Goal: Task Accomplishment & Management: Manage account settings

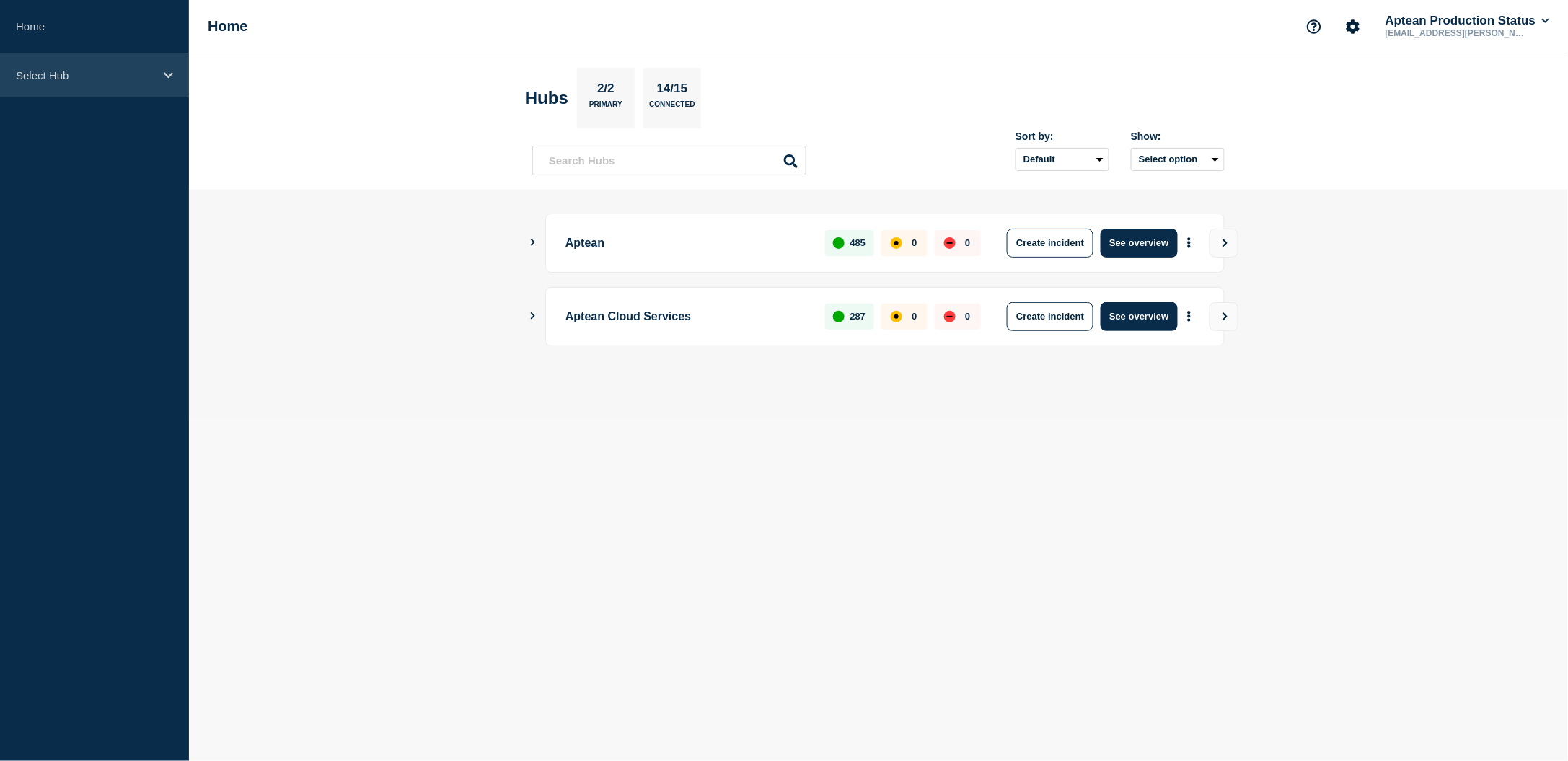
click at [27, 79] on p "Select Hub" at bounding box center [85, 74] width 139 height 12
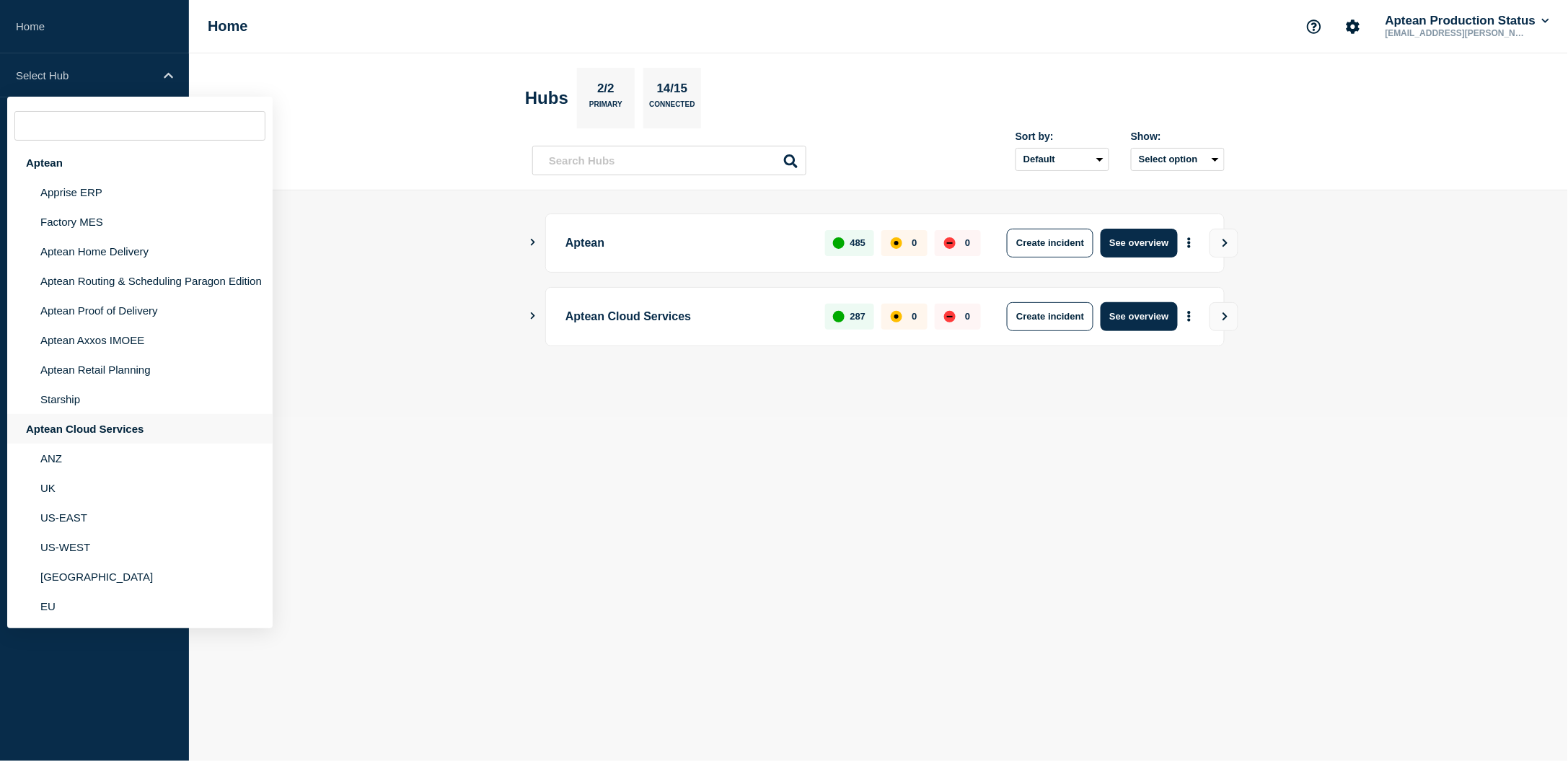
click at [62, 427] on div "Aptean Cloud Services" at bounding box center [140, 428] width 266 height 29
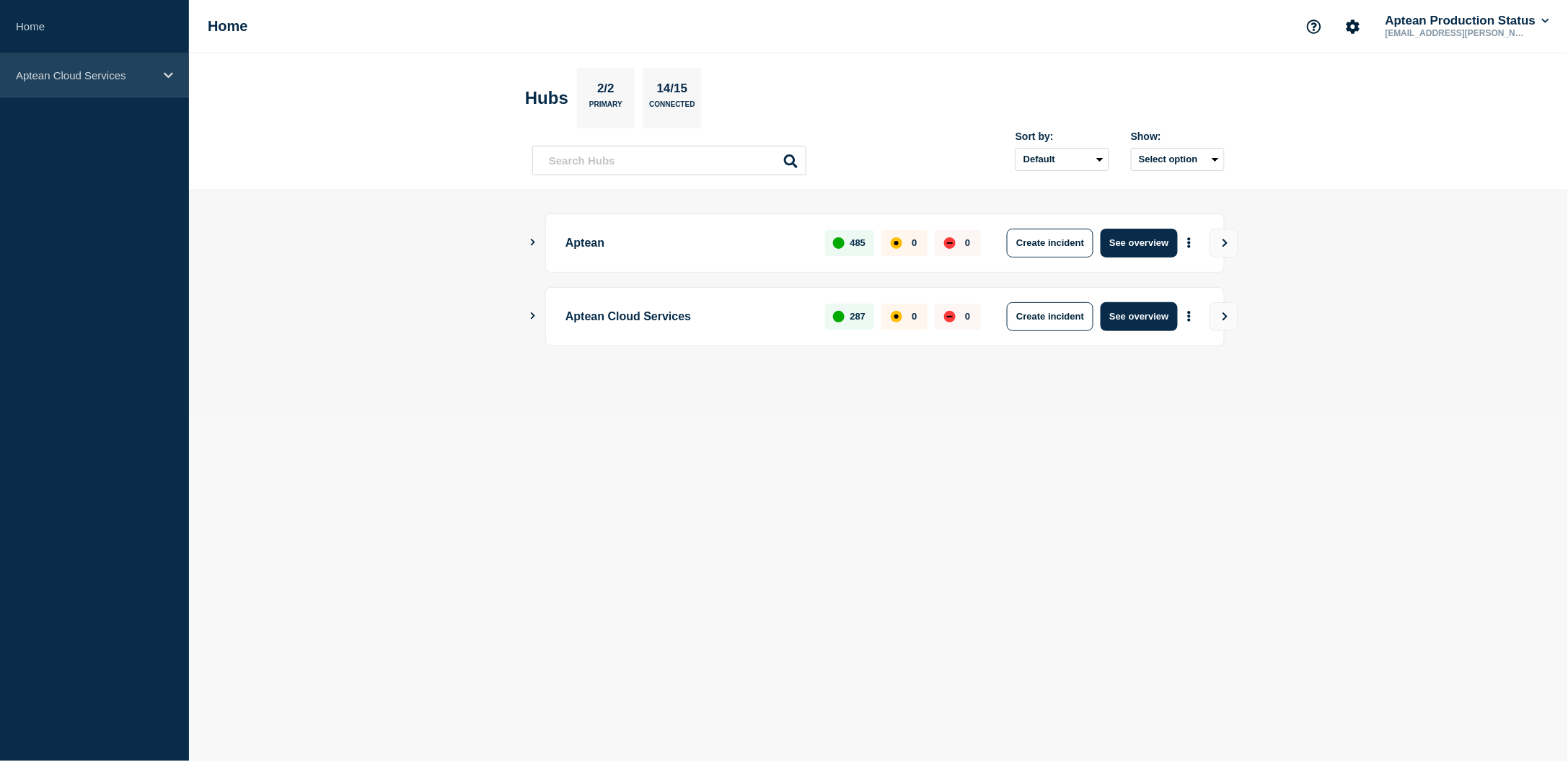
click at [112, 72] on p "Aptean Cloud Services" at bounding box center [85, 74] width 139 height 12
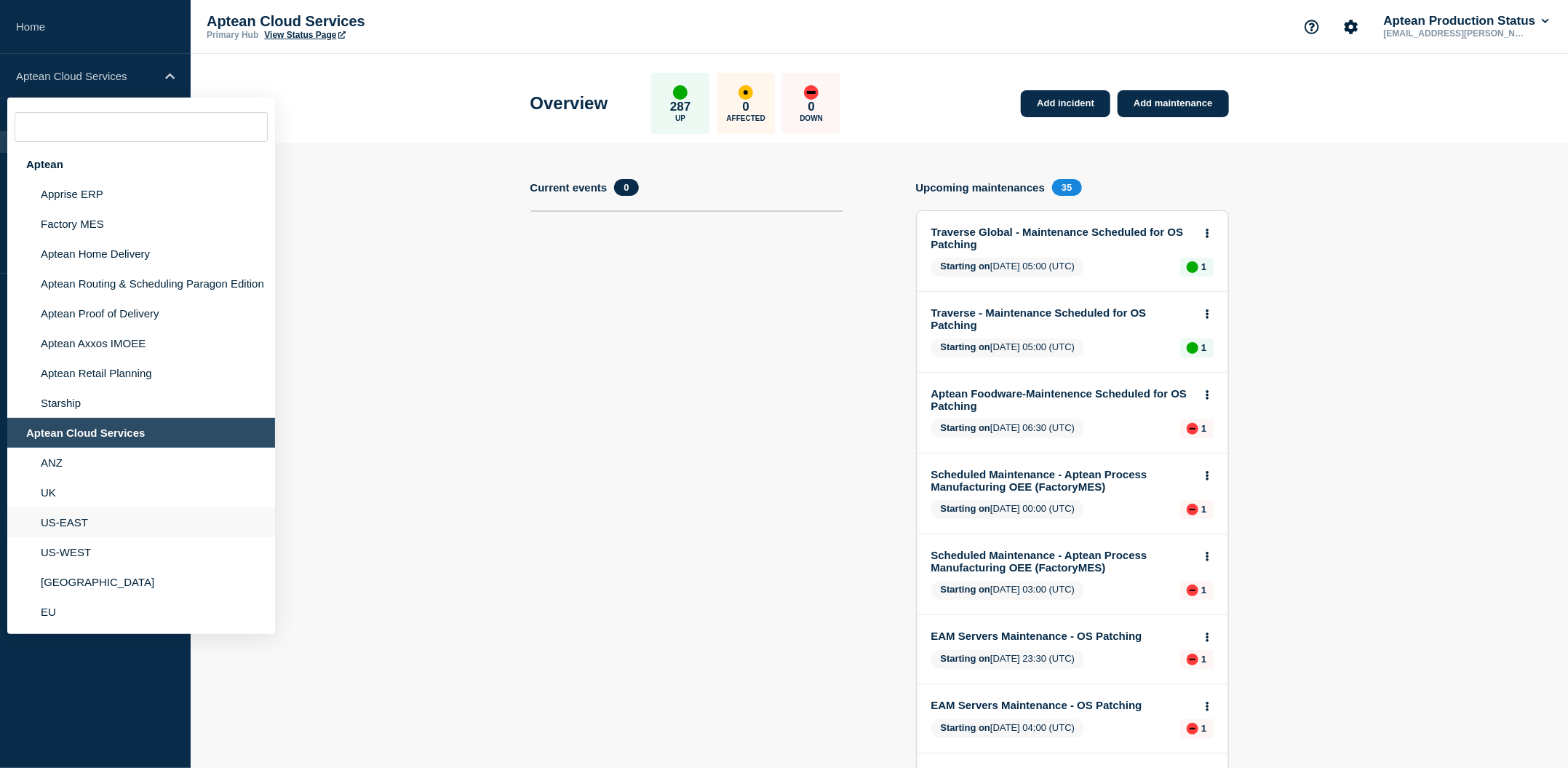
click at [90, 514] on li "US-EAST" at bounding box center [141, 522] width 268 height 30
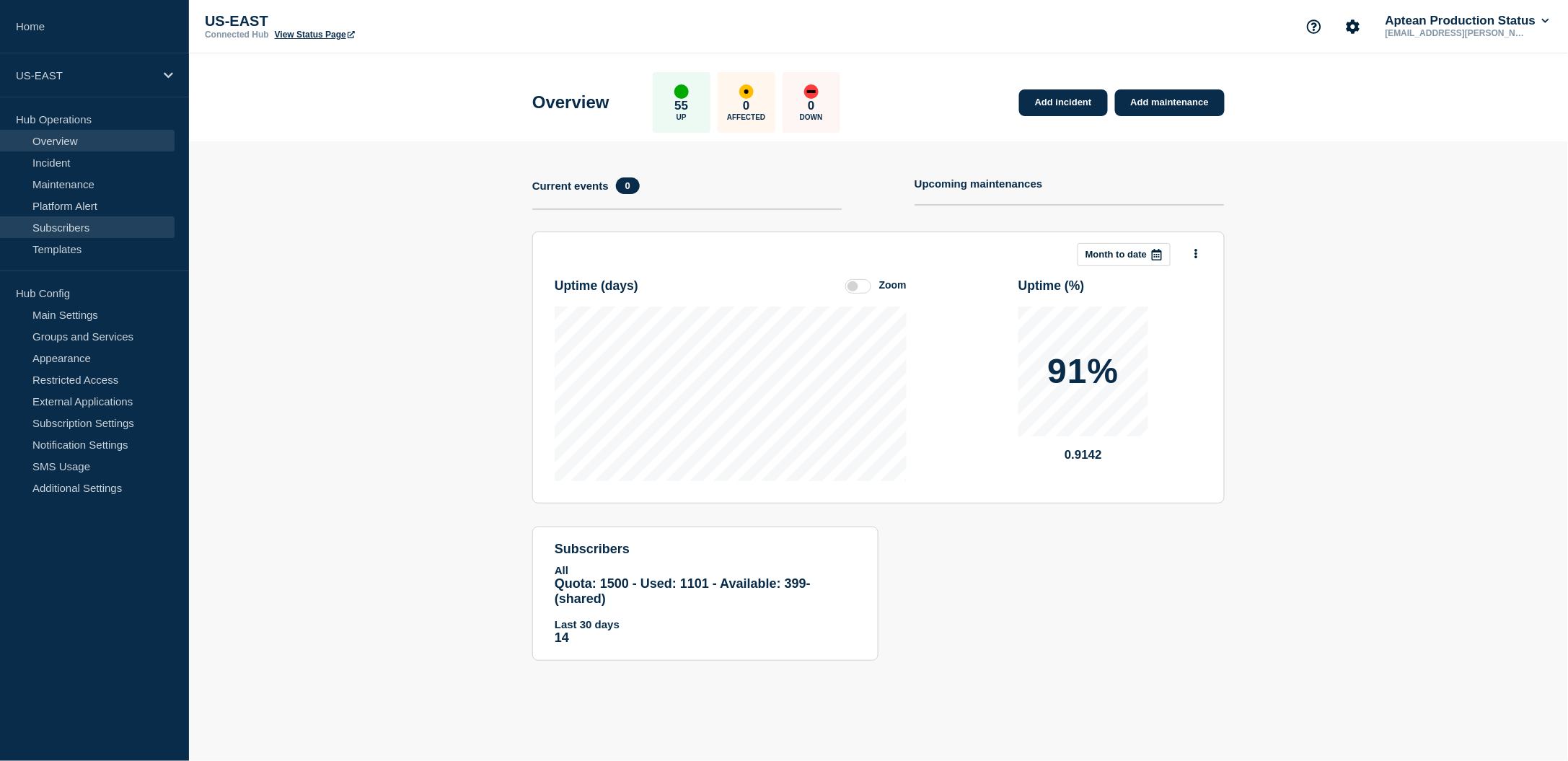
drag, startPoint x: 104, startPoint y: 215, endPoint x: 101, endPoint y: 222, distance: 7.6
click at [103, 216] on link "Subscribers" at bounding box center [87, 227] width 175 height 22
click at [95, 226] on link "Subscribers" at bounding box center [87, 227] width 175 height 22
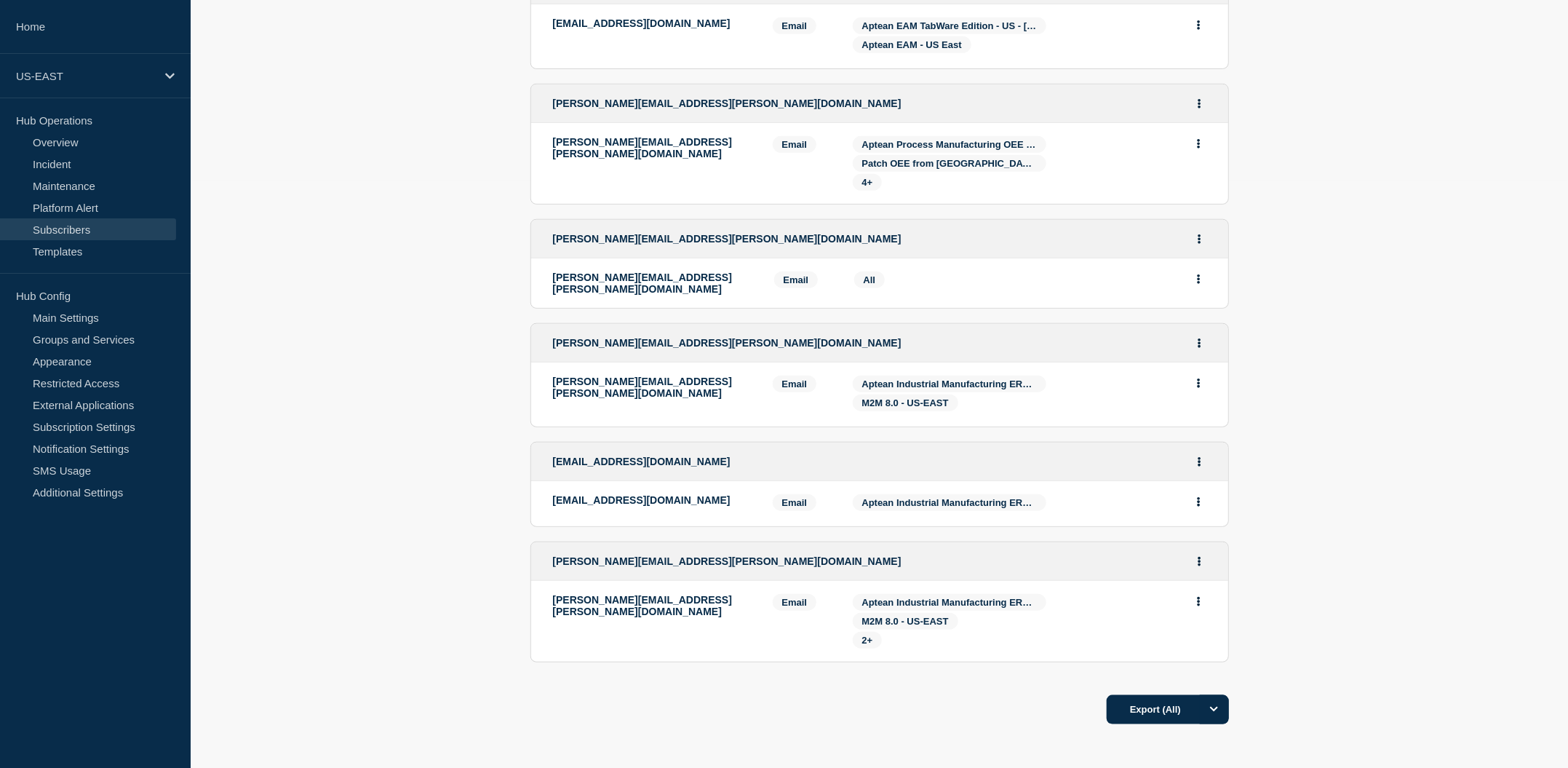
scroll to position [650, 0]
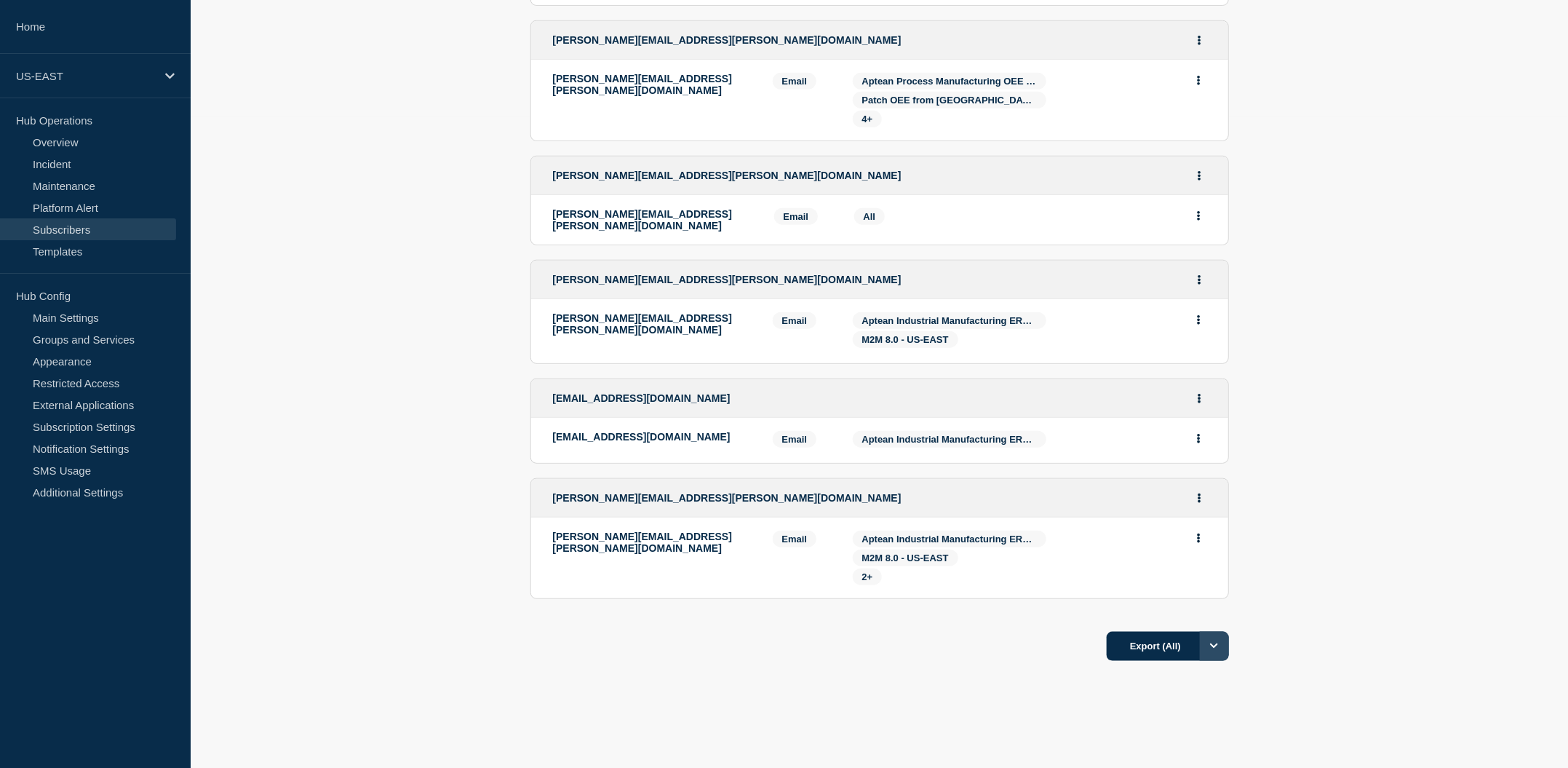
click at [1210, 632] on button "Options" at bounding box center [1214, 646] width 29 height 29
click at [1140, 632] on button "Export (All)" at bounding box center [1167, 646] width 122 height 29
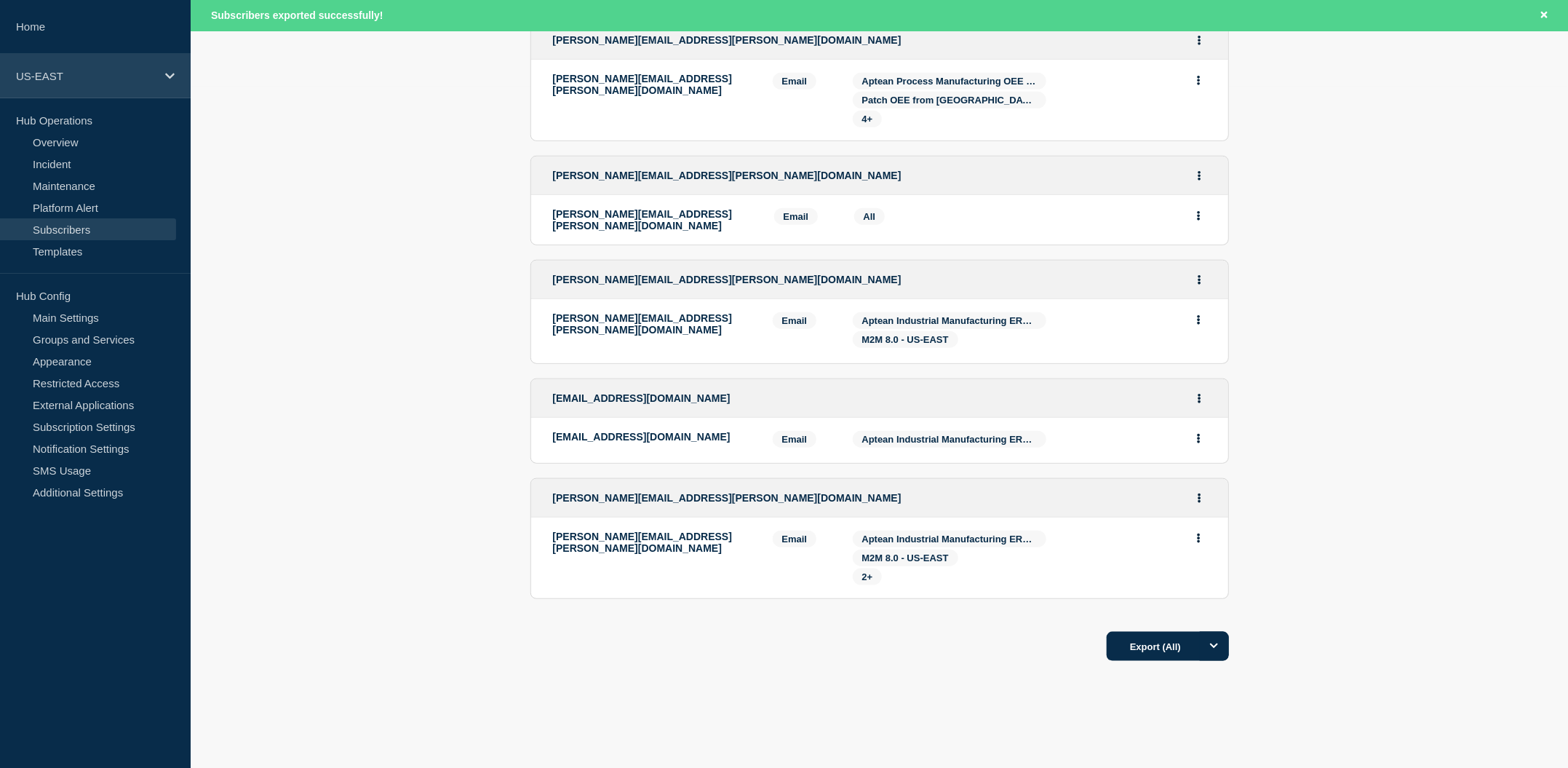
click at [64, 88] on div "US-EAST" at bounding box center [96, 76] width 191 height 45
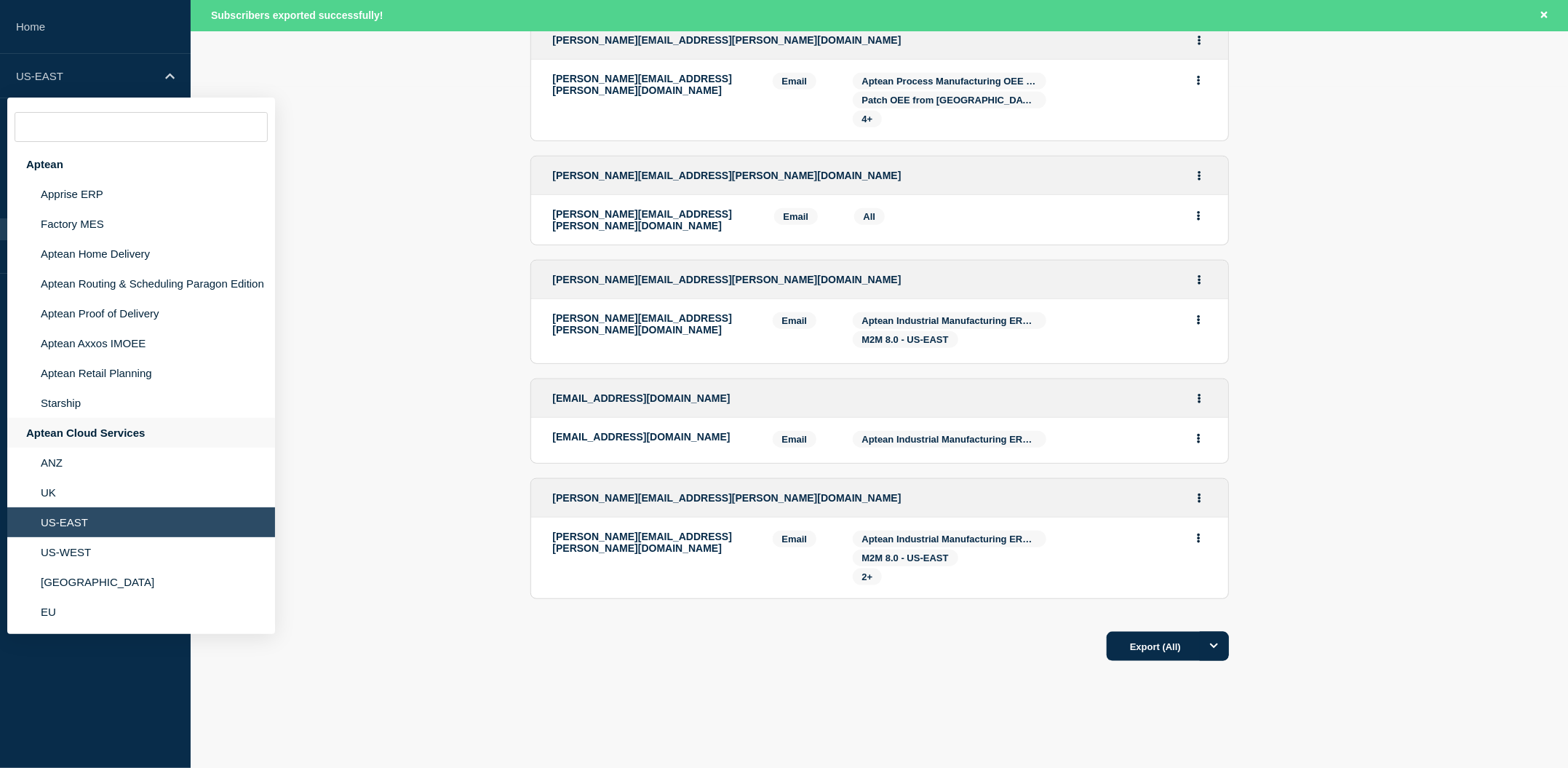
click at [97, 434] on div "Aptean Cloud Services" at bounding box center [141, 432] width 268 height 30
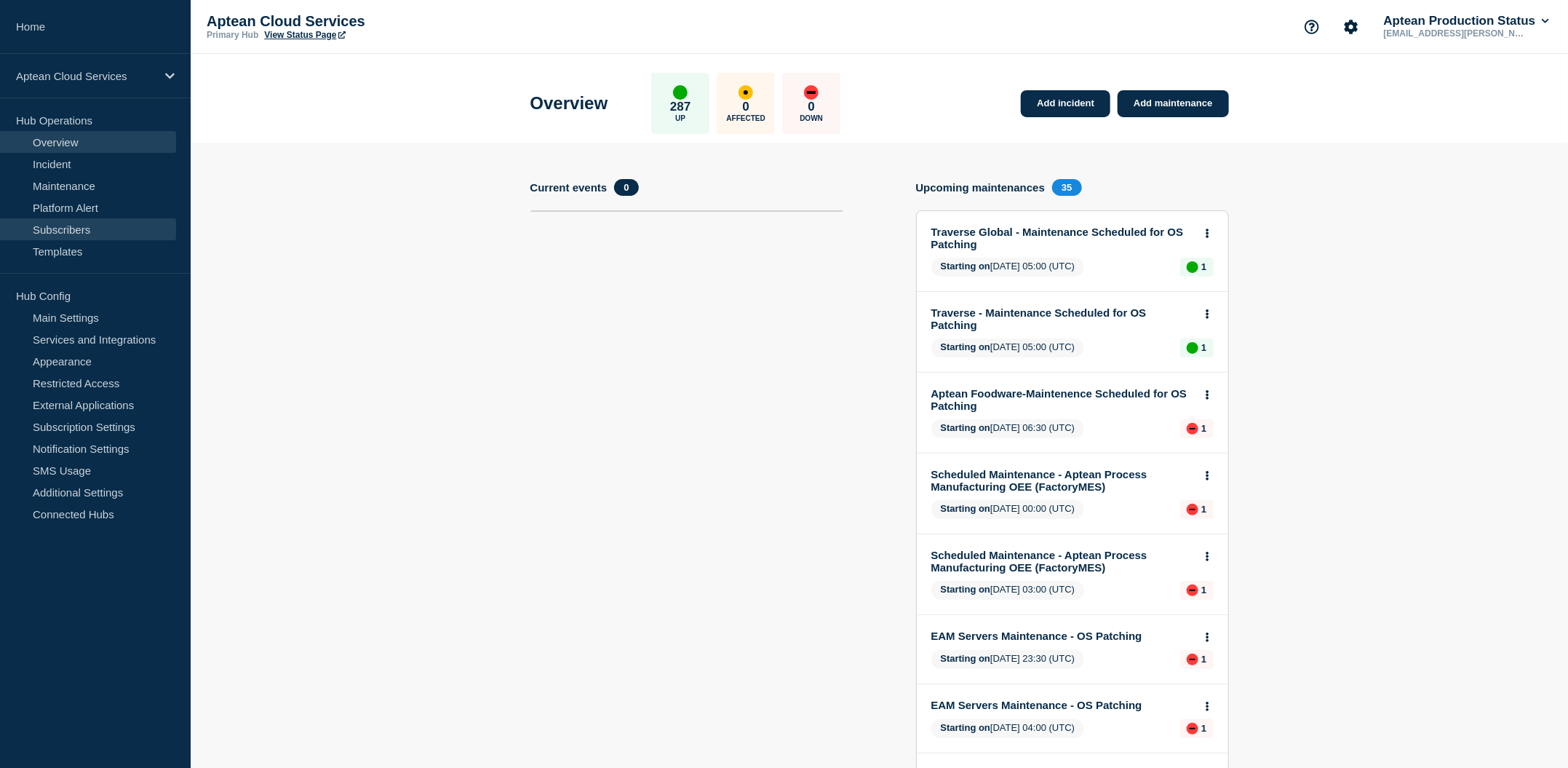
click at [72, 221] on link "Subscribers" at bounding box center [88, 229] width 176 height 22
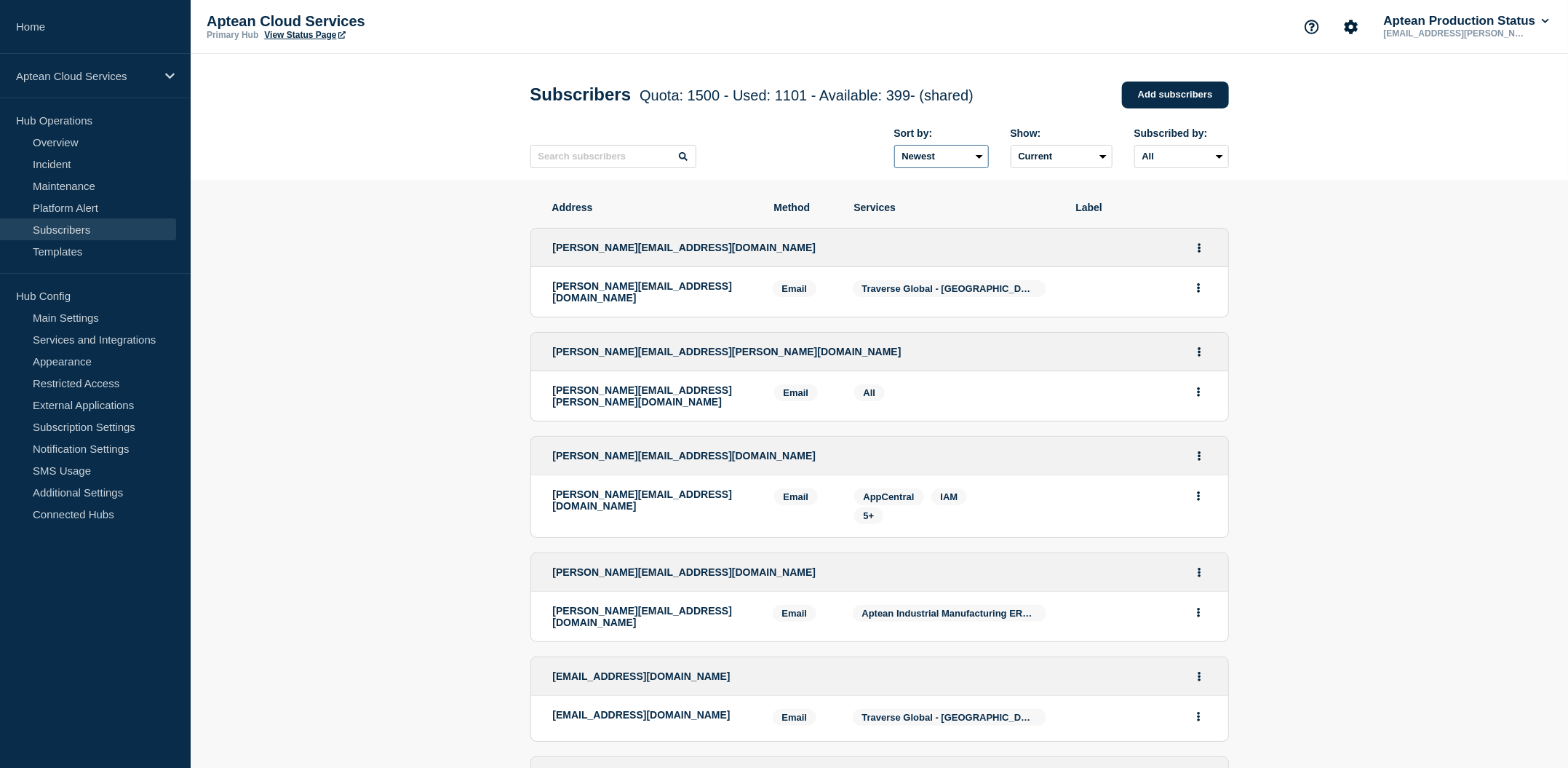
click at [965, 167] on select "Newest Oldest" at bounding box center [941, 156] width 95 height 23
click at [965, 163] on select "Newest Oldest" at bounding box center [941, 156] width 95 height 23
click at [1092, 160] on select "Current Deleted Recently deleted" at bounding box center [1062, 156] width 102 height 23
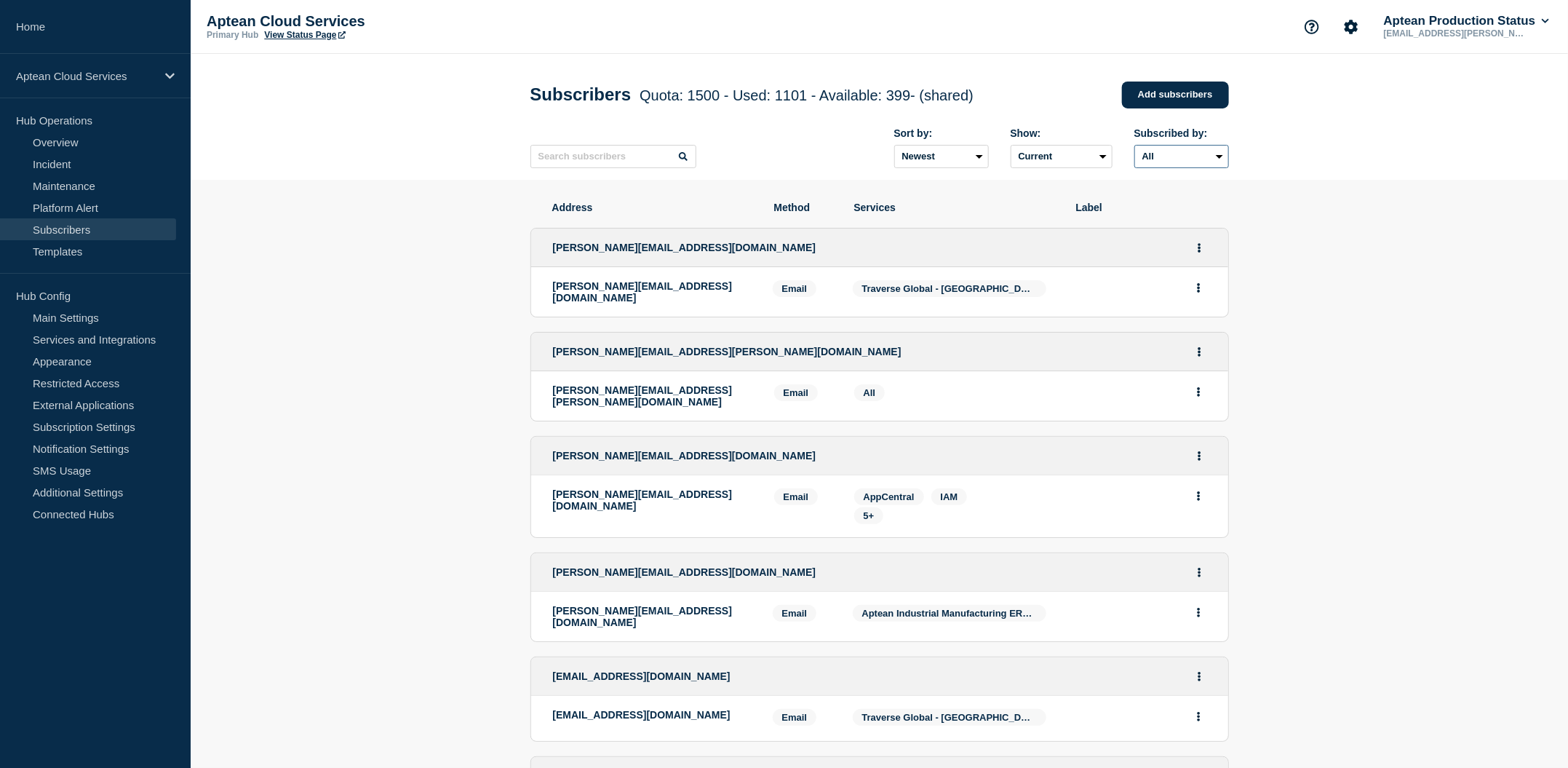
click at [1194, 155] on select "All Email SMS Teams" at bounding box center [1181, 156] width 95 height 23
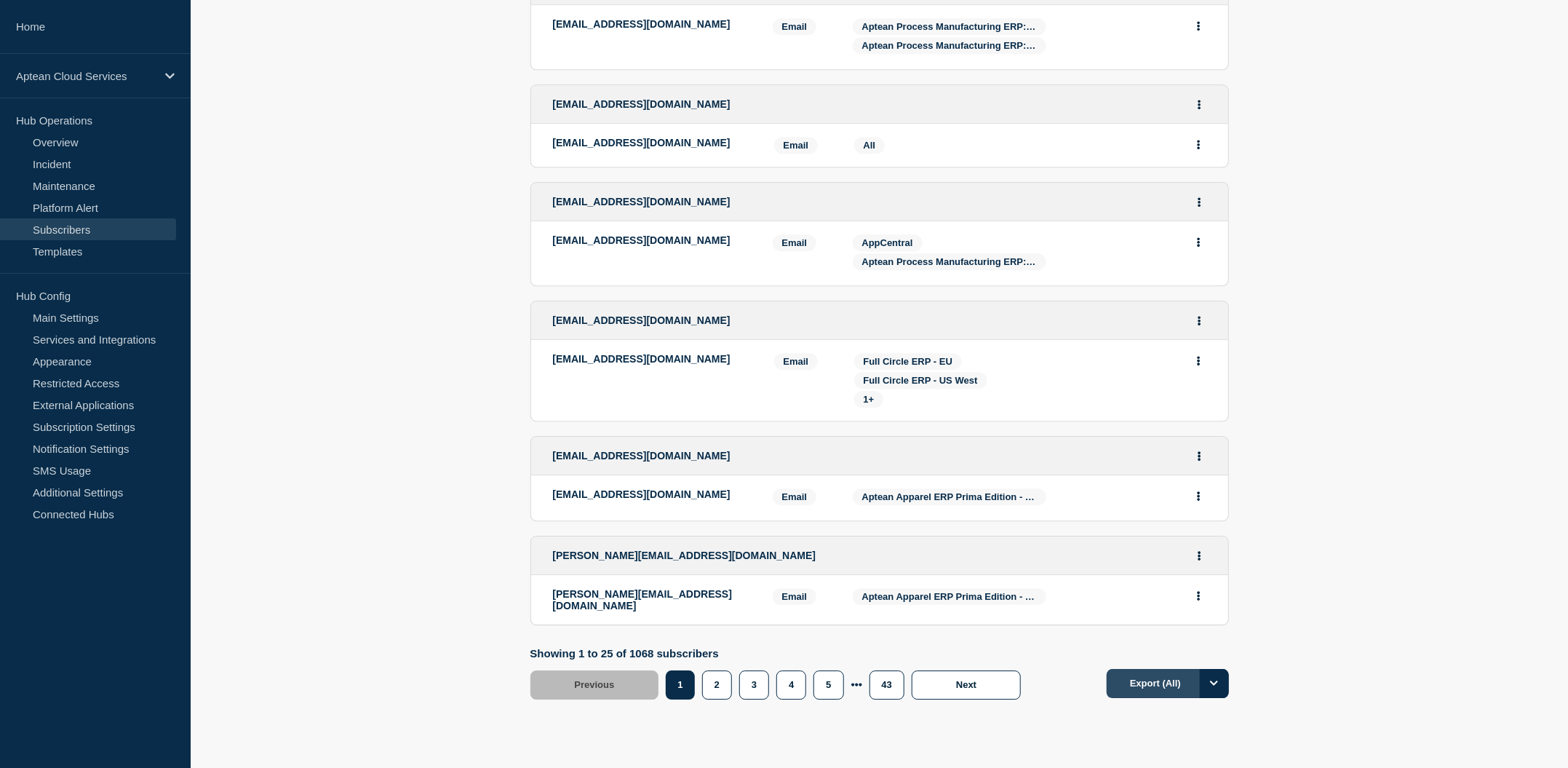
click at [1113, 669] on button "Export (All)" at bounding box center [1167, 683] width 122 height 29
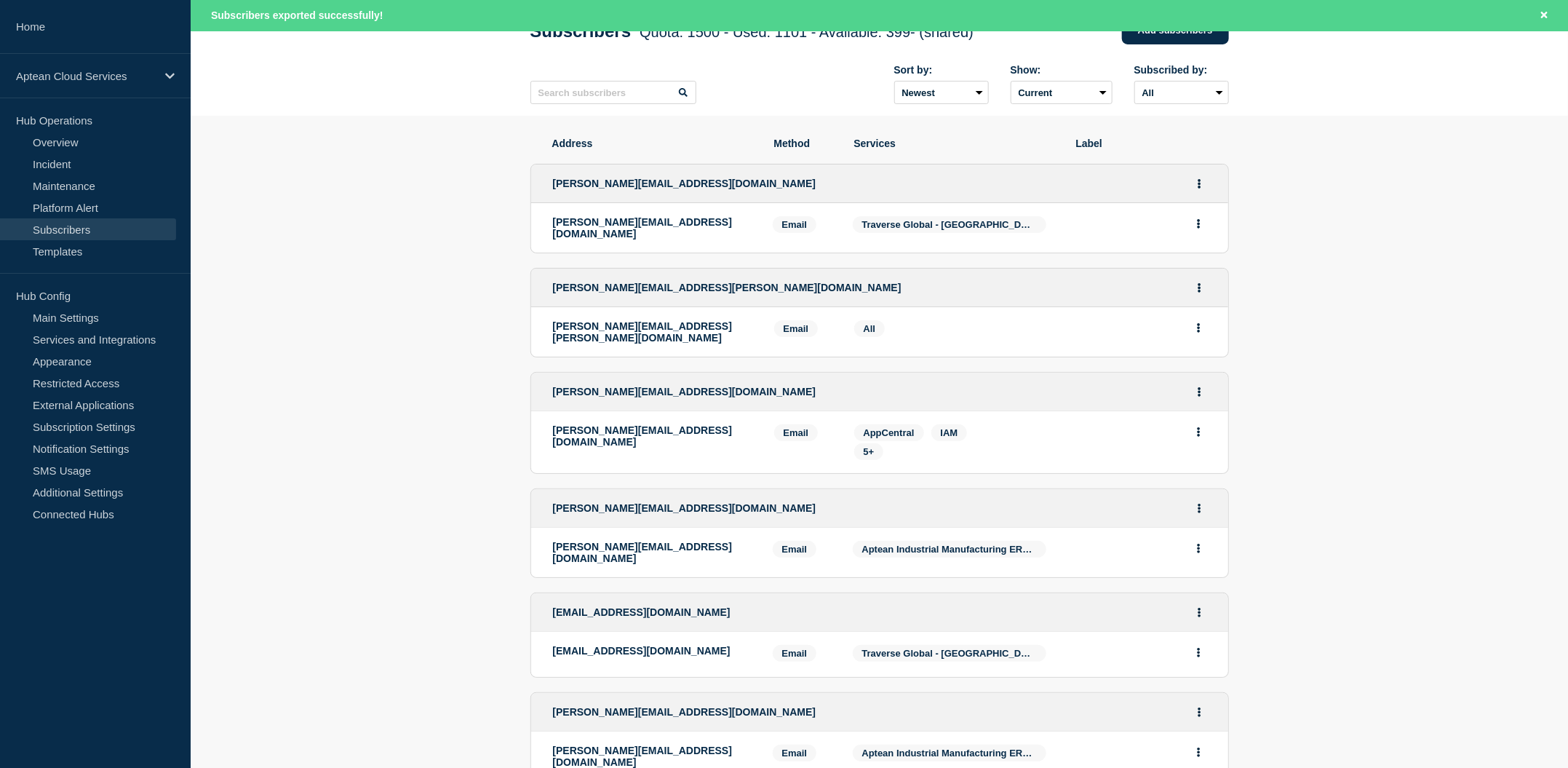
scroll to position [0, 0]
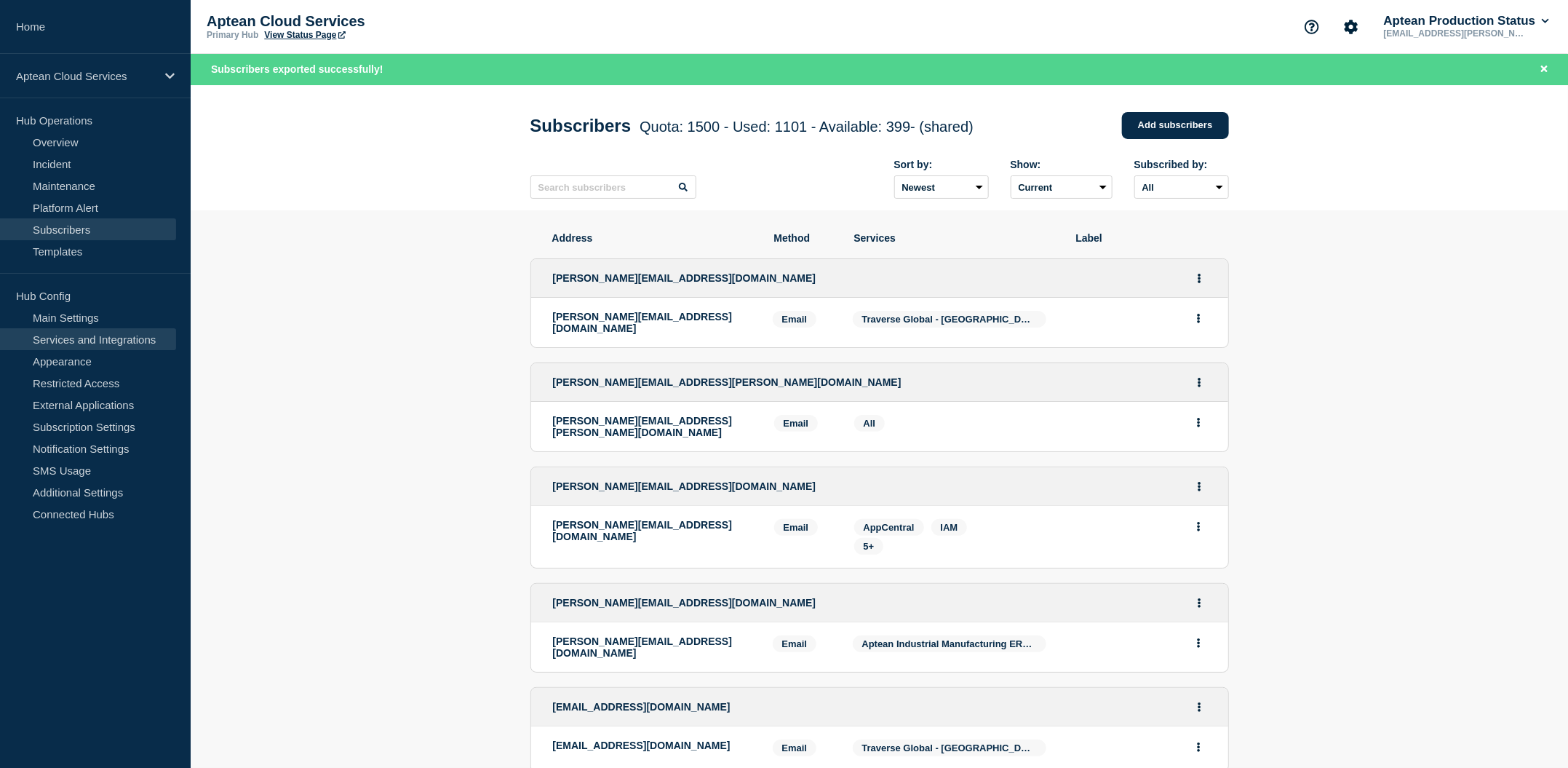
click at [59, 335] on link "Services and Integrations" at bounding box center [88, 339] width 176 height 22
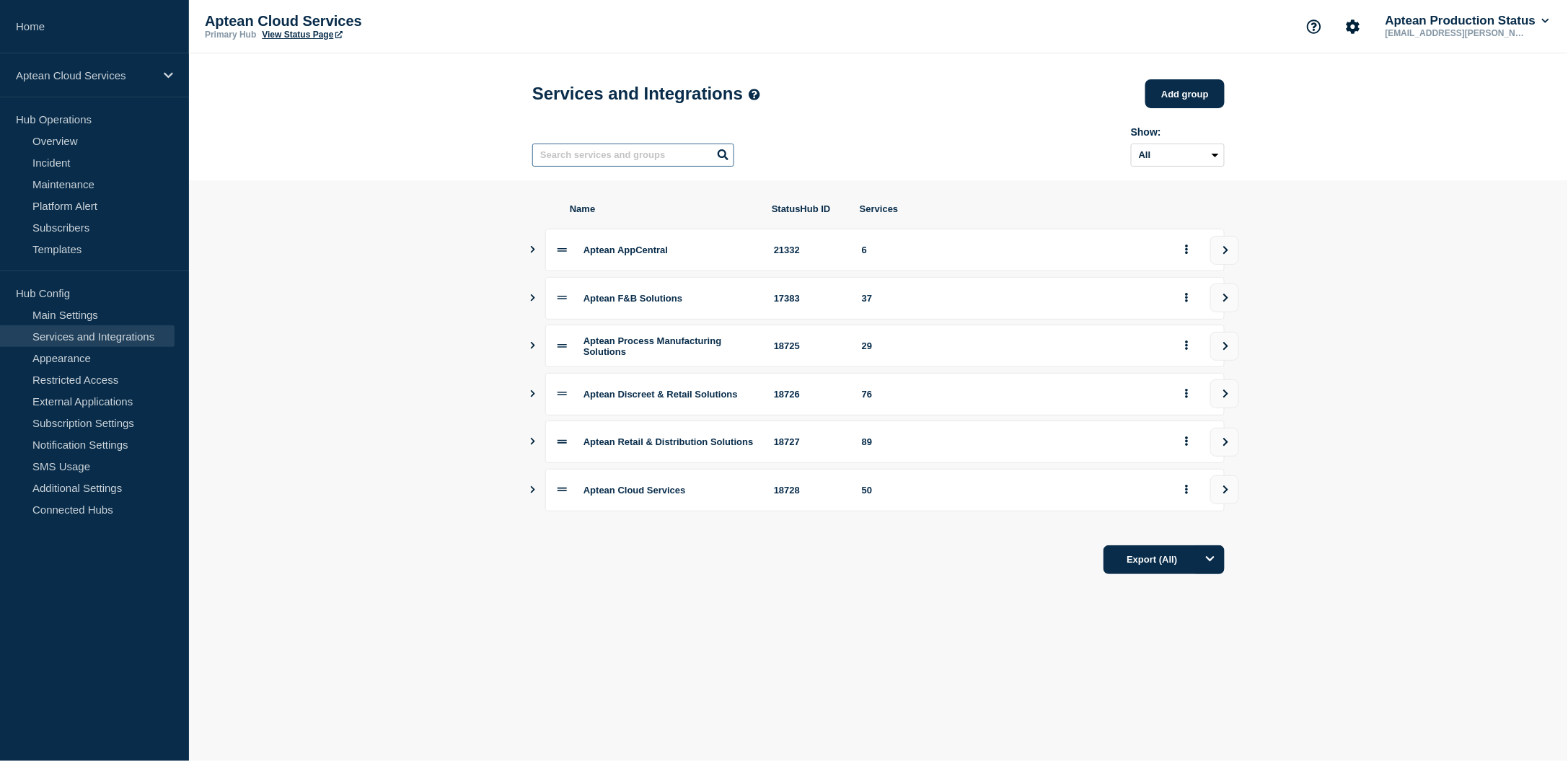
click at [571, 157] on input "text" at bounding box center [633, 154] width 202 height 23
click at [534, 301] on icon "Show services" at bounding box center [532, 298] width 9 height 7
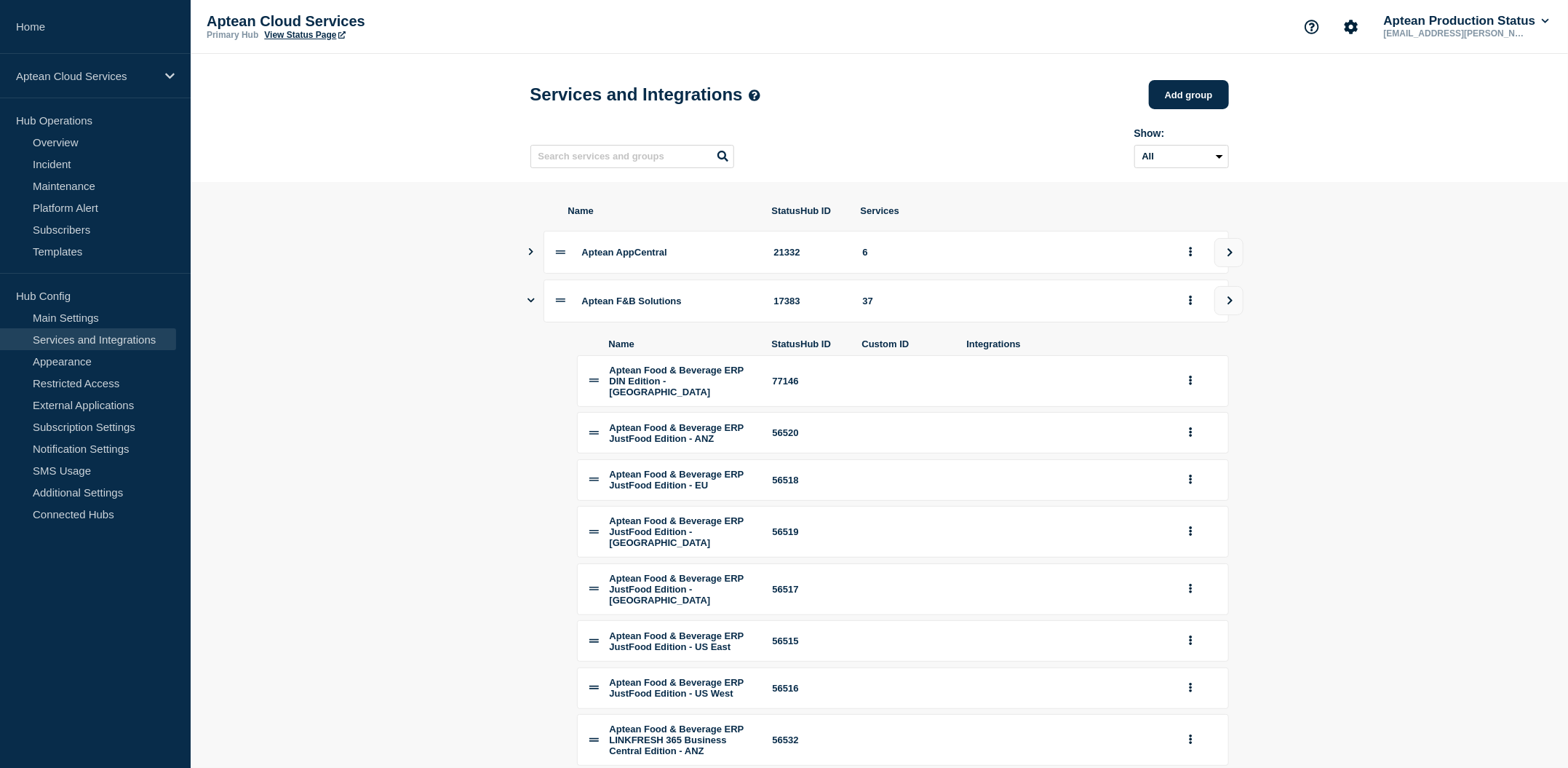
click at [1445, 546] on section "Name StatusHub ID Services Aptean AppCentral 21332 6 Aptean F&B Solutions 17383…" at bounding box center [879, 716] width 1377 height 1069
click at [1317, 427] on section "Name StatusHub ID Services Aptean AppCentral 21332 6 Aptean F&B Solutions 17383…" at bounding box center [879, 716] width 1377 height 1069
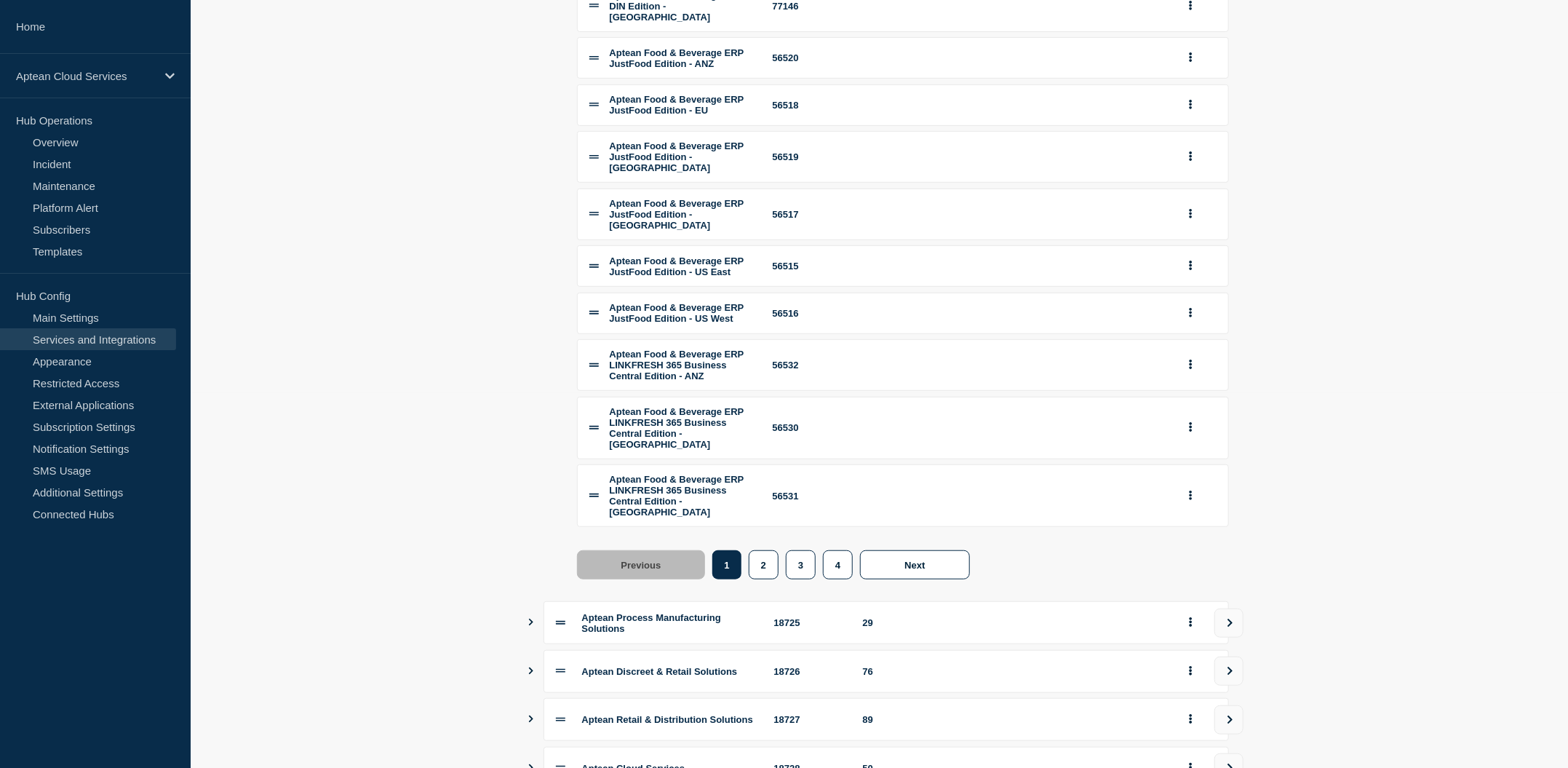
scroll to position [433, 0]
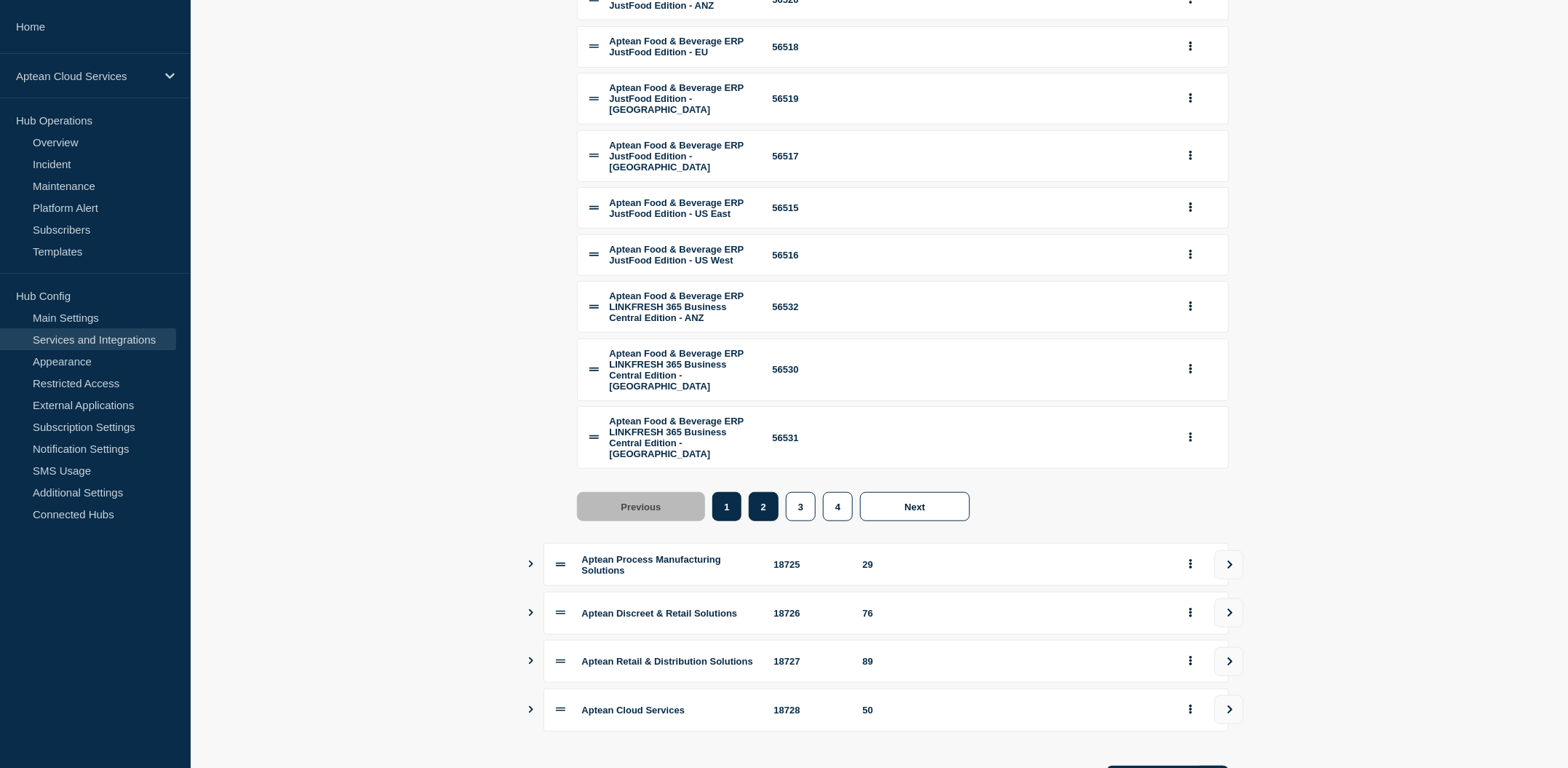
click at [759, 521] on button "2" at bounding box center [763, 506] width 30 height 29
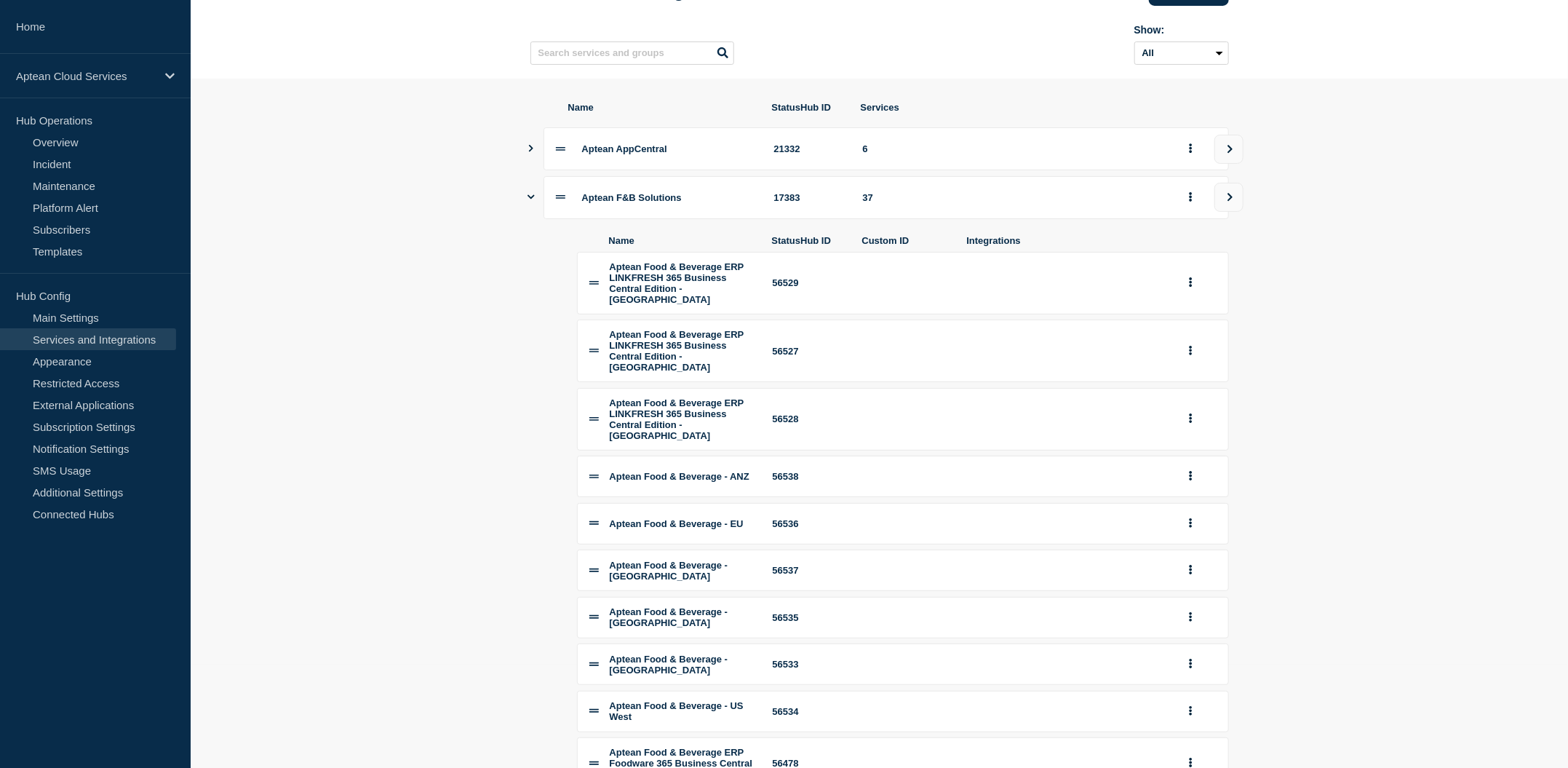
scroll to position [0, 0]
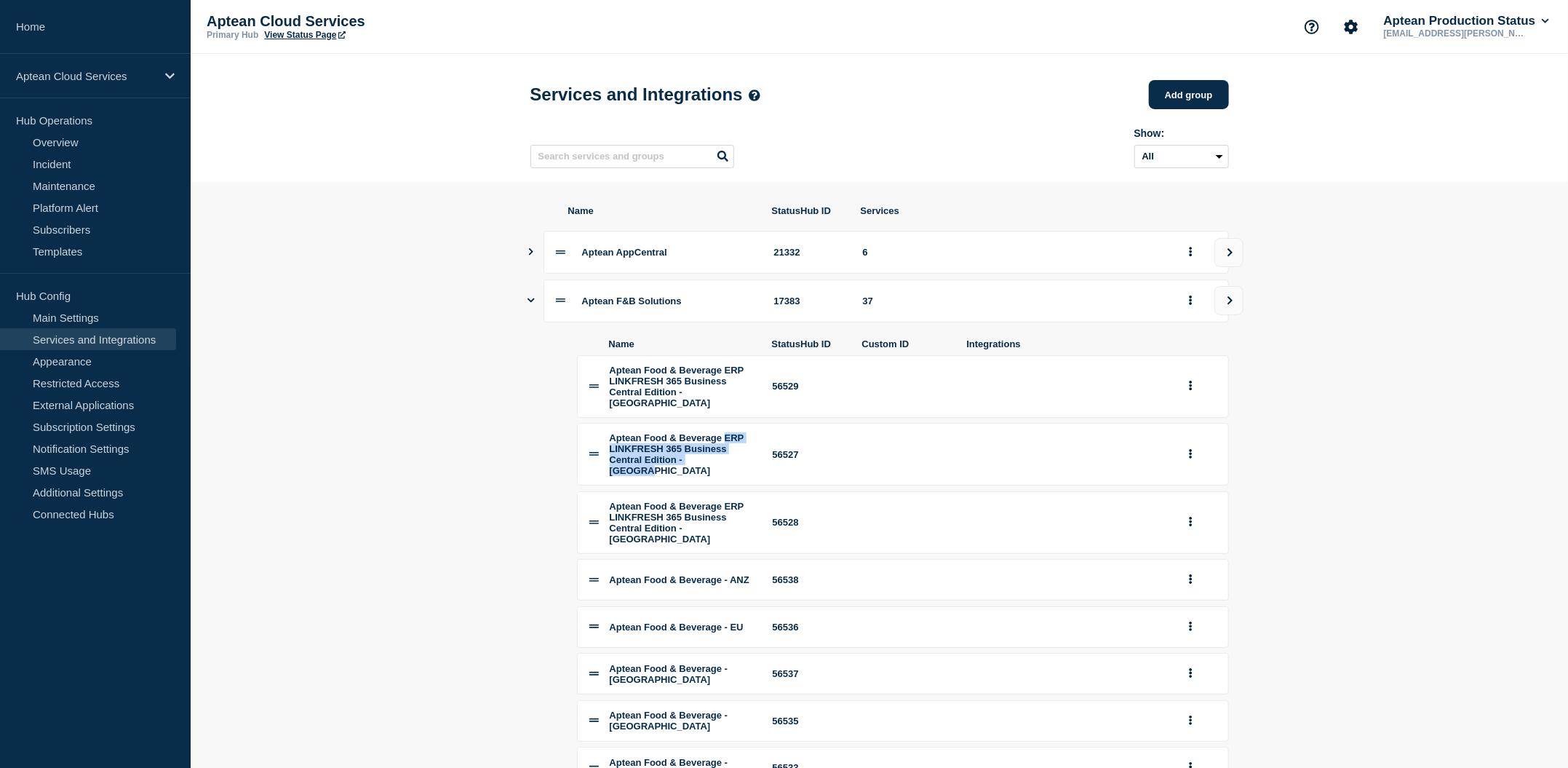
drag, startPoint x: 609, startPoint y: 473, endPoint x: 714, endPoint y: 505, distance: 109.8
click at [714, 485] on li "Aptean Food & Beverage ERP LINKFRESH 365 Business Central Edition - [GEOGRAPHIC…" at bounding box center [902, 454] width 652 height 62
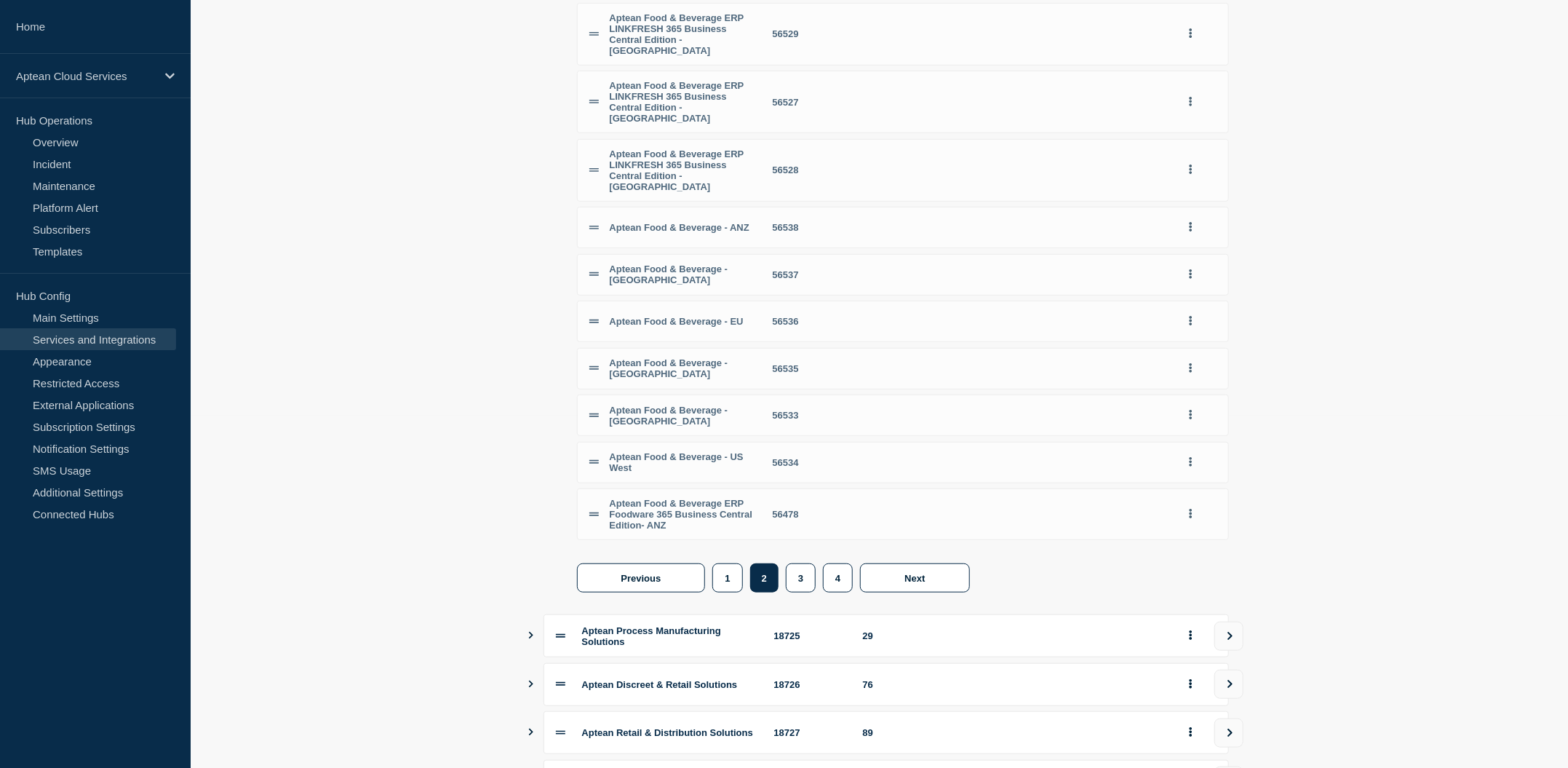
scroll to position [383, 0]
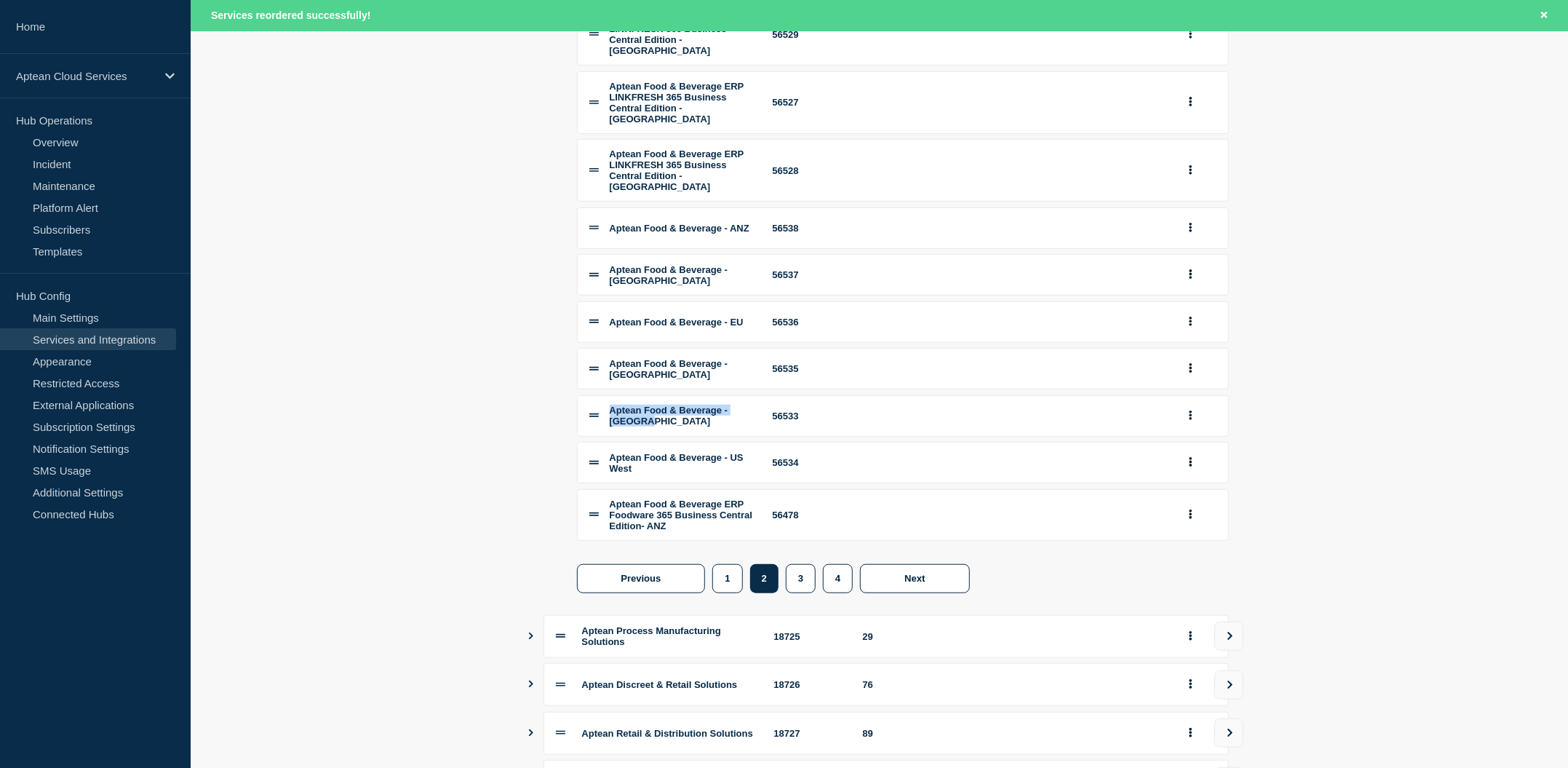
drag, startPoint x: 674, startPoint y: 498, endPoint x: 588, endPoint y: 480, distance: 87.9
click at [588, 437] on li "Aptean Food & Beverage - US East 56533" at bounding box center [902, 416] width 652 height 42
copy span "Aptean Food & Beverage - [GEOGRAPHIC_DATA]"
click at [427, 305] on section "Name StatusHub ID Services Aptean AppCentral 21332 6 Aptean F&B Solutions 17383…" at bounding box center [879, 360] width 1377 height 1059
click at [34, 223] on link "Subscribers" at bounding box center [88, 229] width 176 height 22
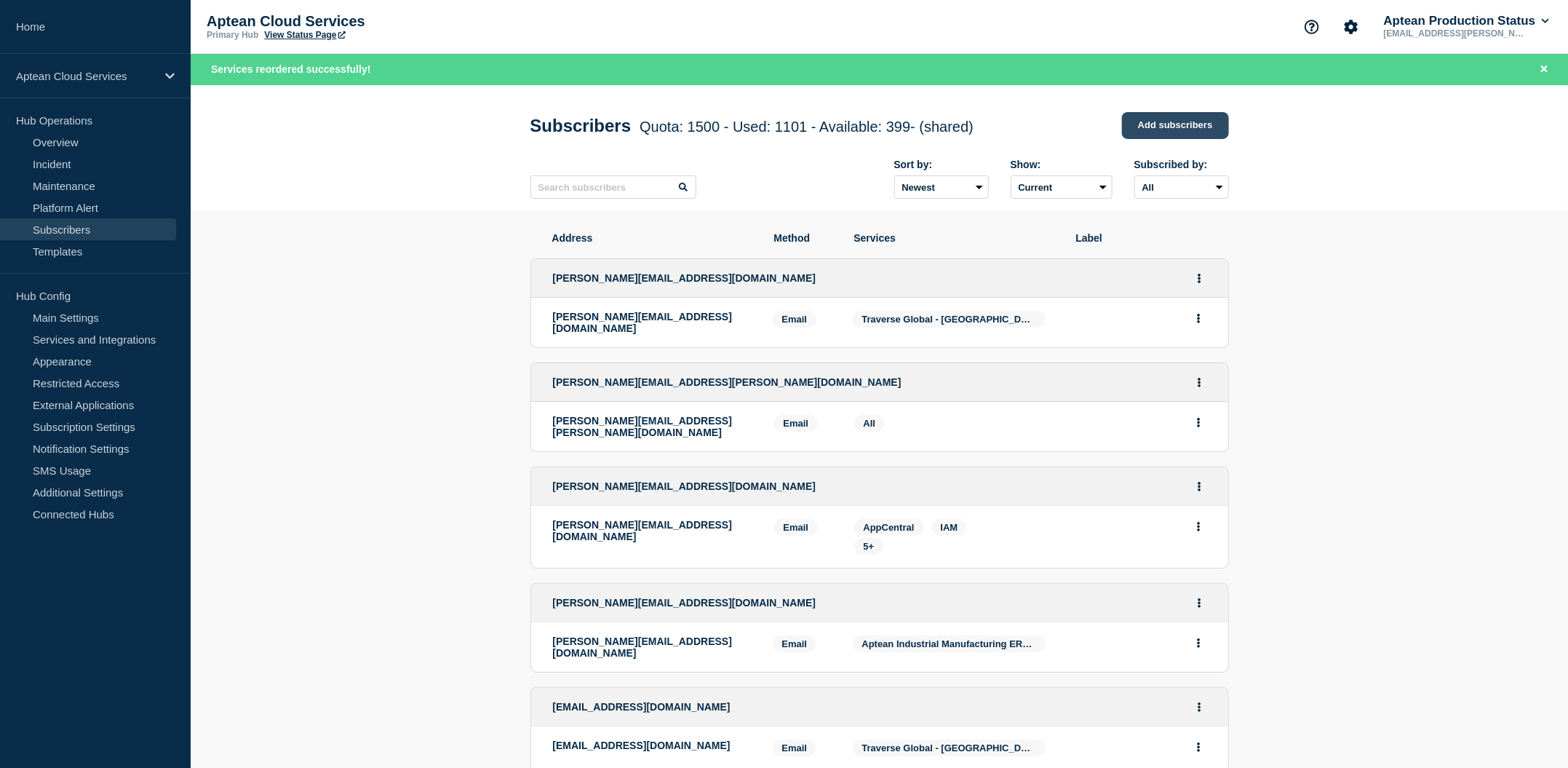
click at [1158, 126] on link "Add subscribers" at bounding box center [1175, 125] width 107 height 27
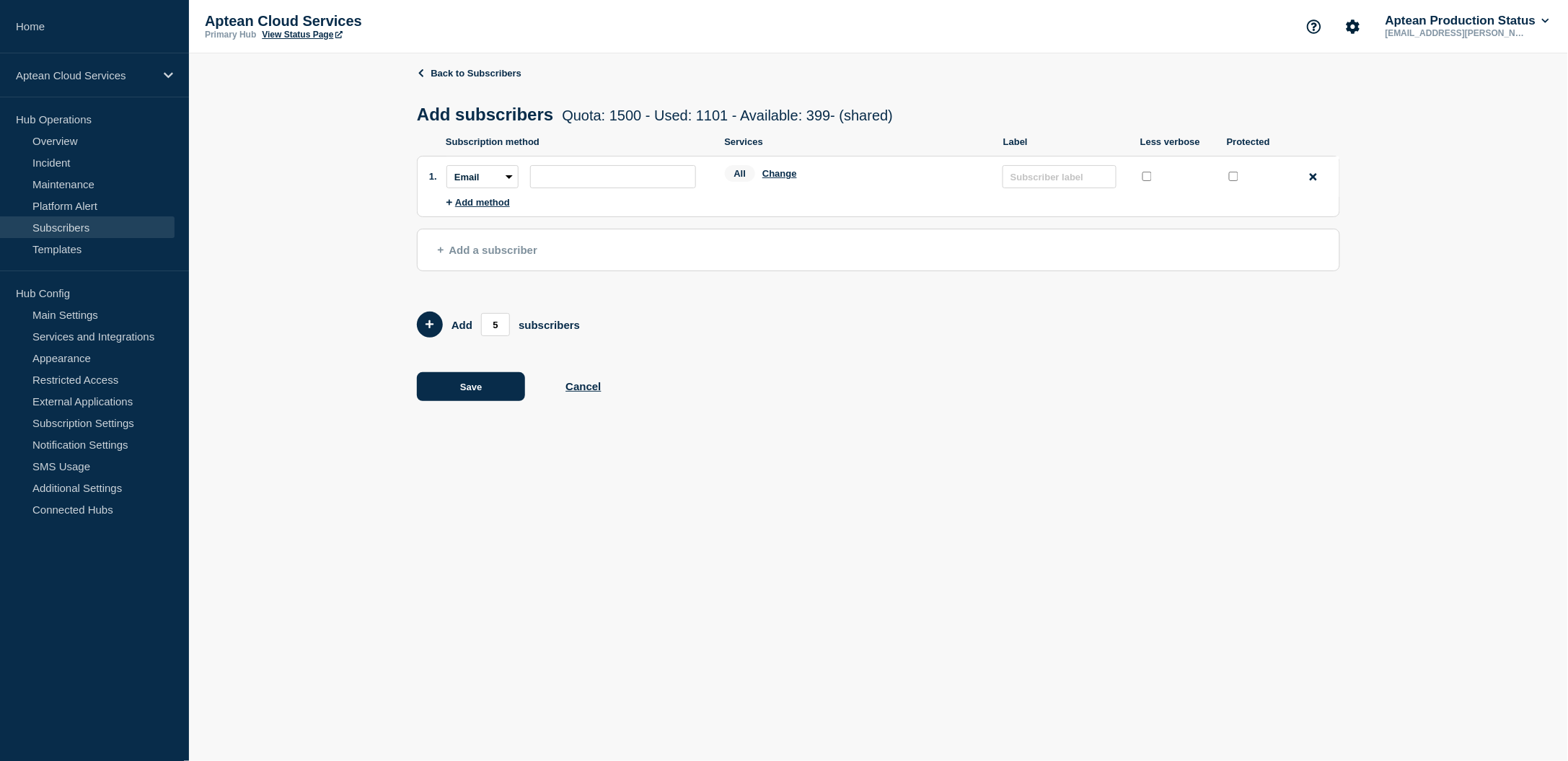
click at [781, 167] on div "All Change" at bounding box center [857, 176] width 264 height 22
click at [775, 170] on button "Change" at bounding box center [779, 174] width 35 height 11
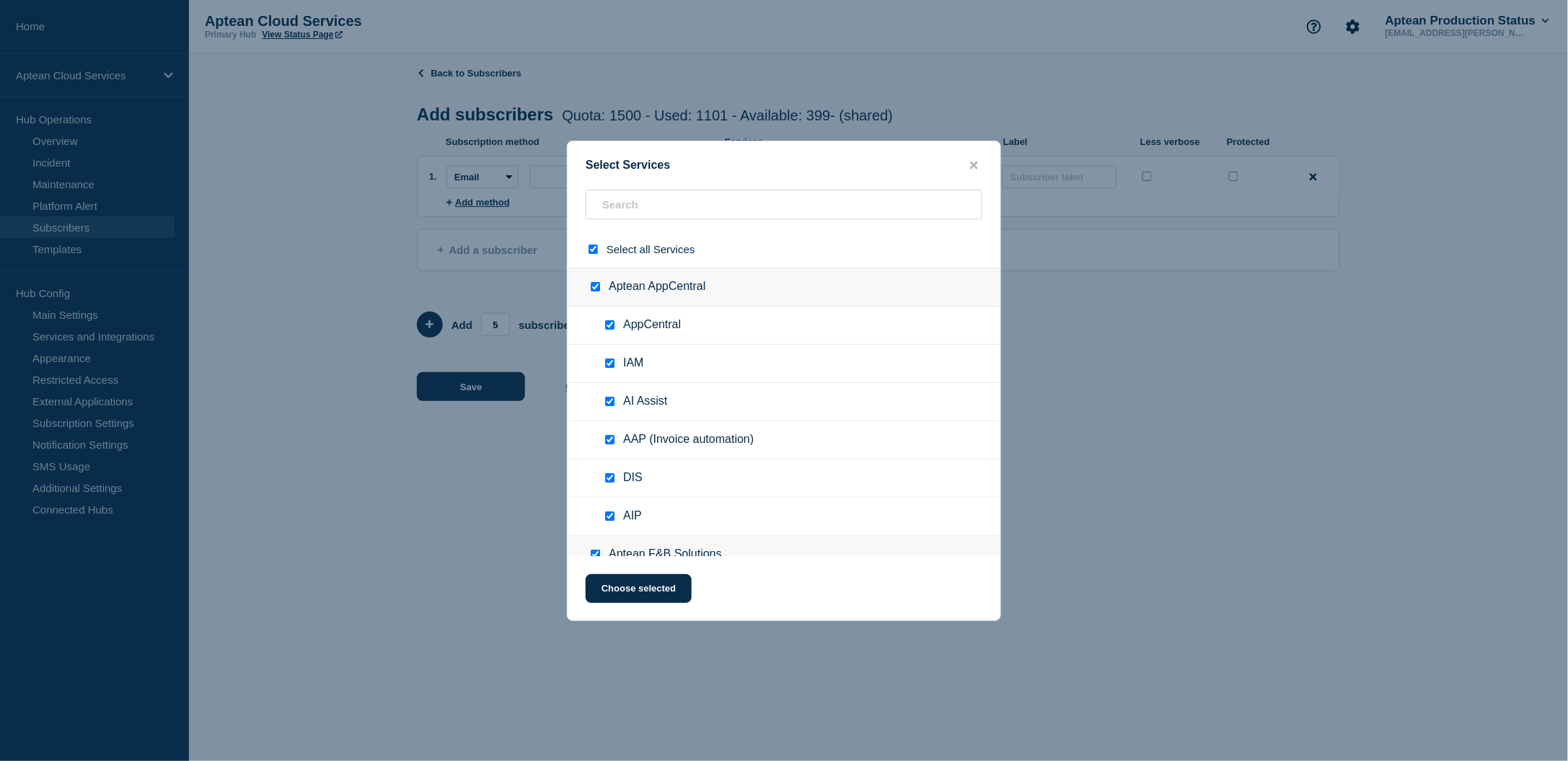
click at [591, 244] on div at bounding box center [596, 249] width 21 height 14
click at [711, 208] on input "text" at bounding box center [784, 204] width 397 height 29
click at [594, 249] on input "select all checkbox" at bounding box center [593, 249] width 9 height 9
checkbox input "false"
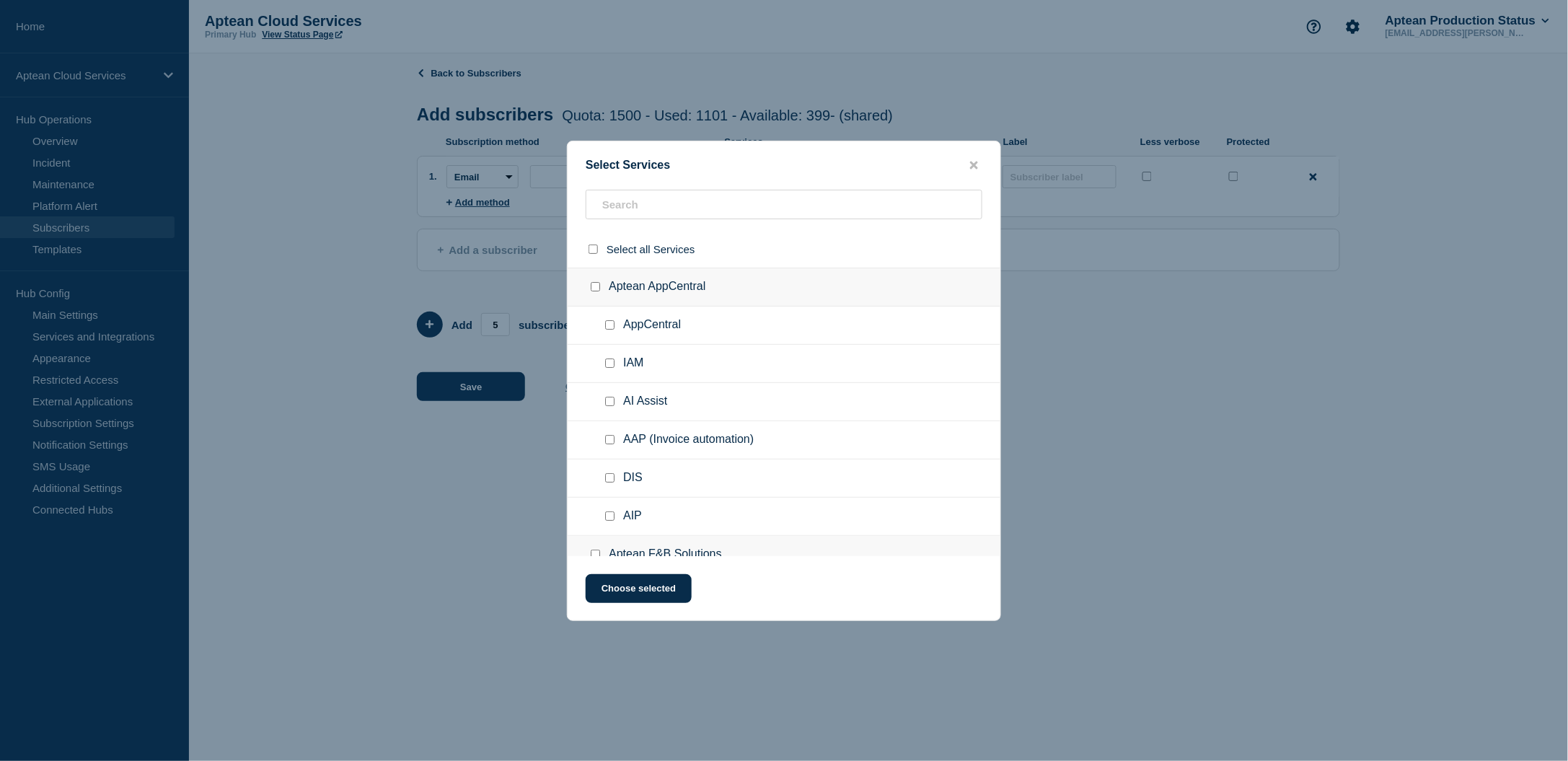
checkbox input "false"
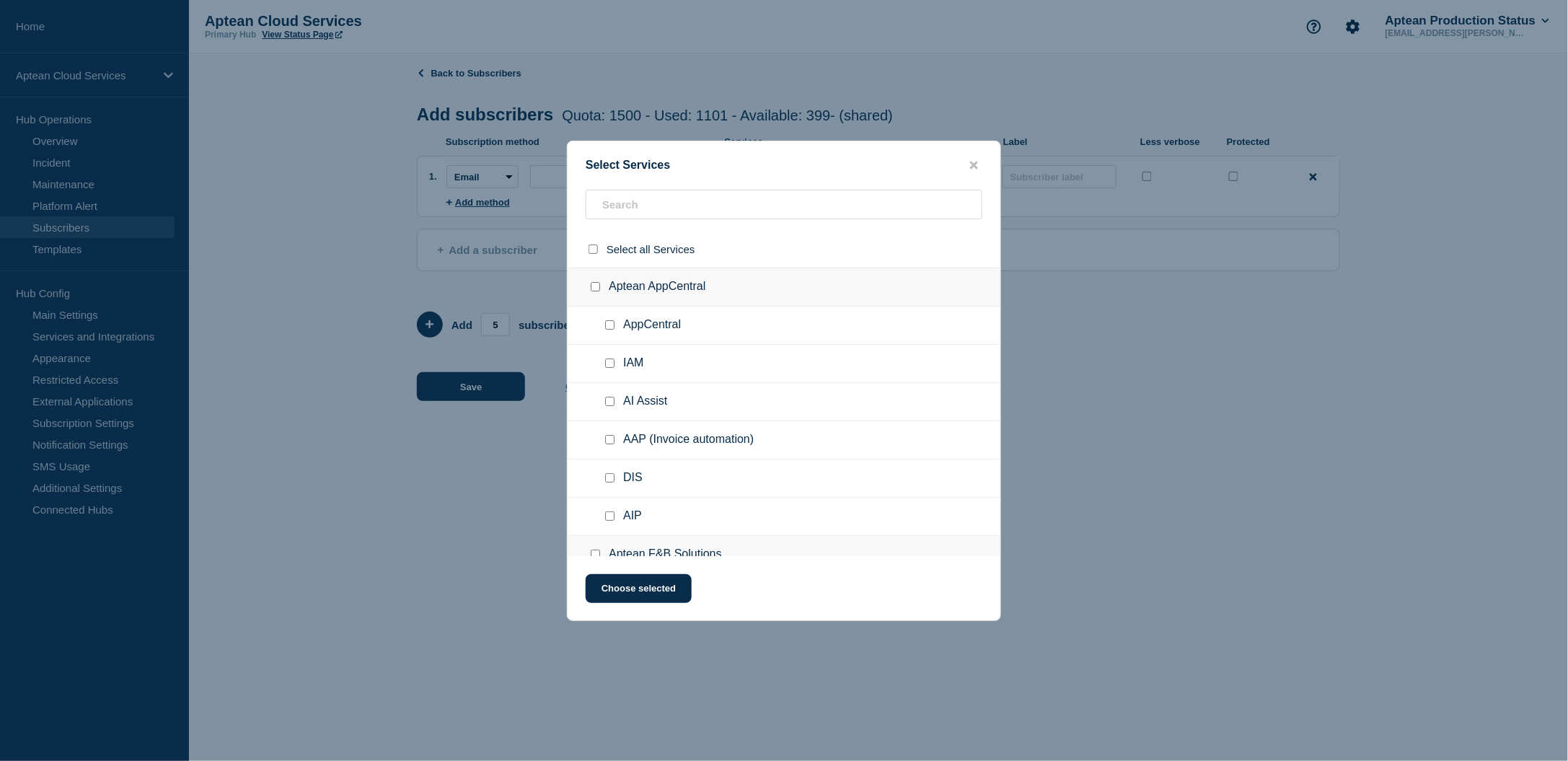
checkbox input "false"
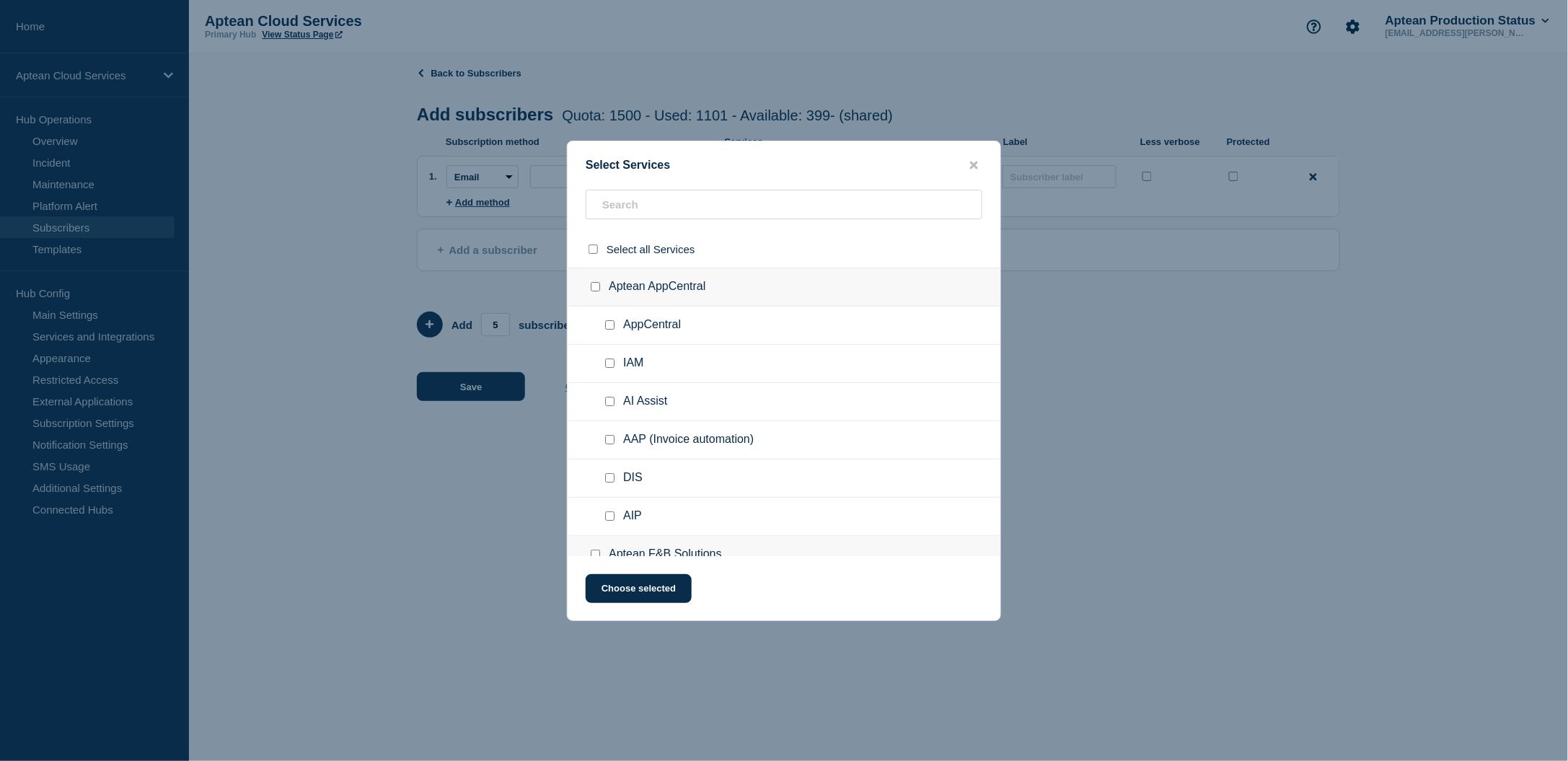
checkbox input "false"
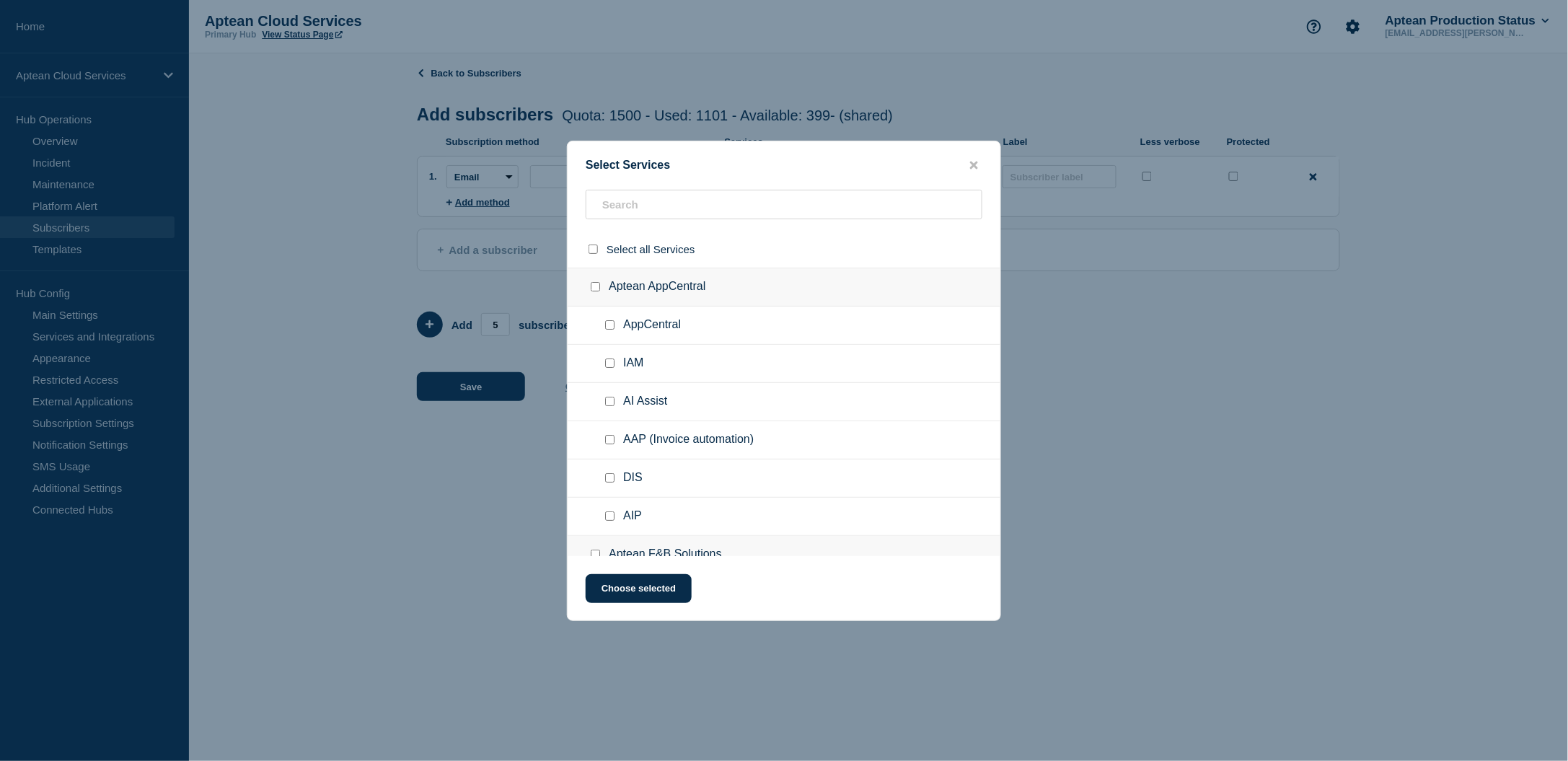
checkbox input "false"
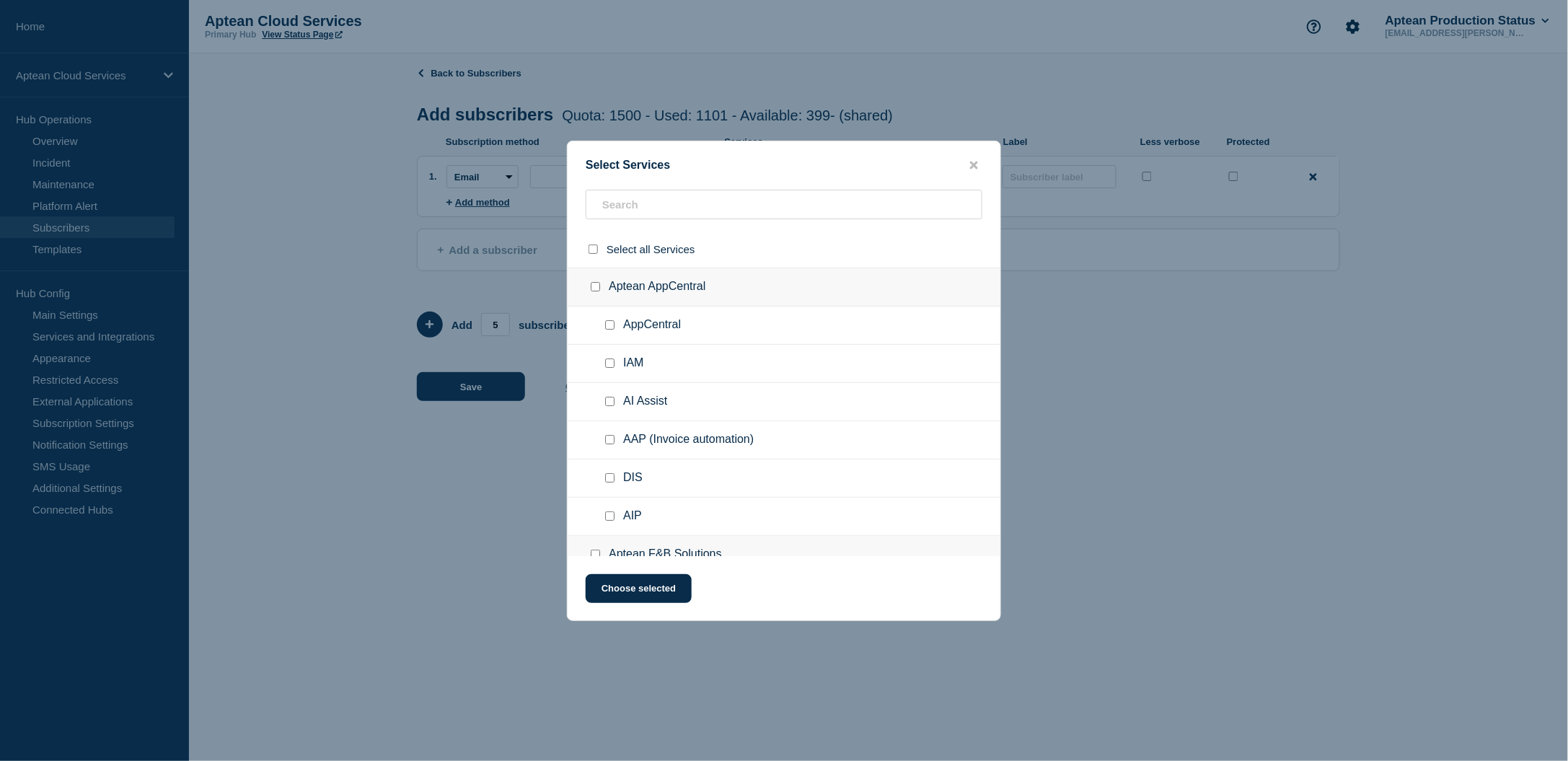
checkbox input "false"
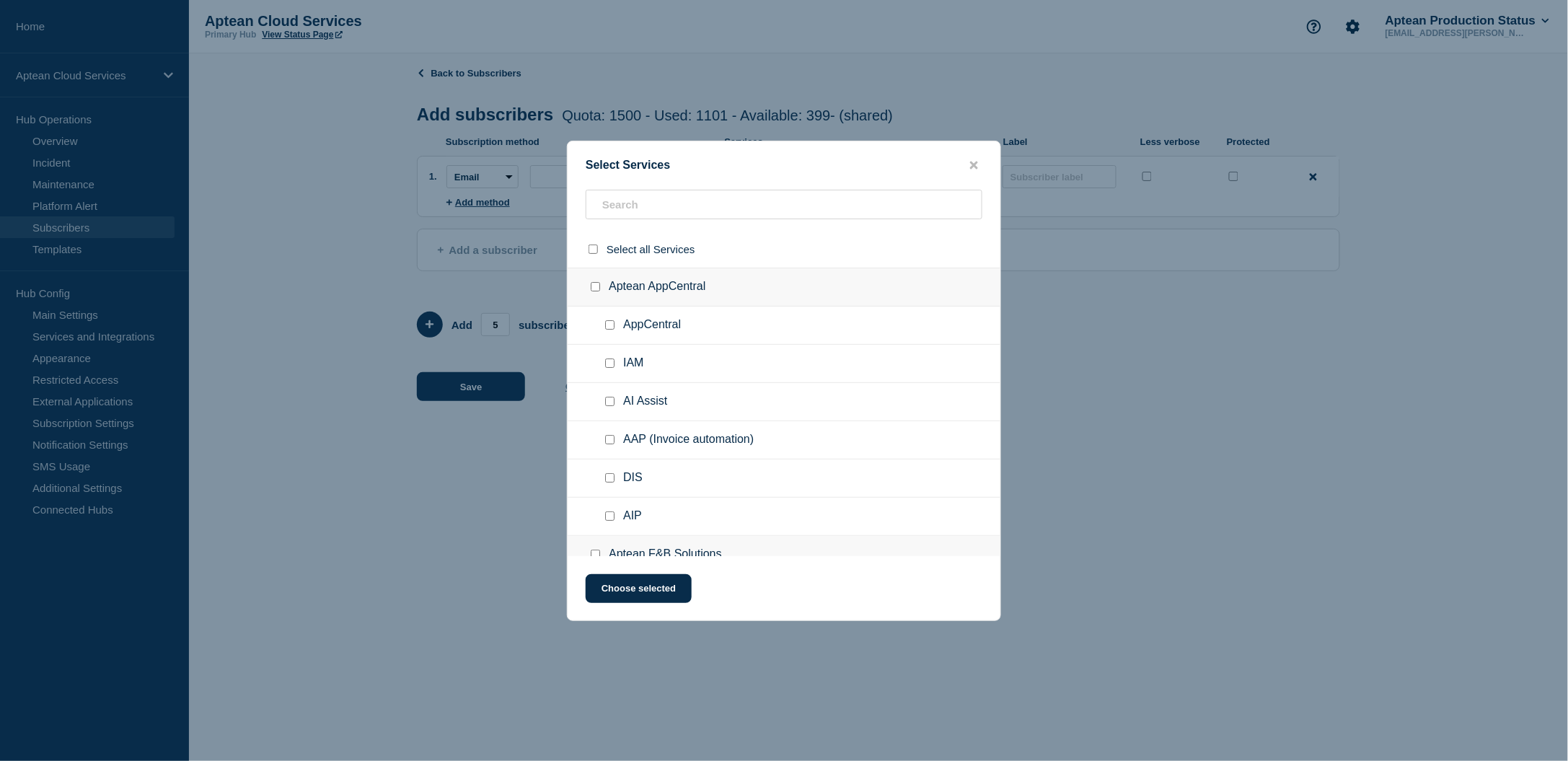
checkbox input "false"
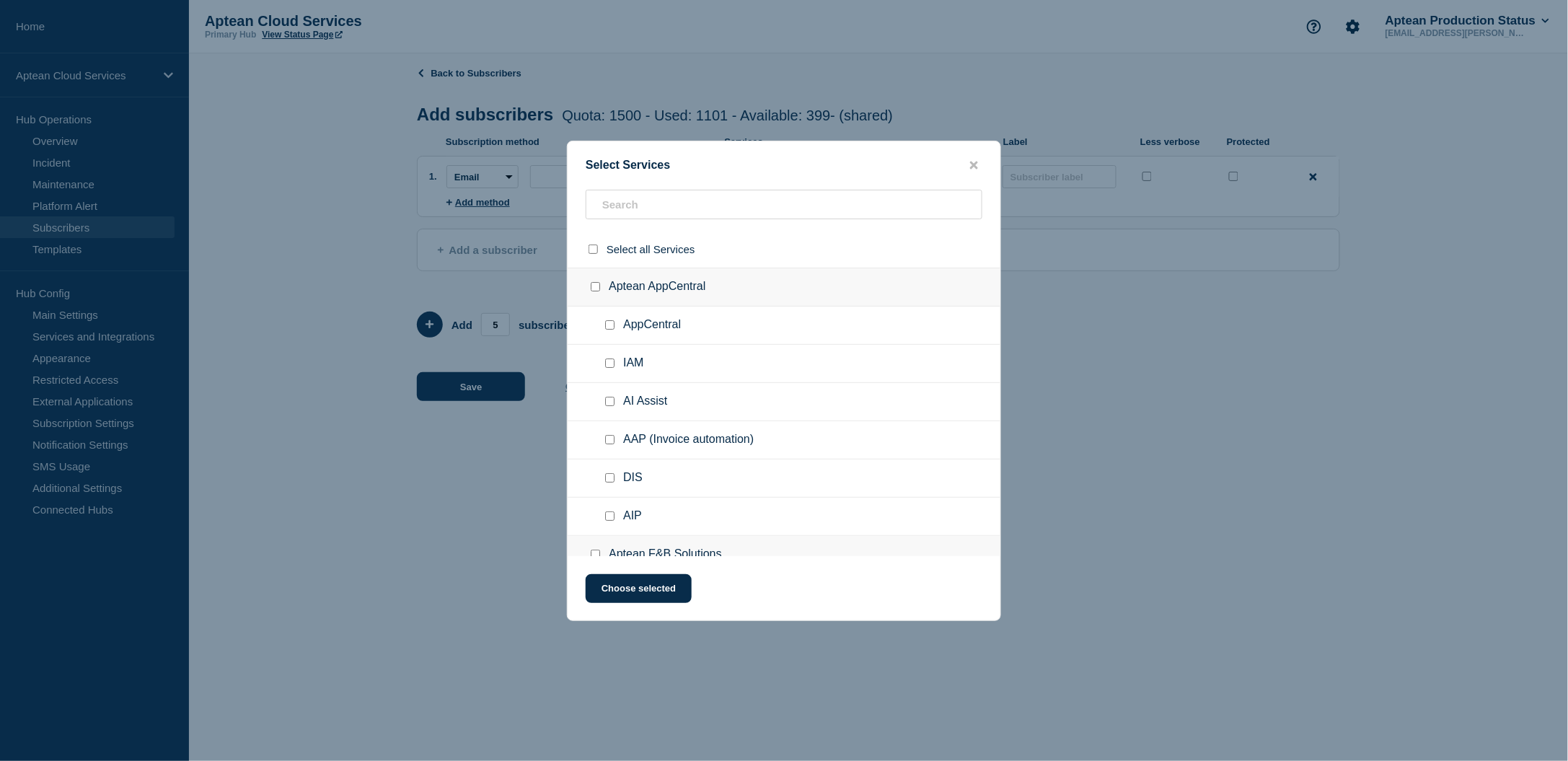
checkbox input "false"
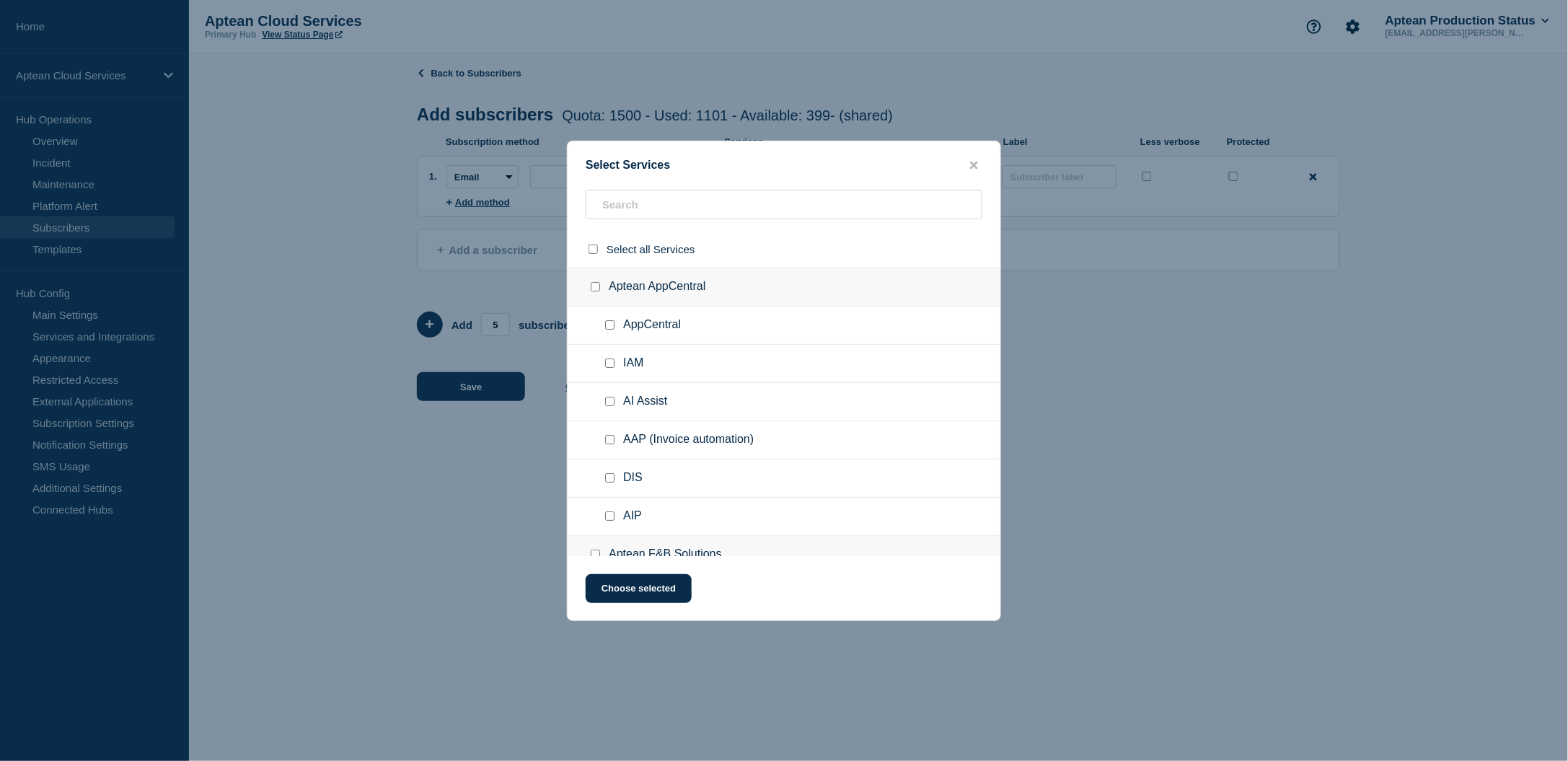
checkbox input "false"
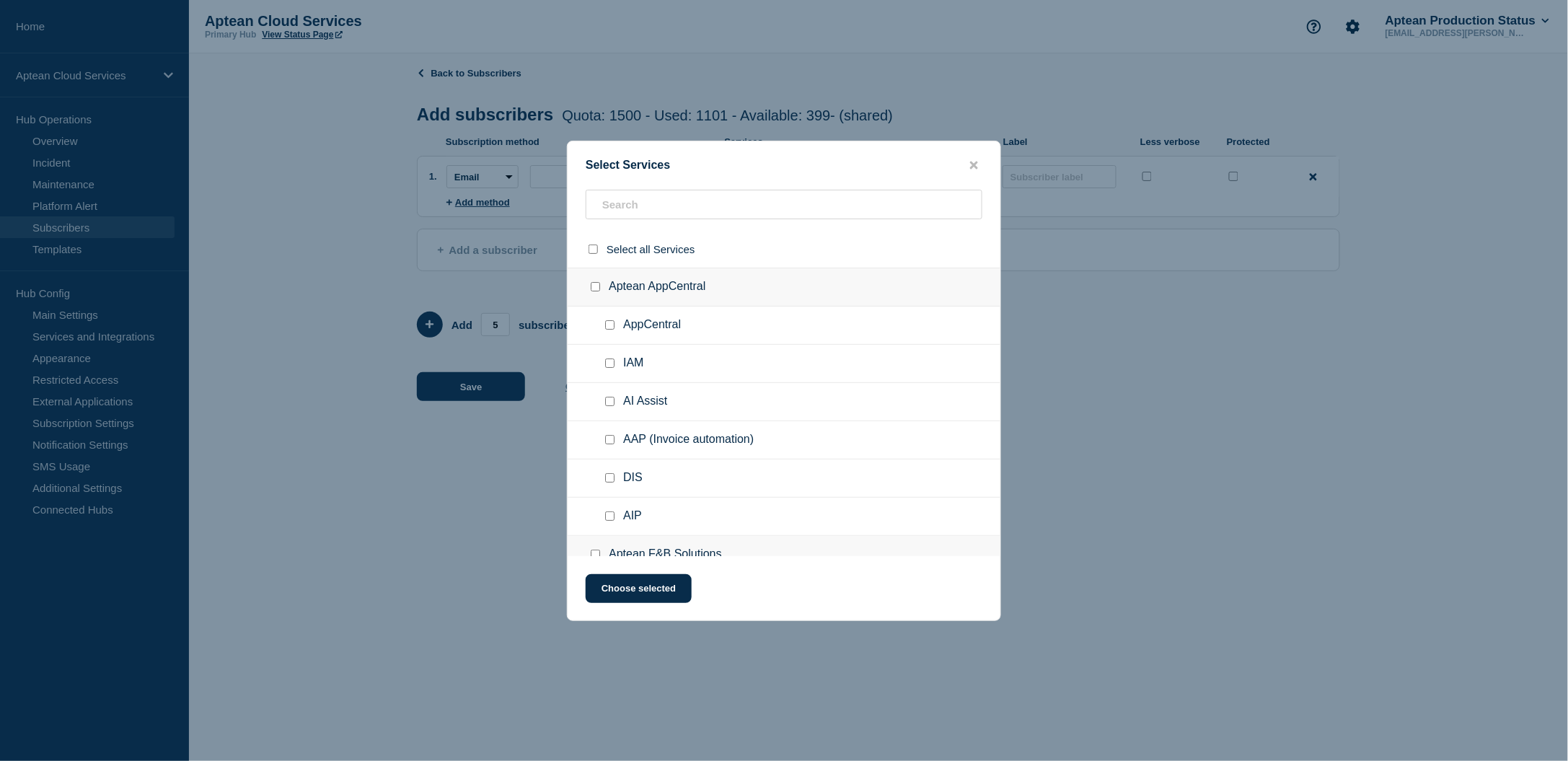
checkbox input "false"
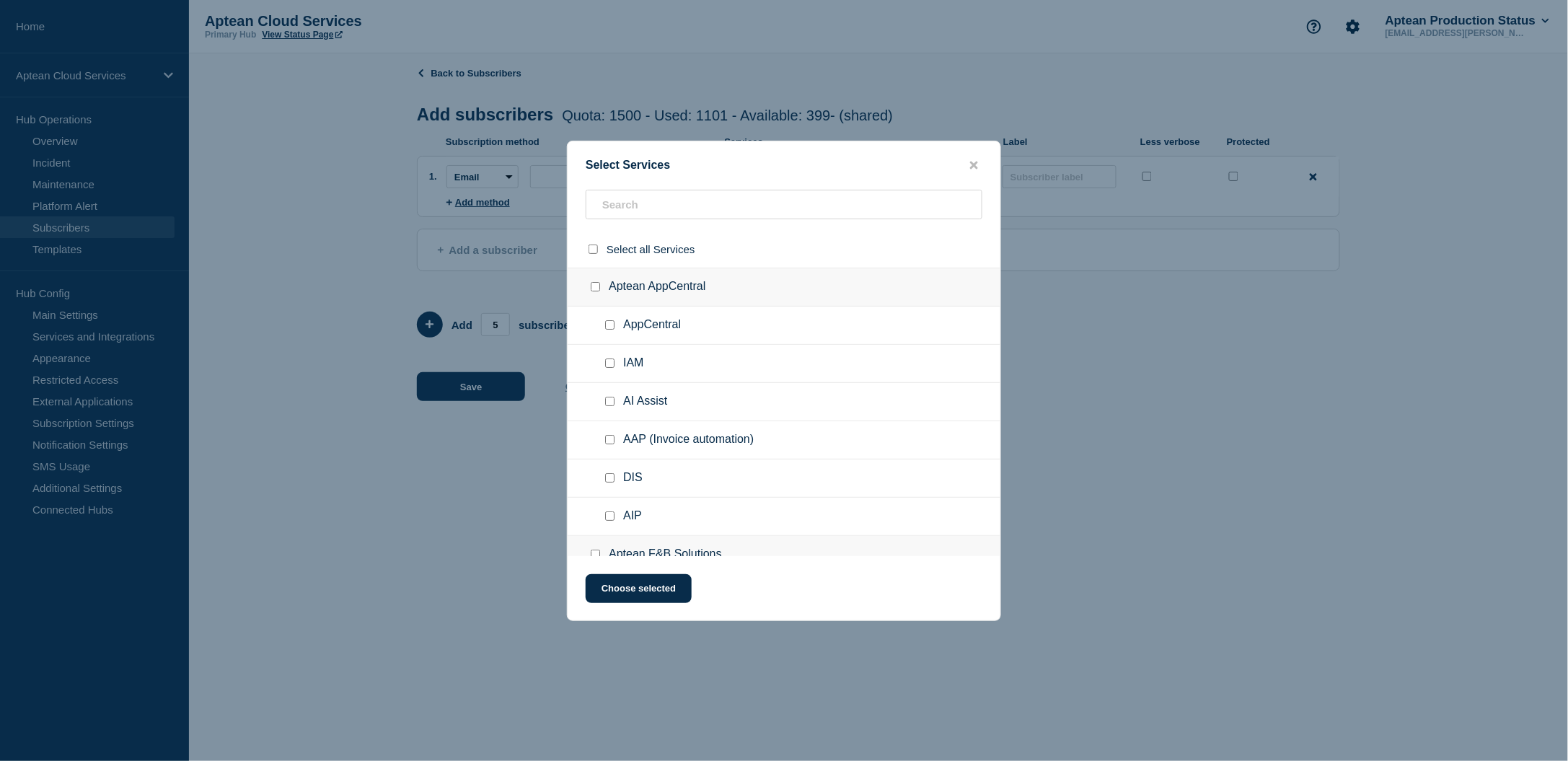
checkbox input "false"
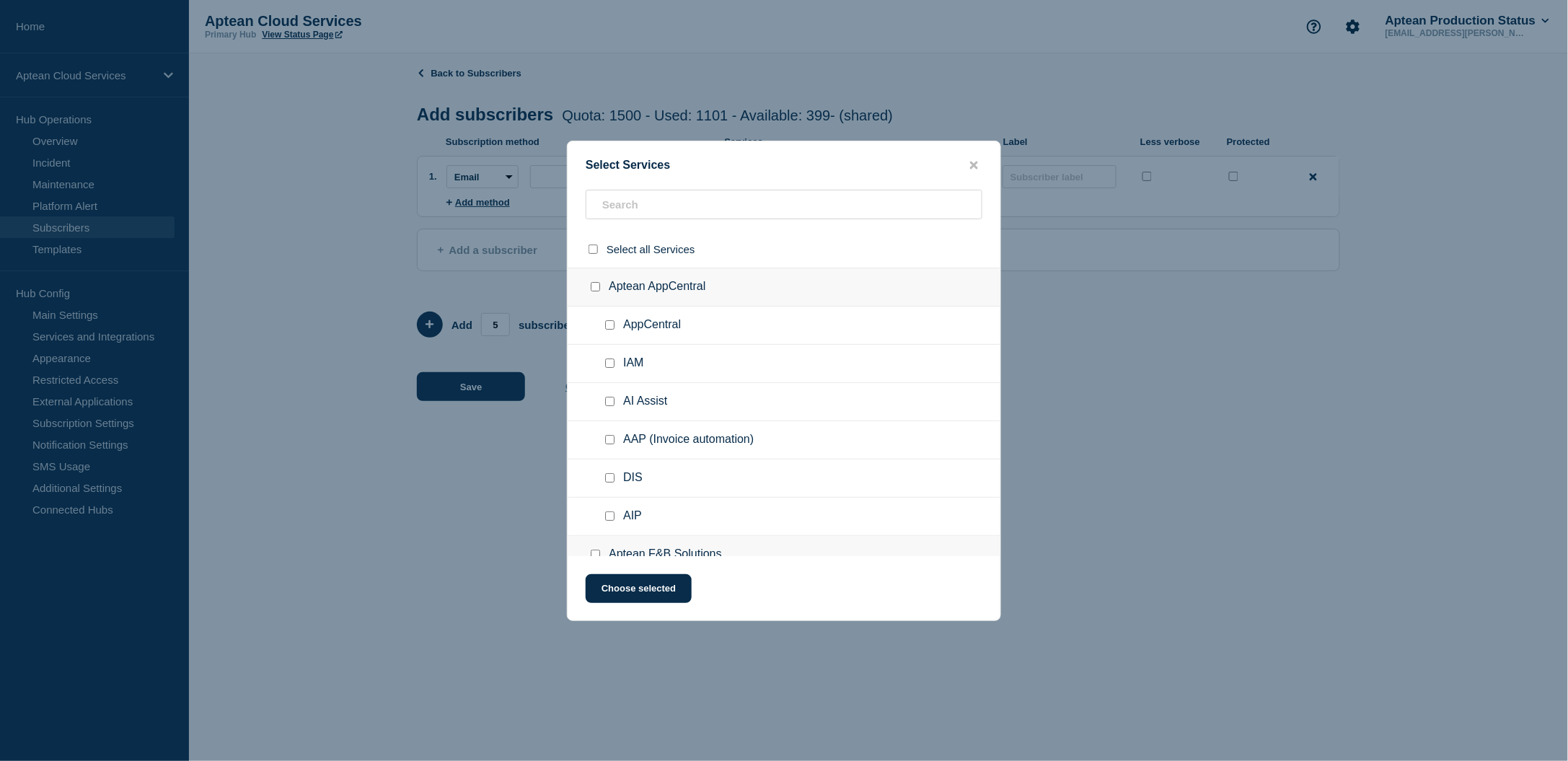
checkbox input "false"
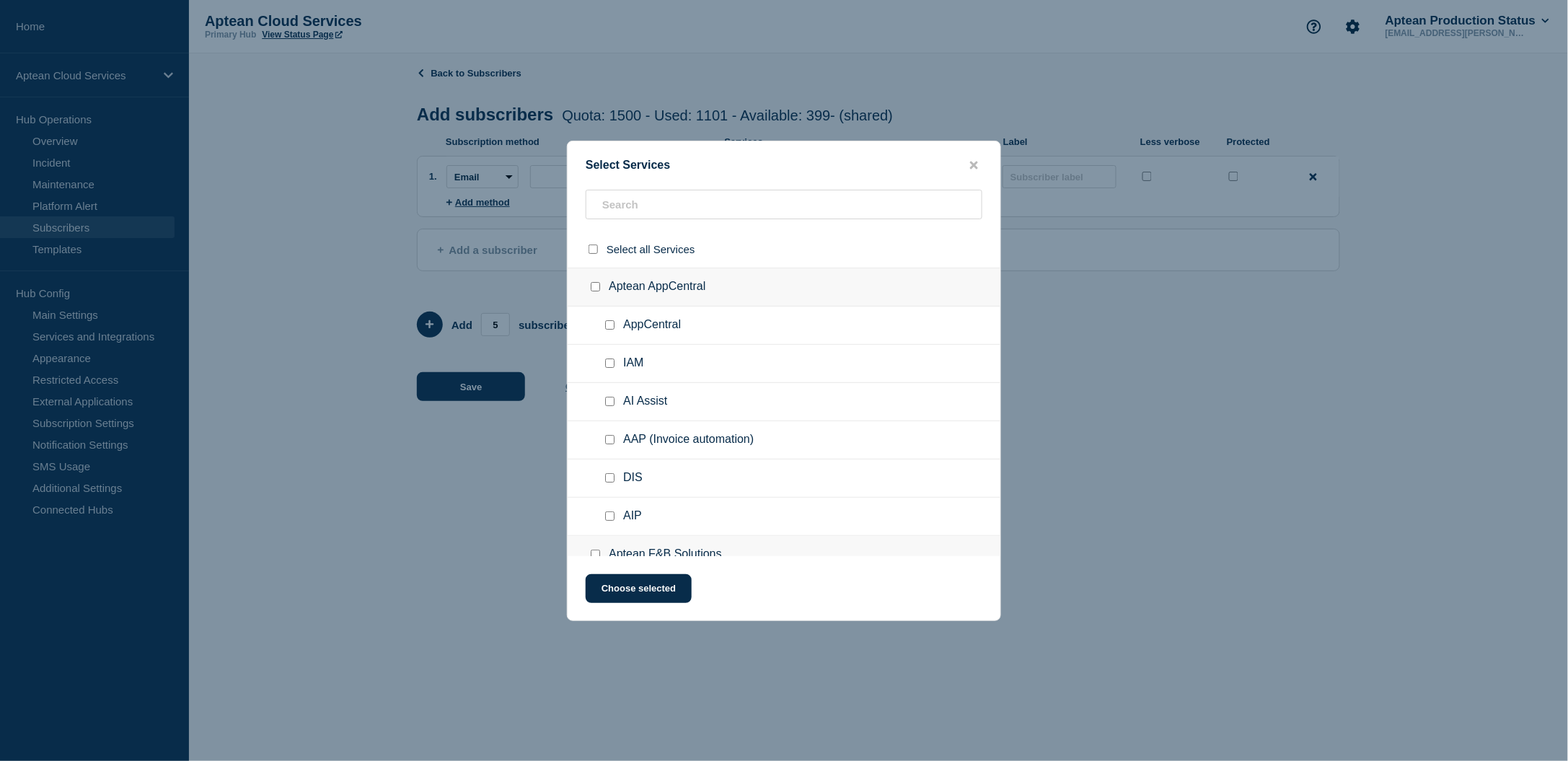
checkbox input "false"
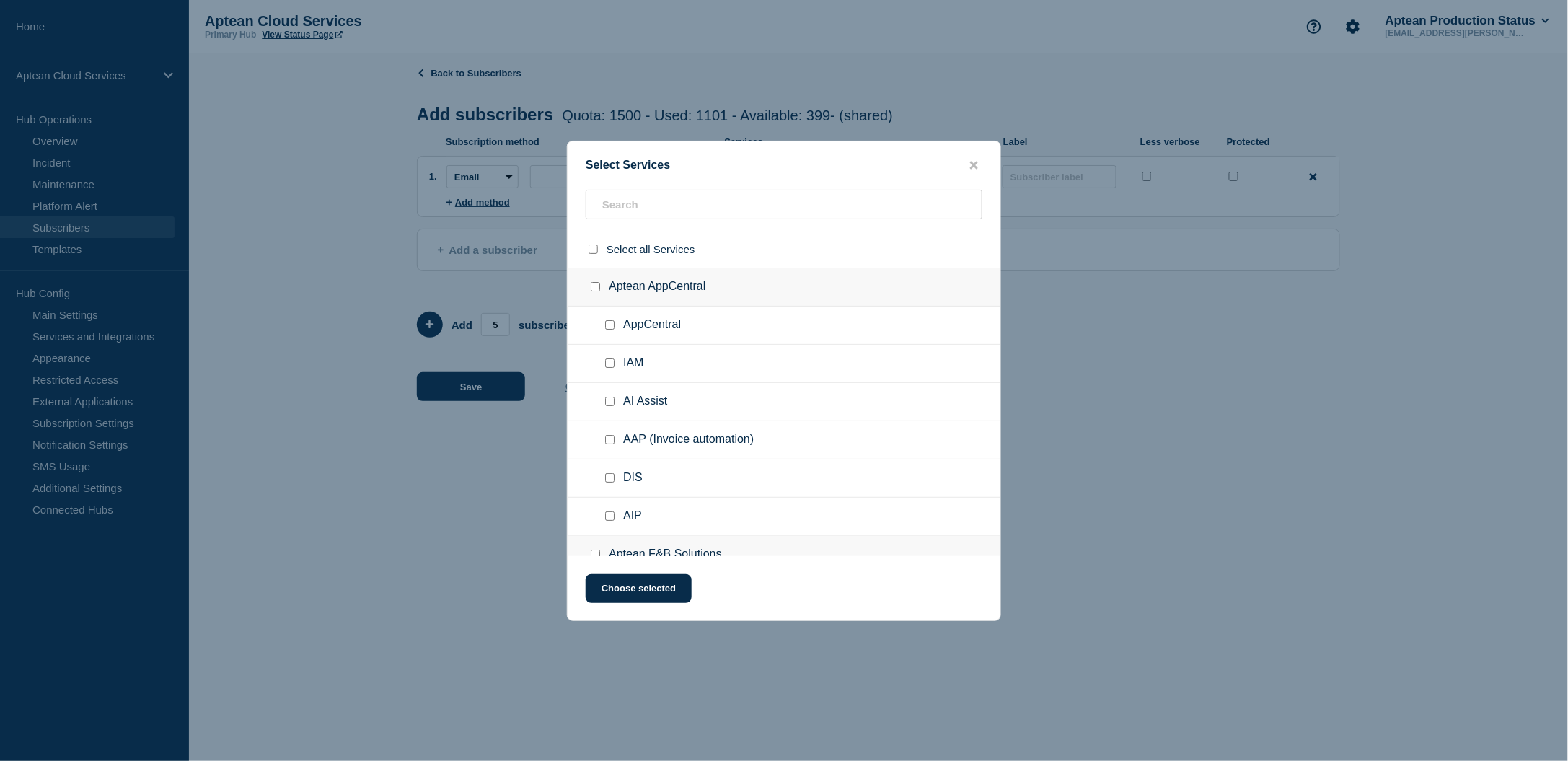
checkbox input "false"
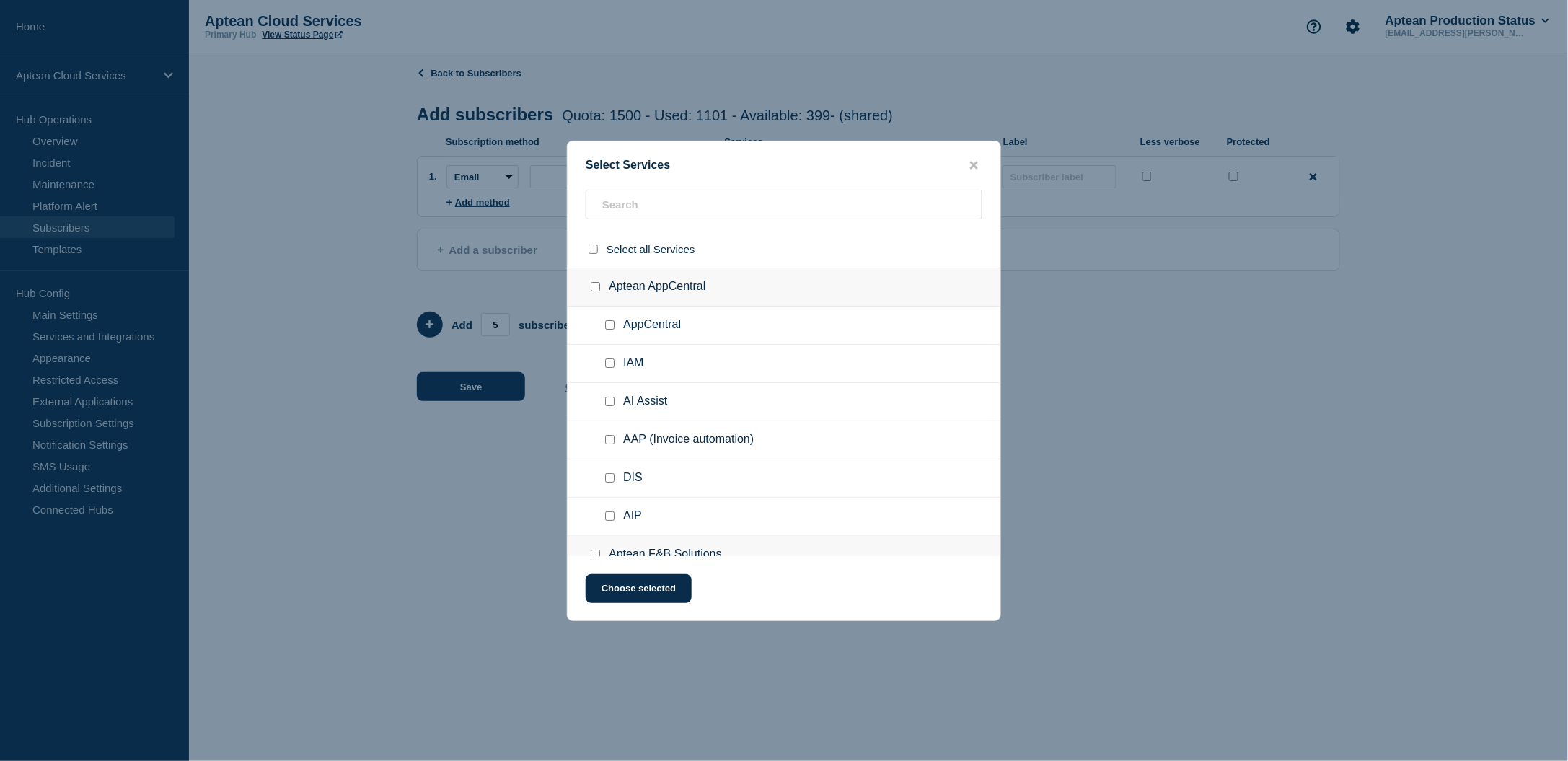
checkbox input "false"
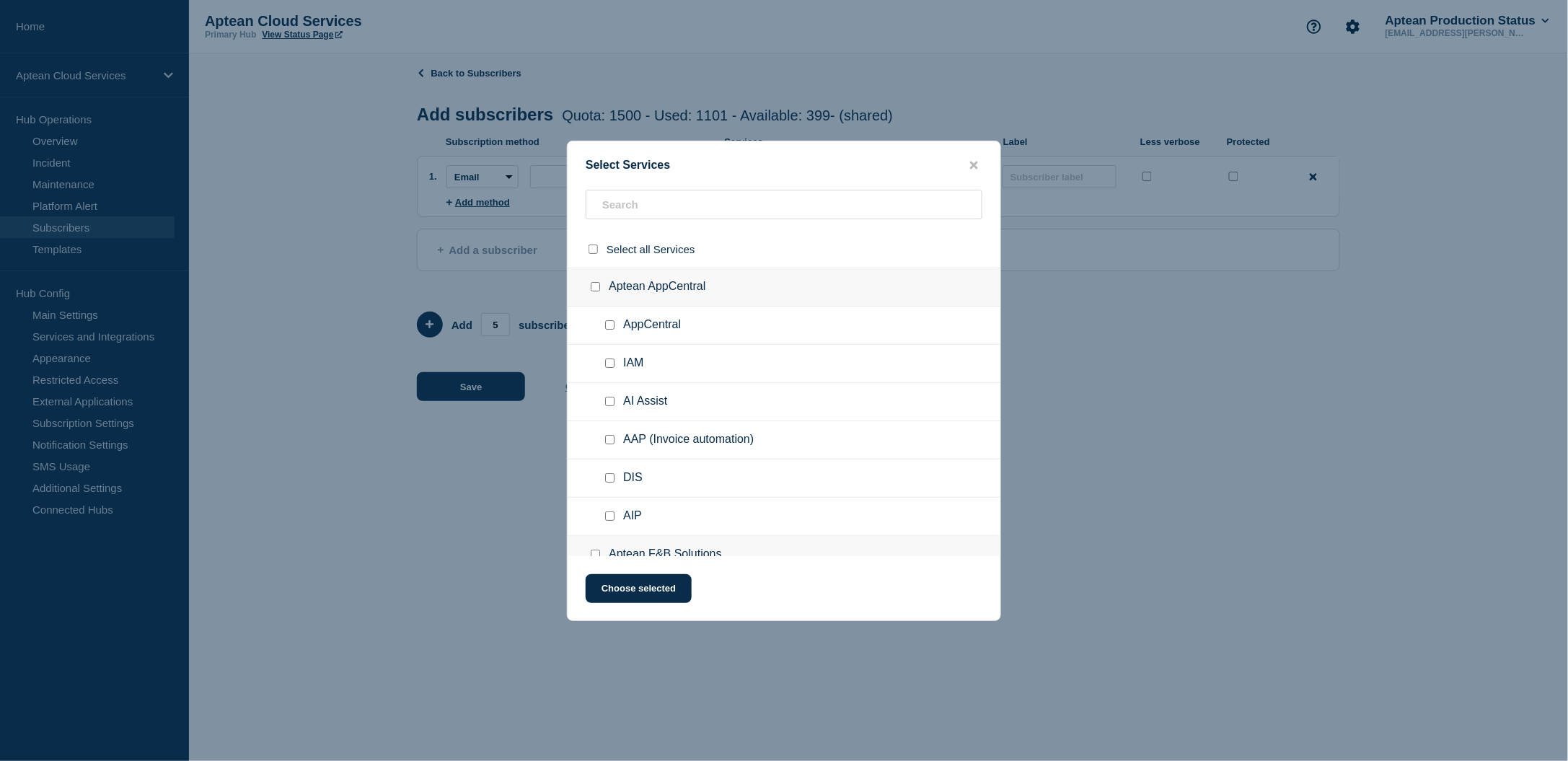
checkbox input "false"
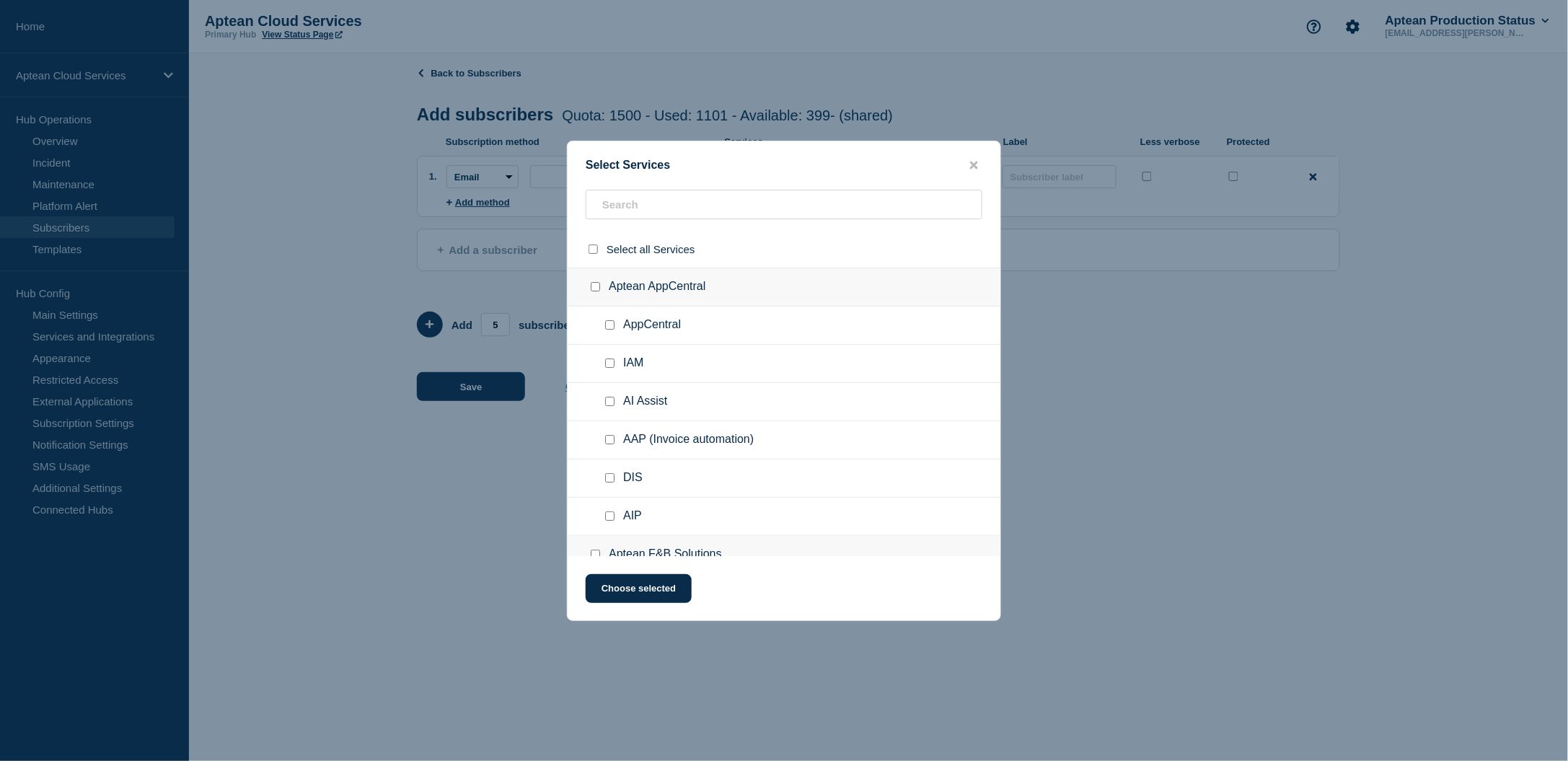
checkbox input "false"
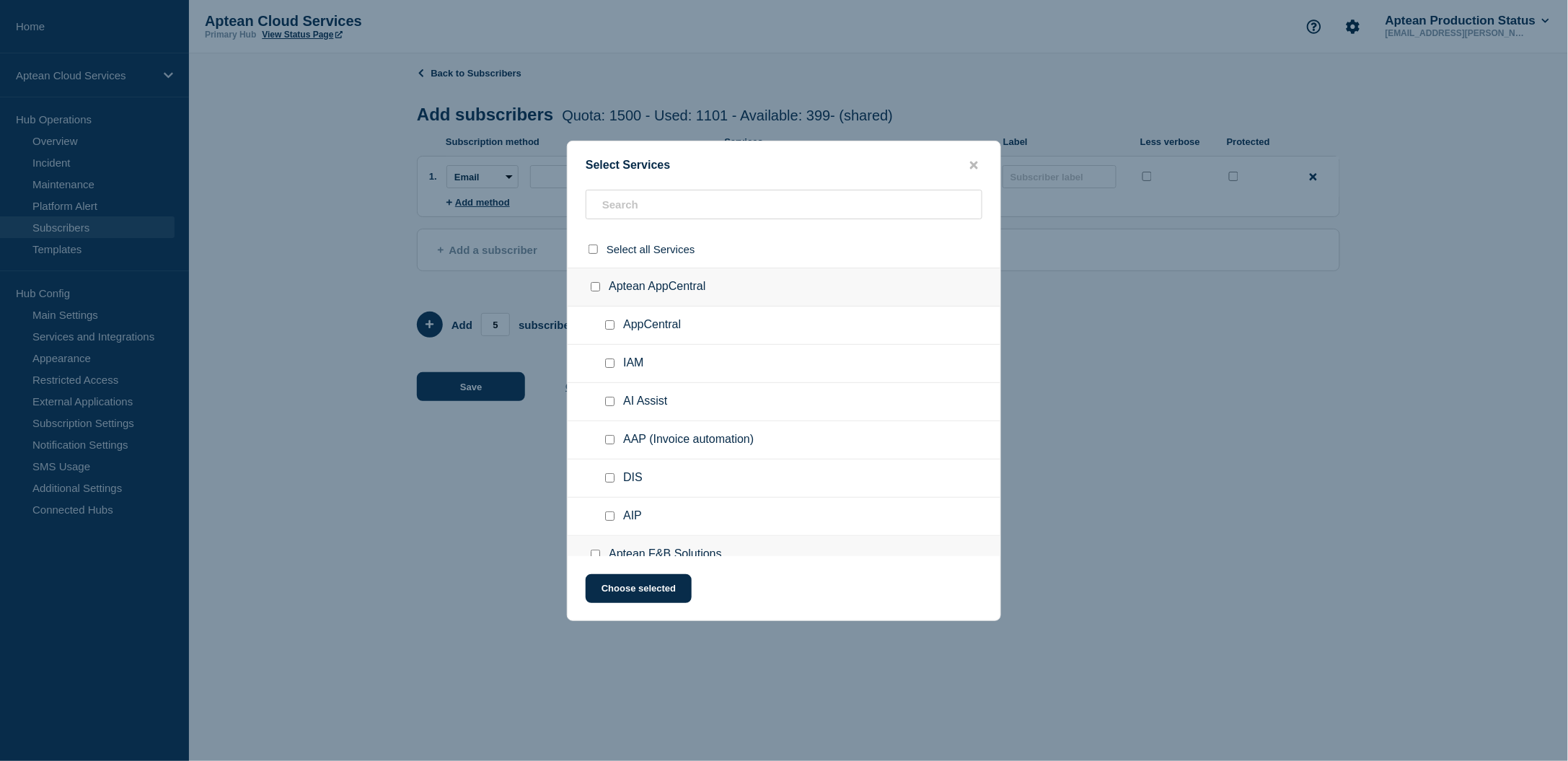
checkbox input "false"
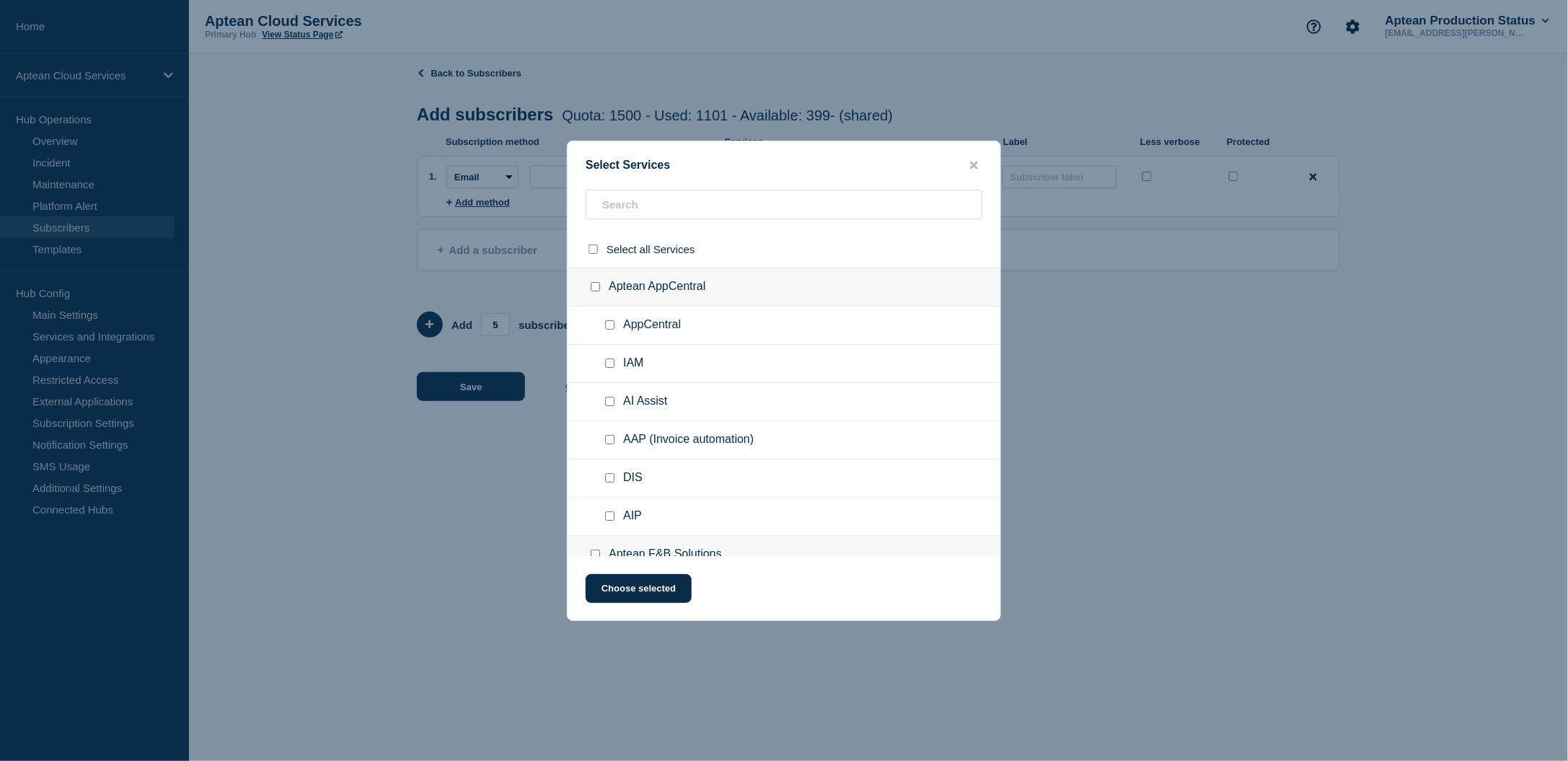
checkbox input "false"
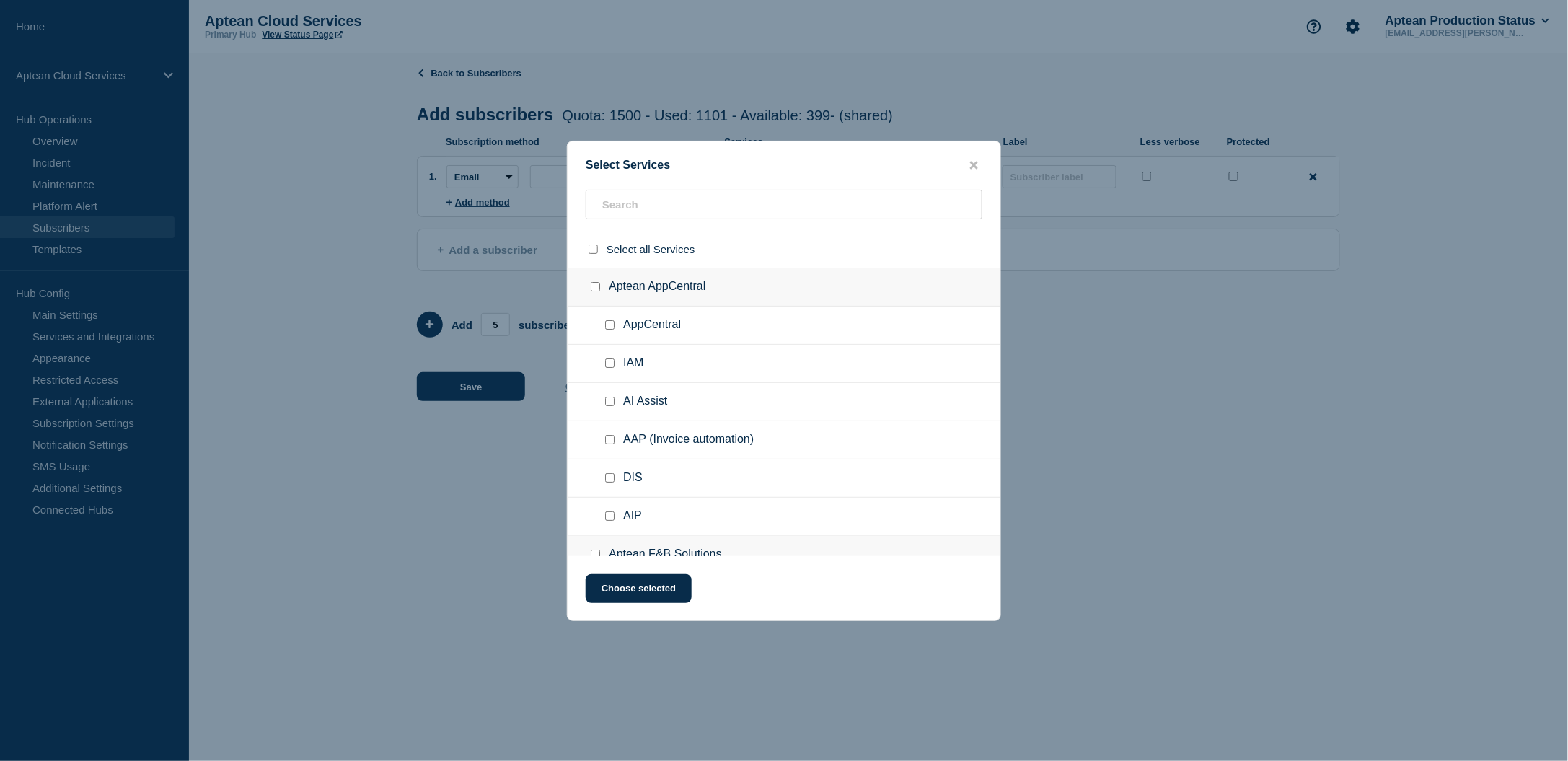
checkbox input "false"
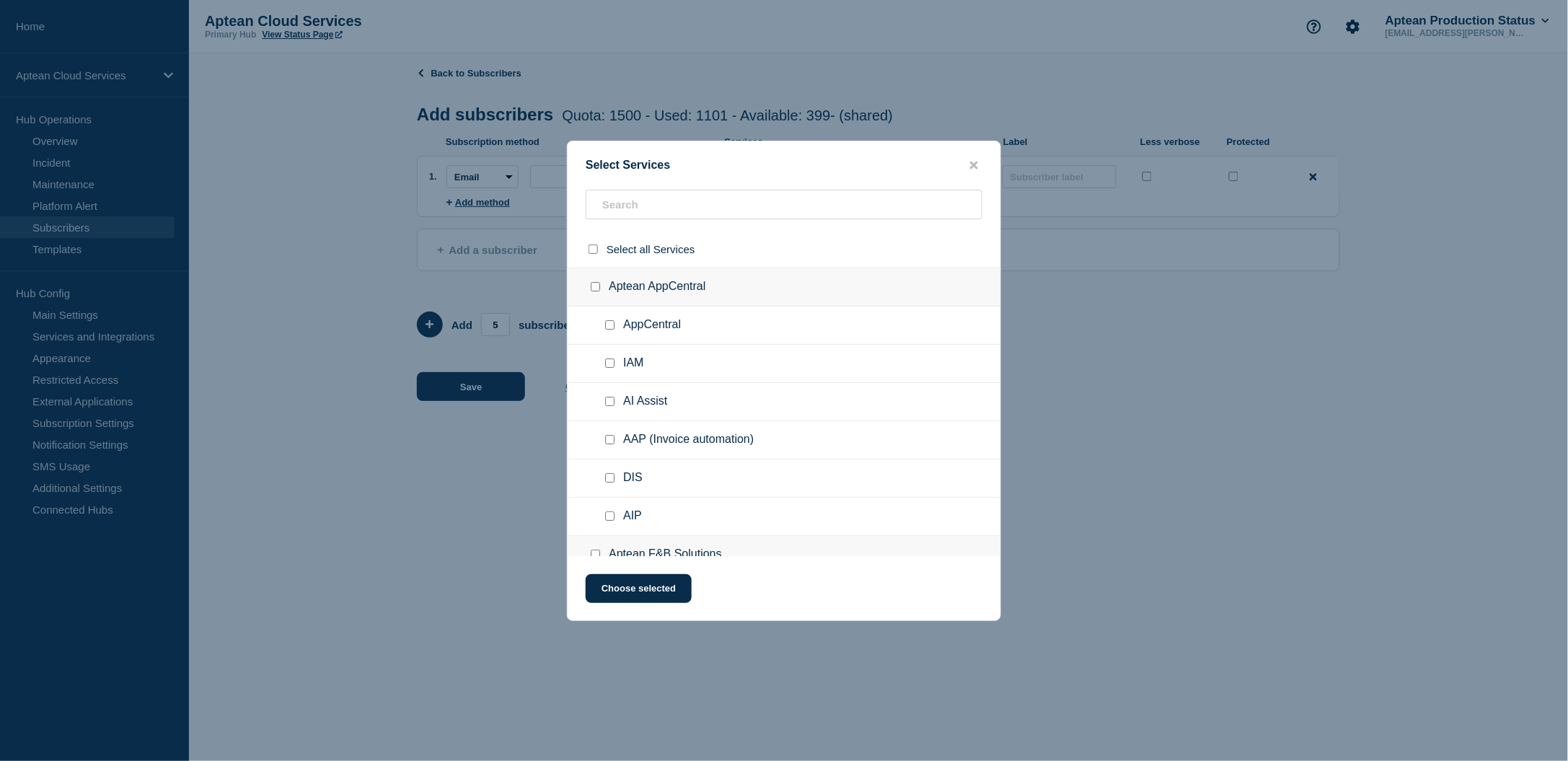
checkbox input "false"
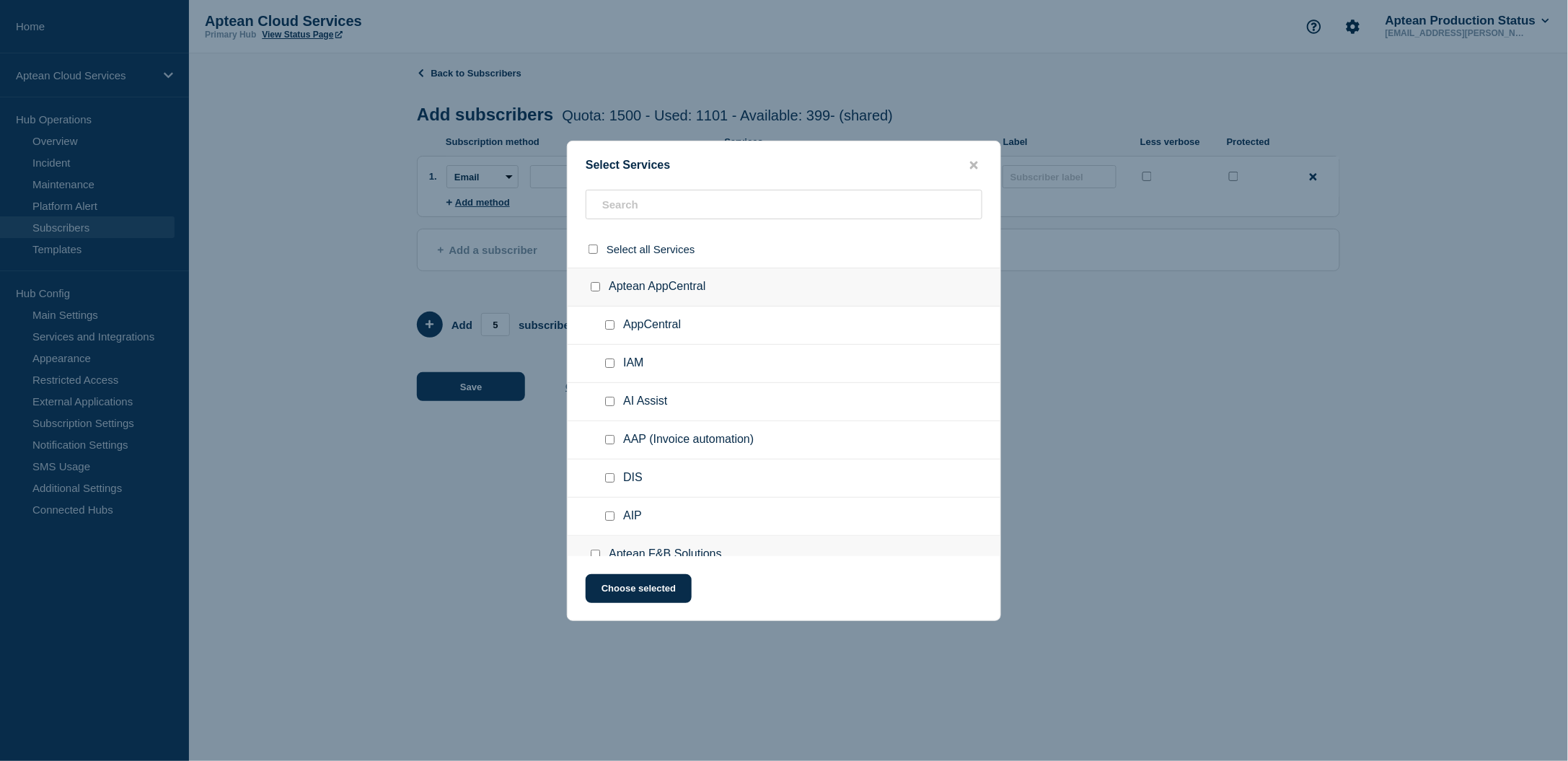
checkbox input "false"
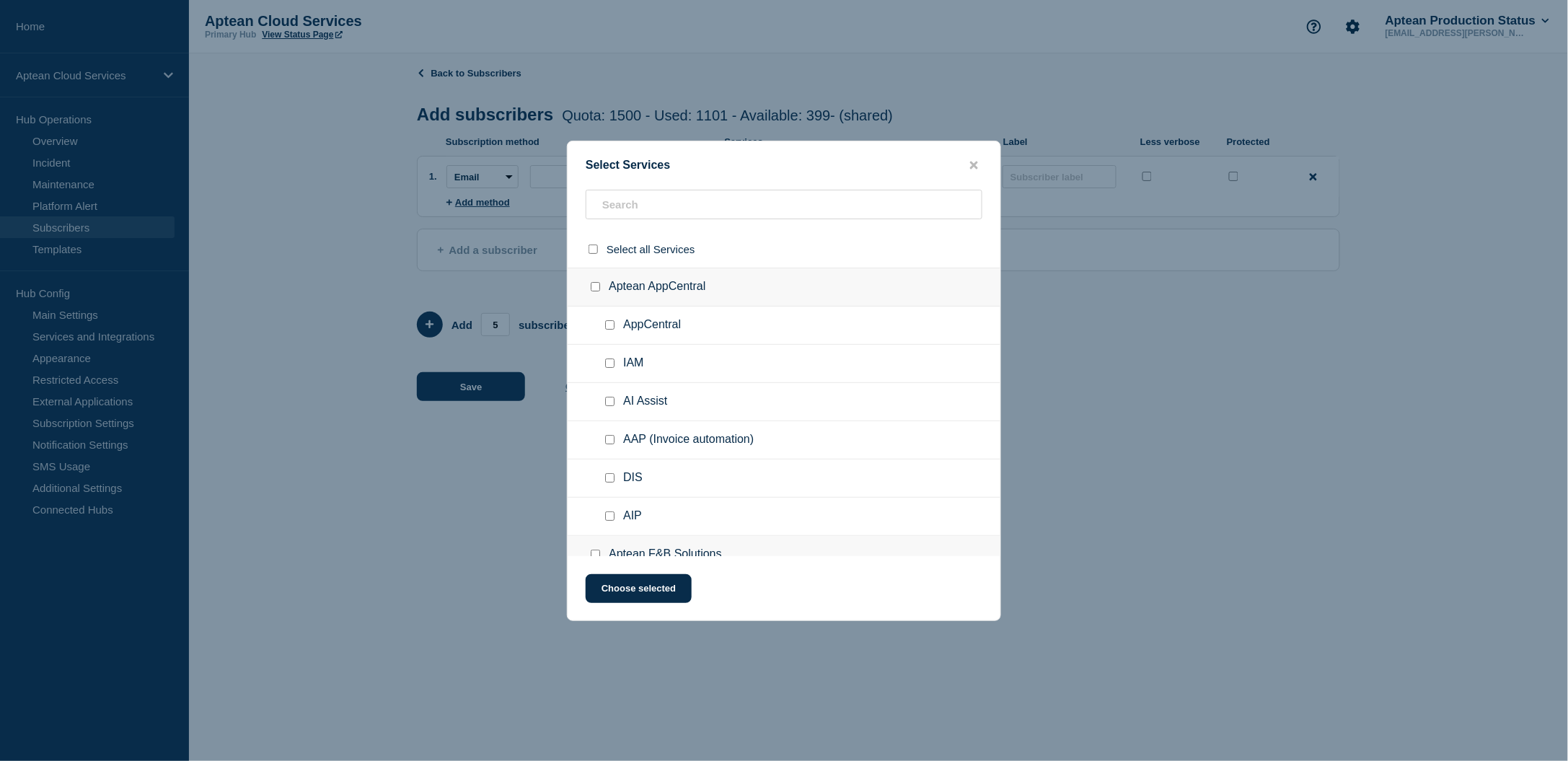
checkbox input "false"
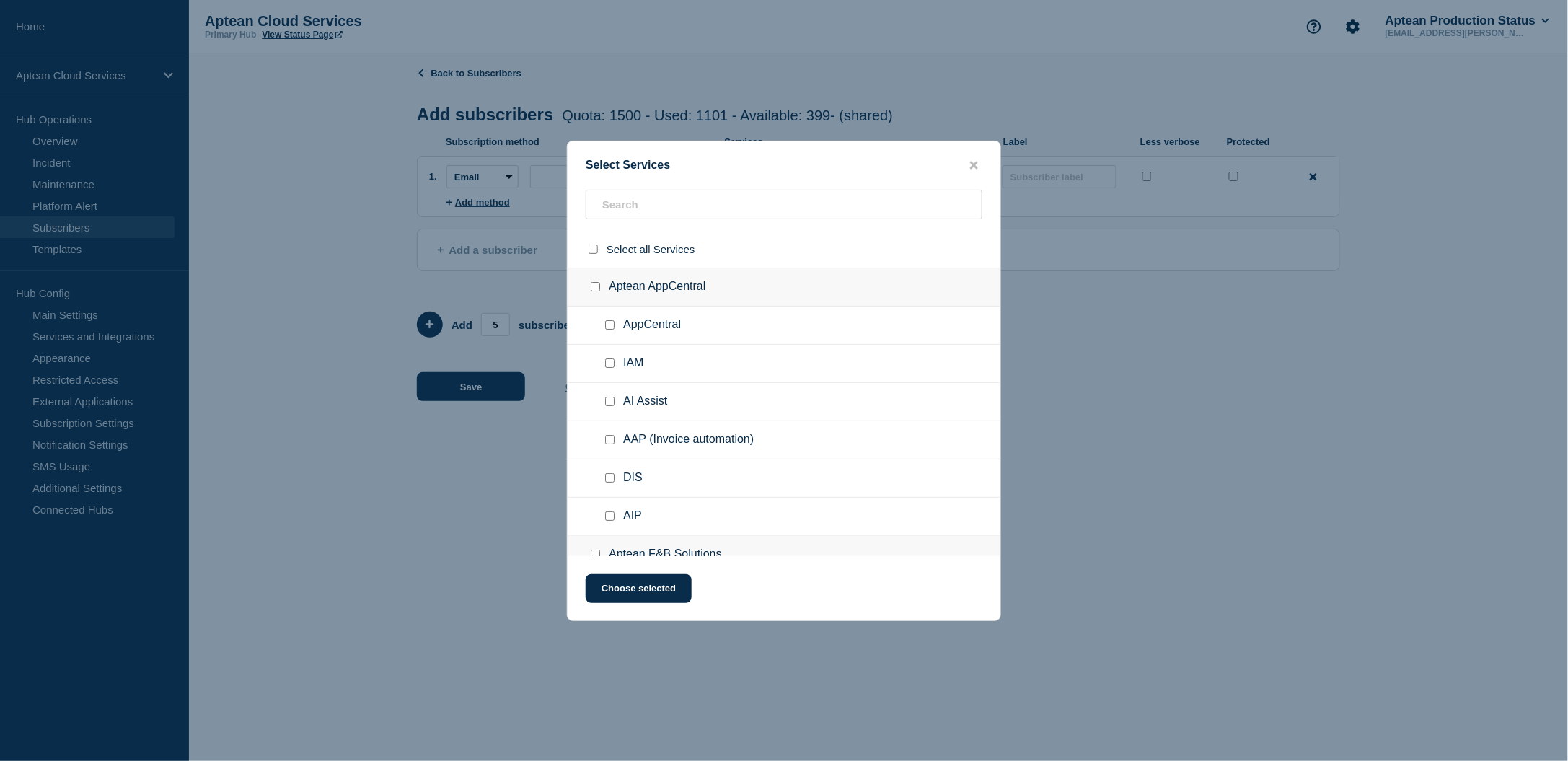
checkbox input "false"
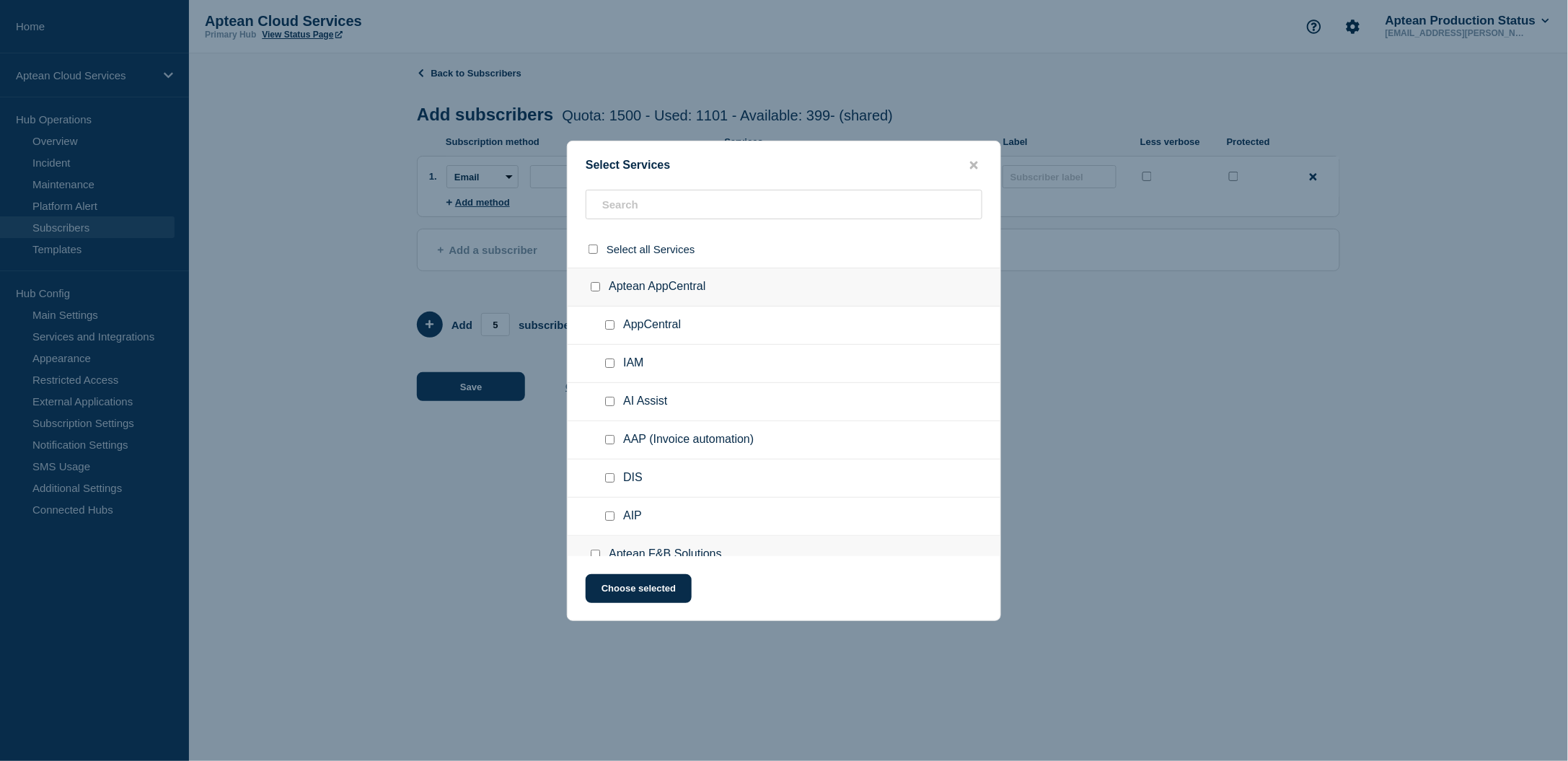
checkbox input "false"
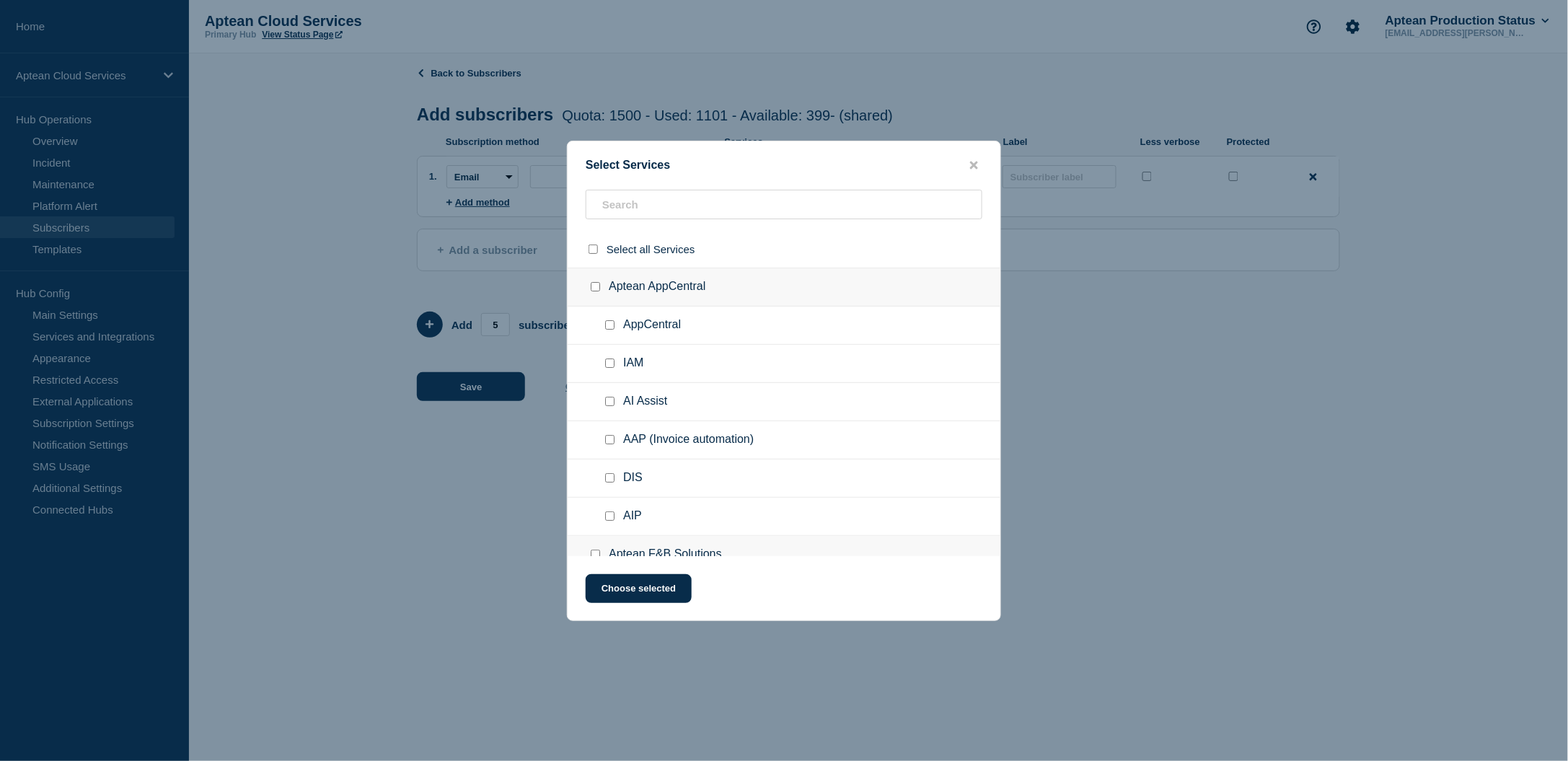
checkbox input "false"
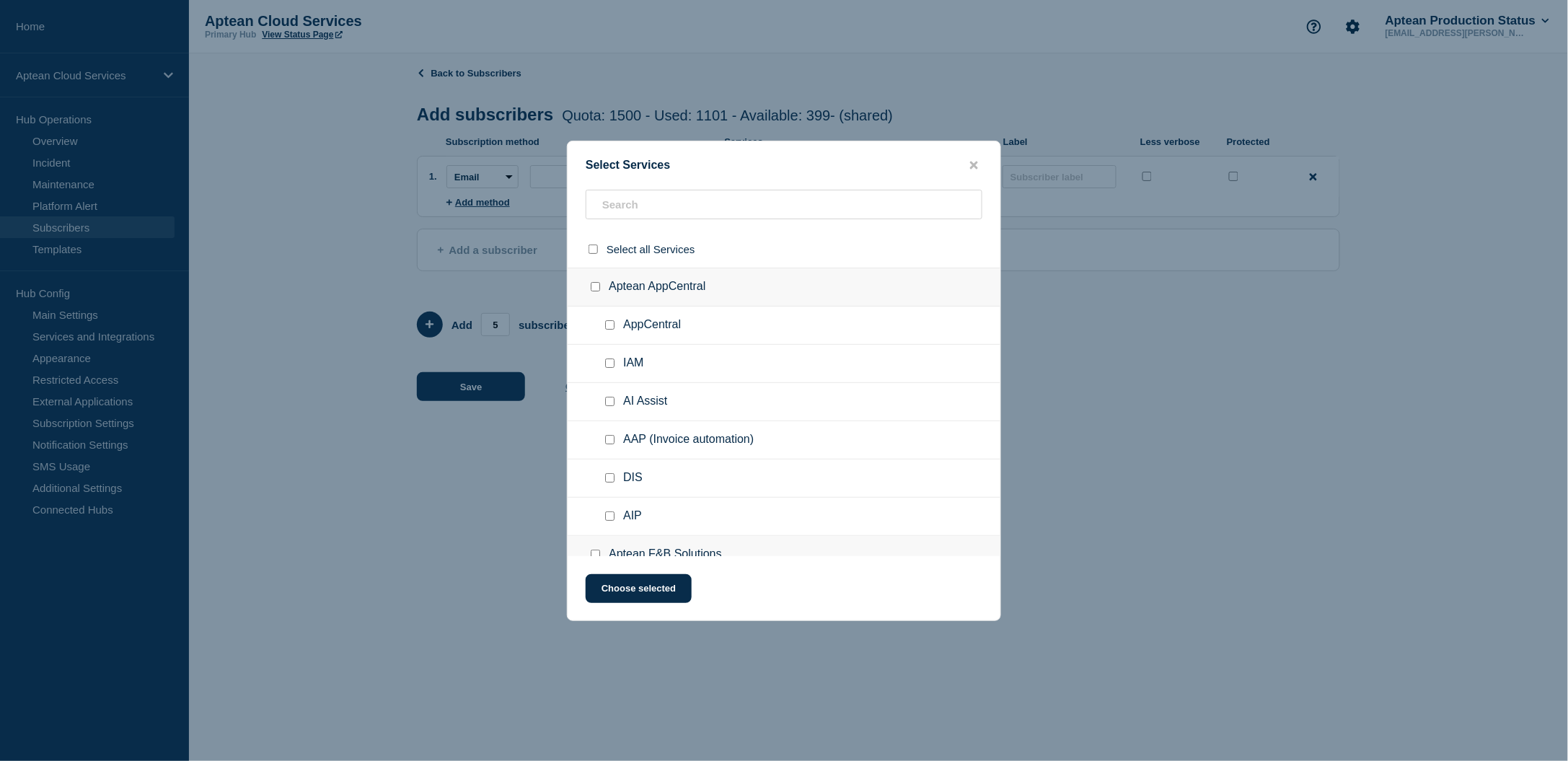
checkbox input "false"
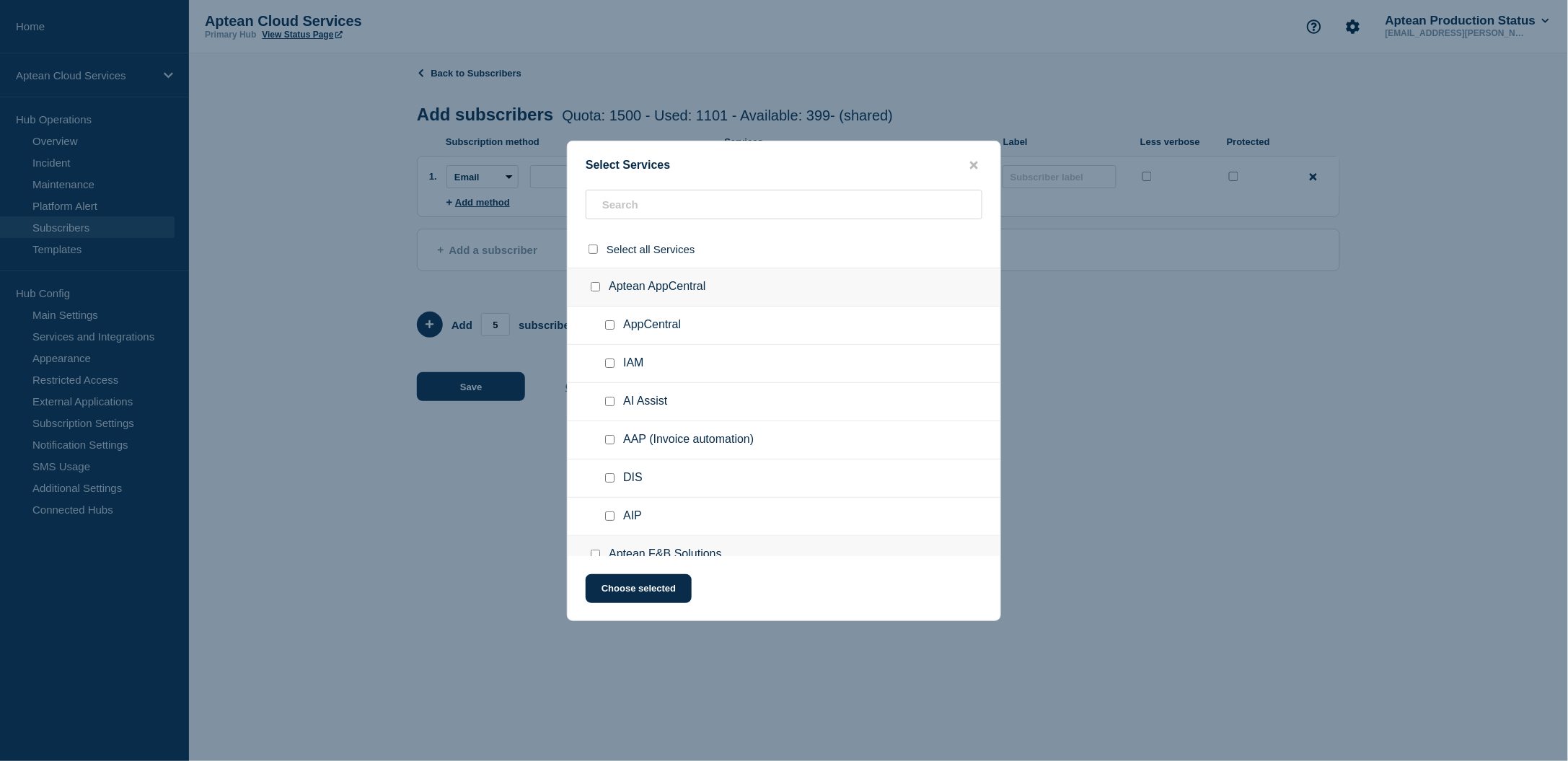
checkbox input "false"
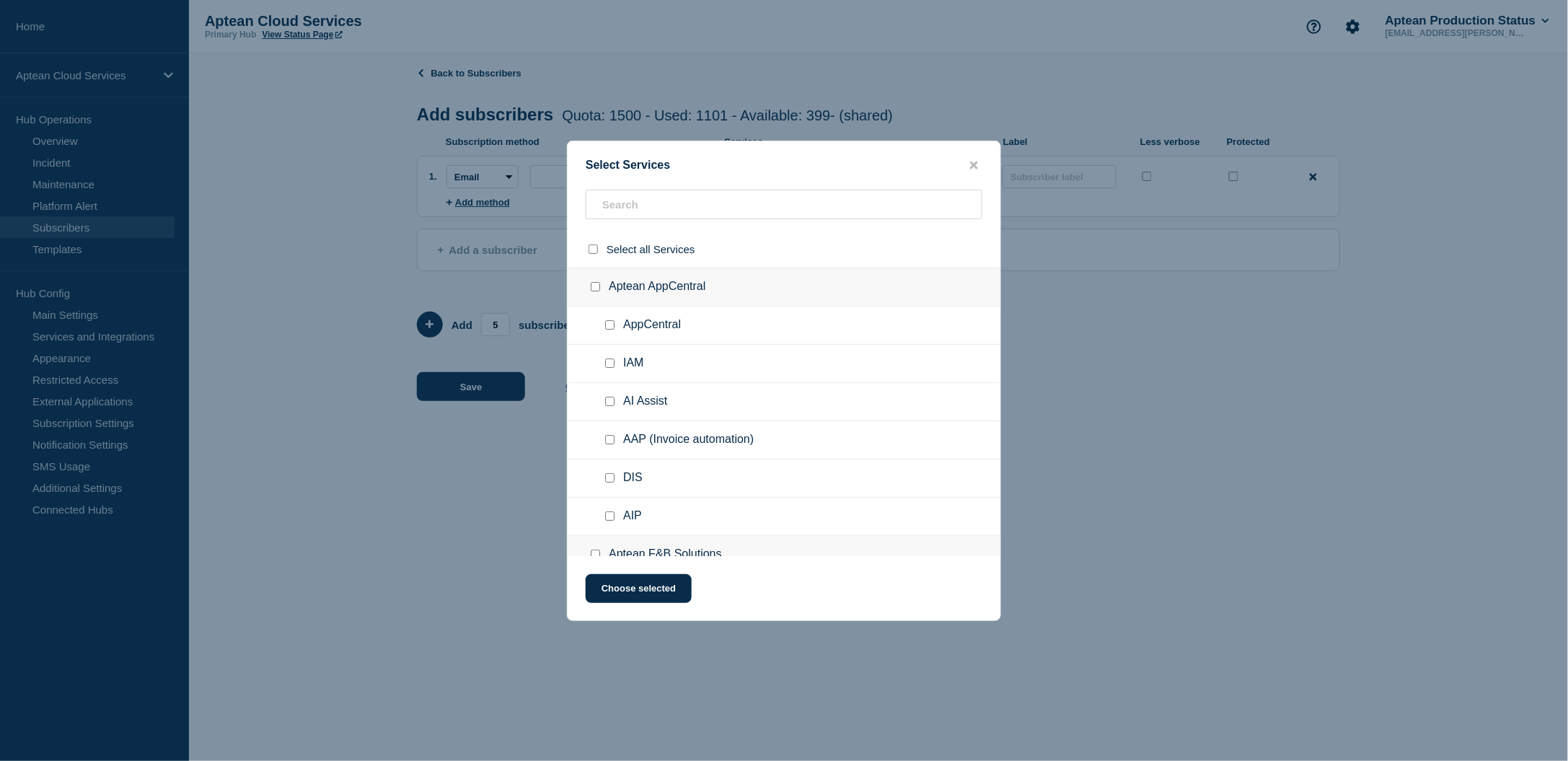
checkbox input "false"
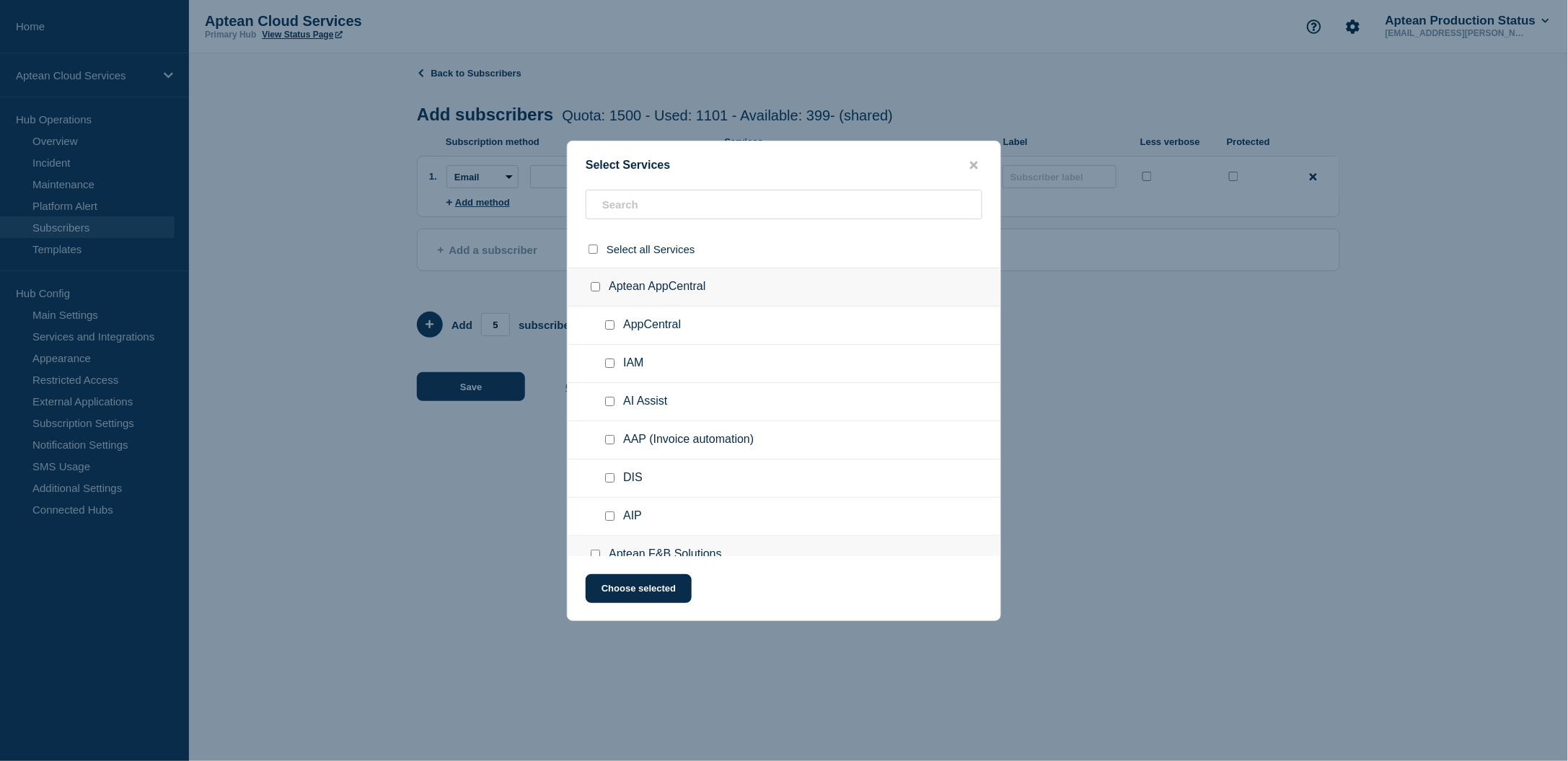
checkbox input "false"
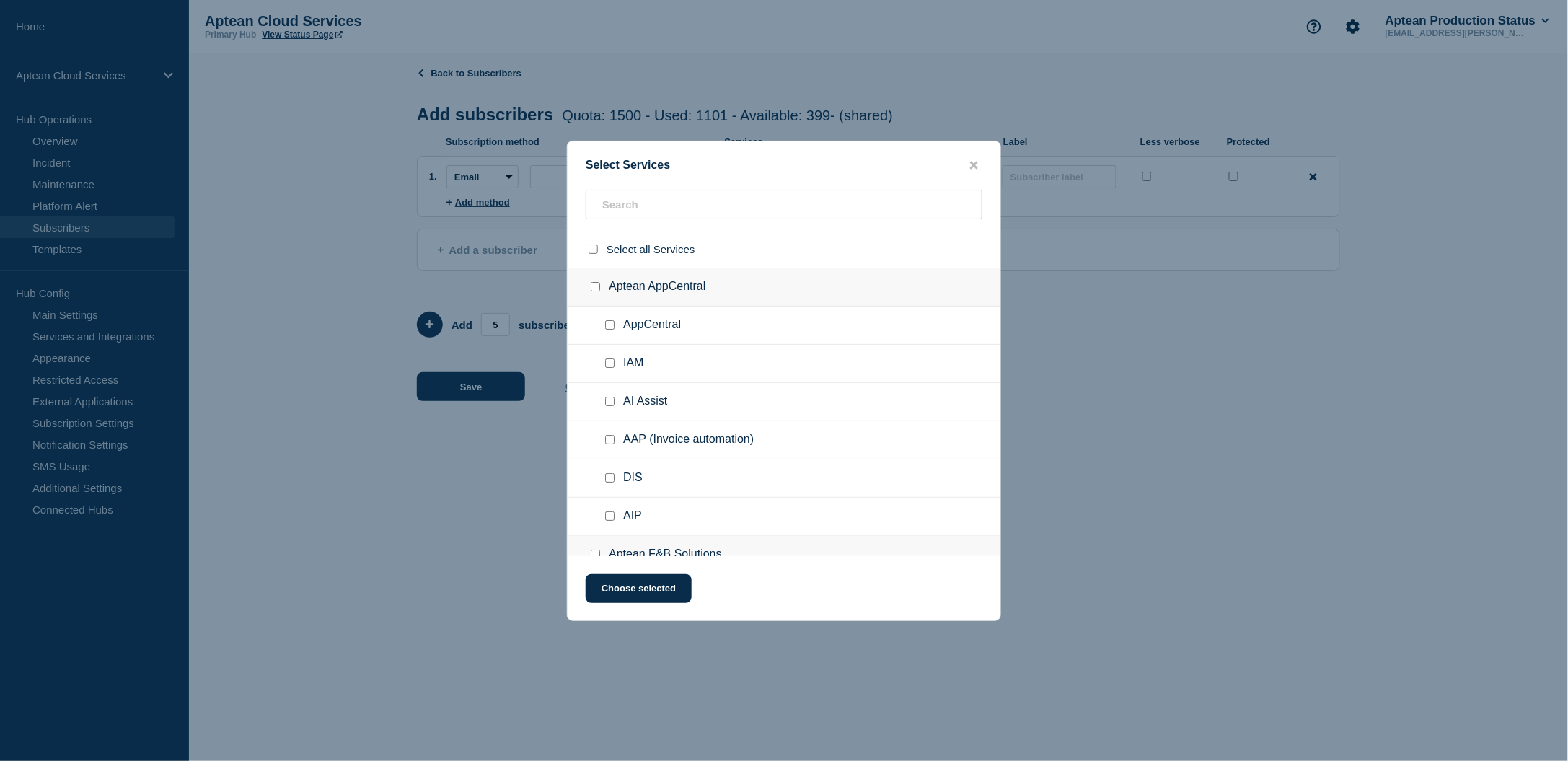
checkbox input "false"
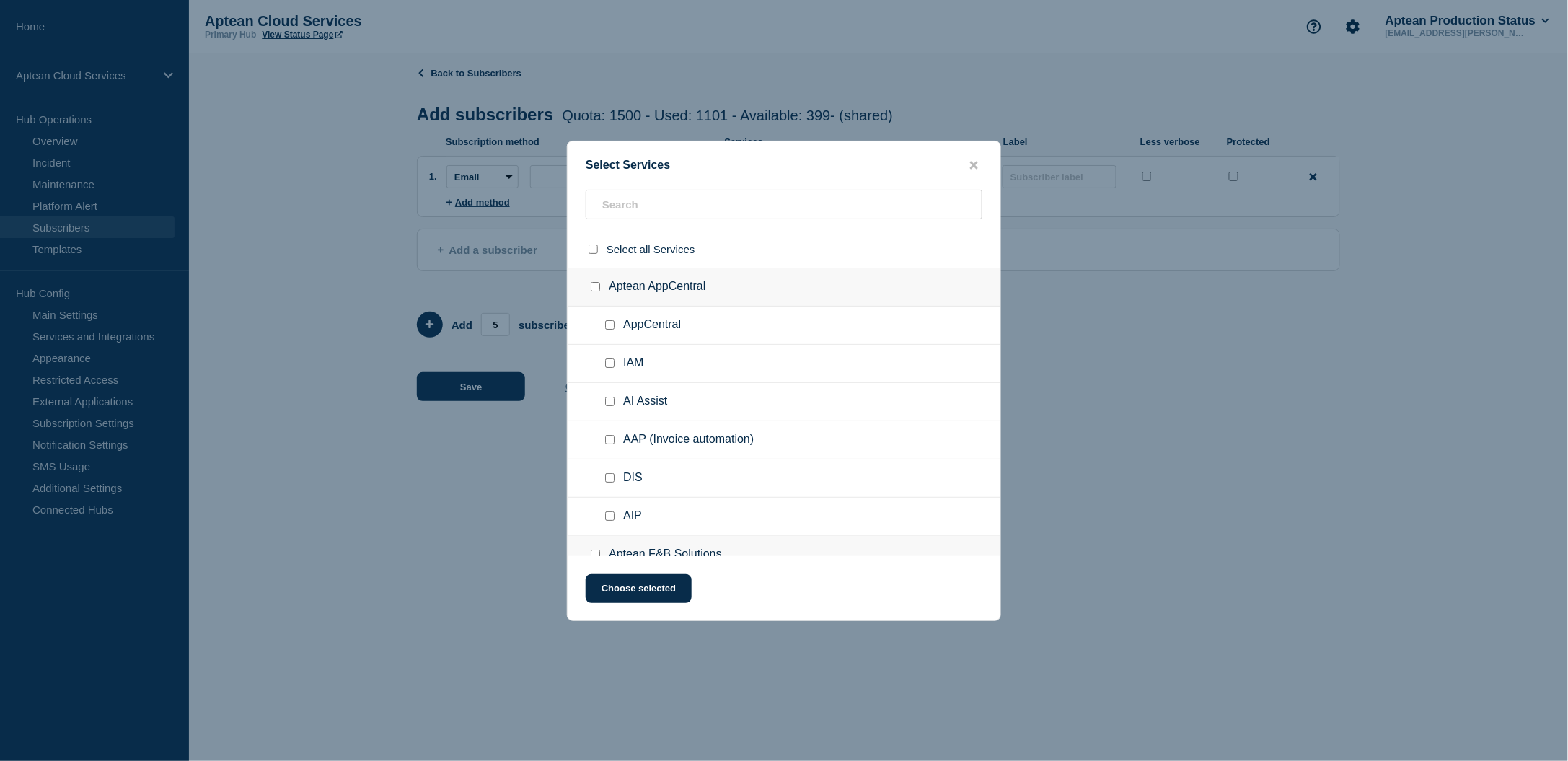
checkbox input "false"
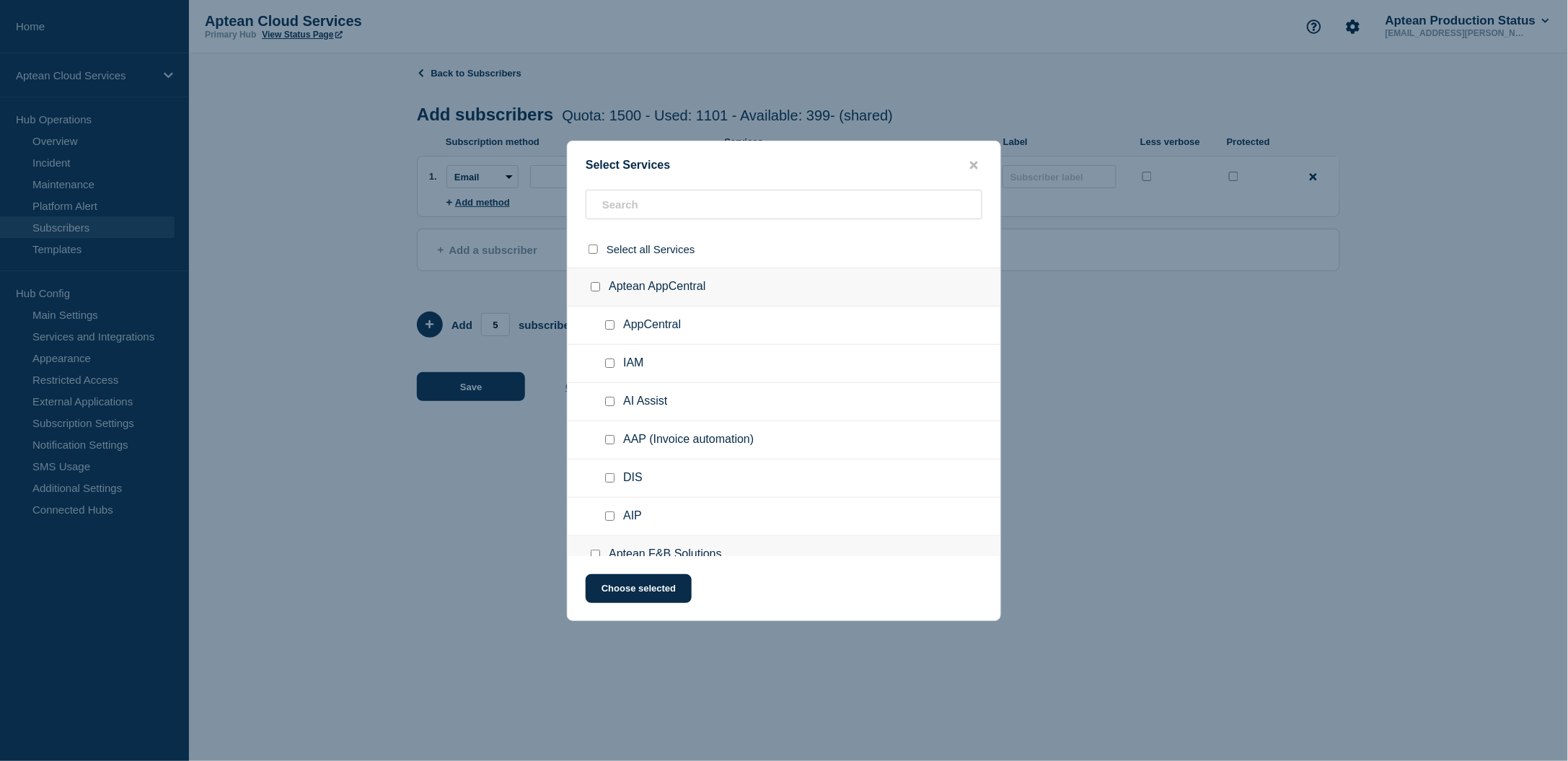
checkbox input "false"
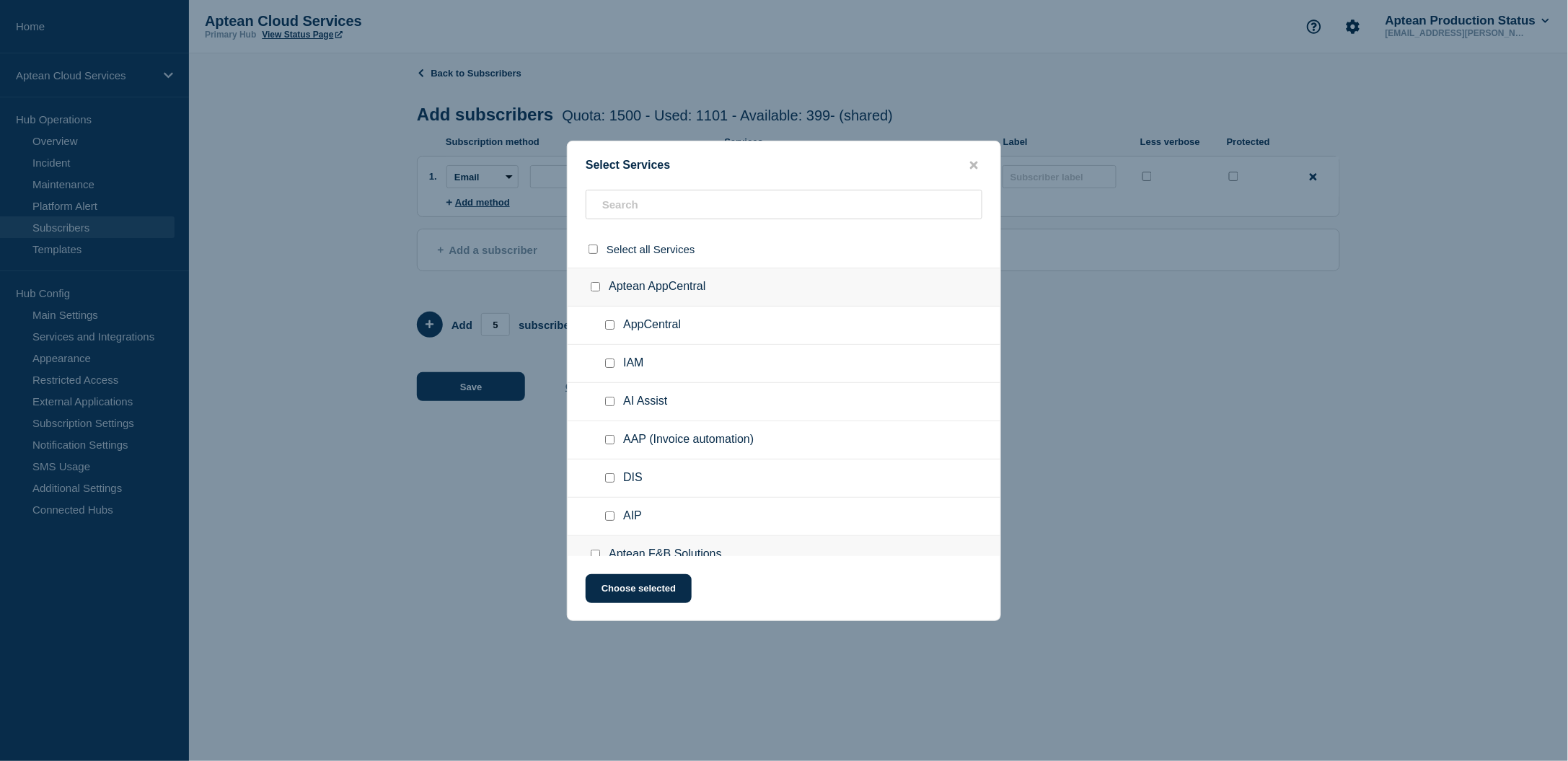
checkbox input "false"
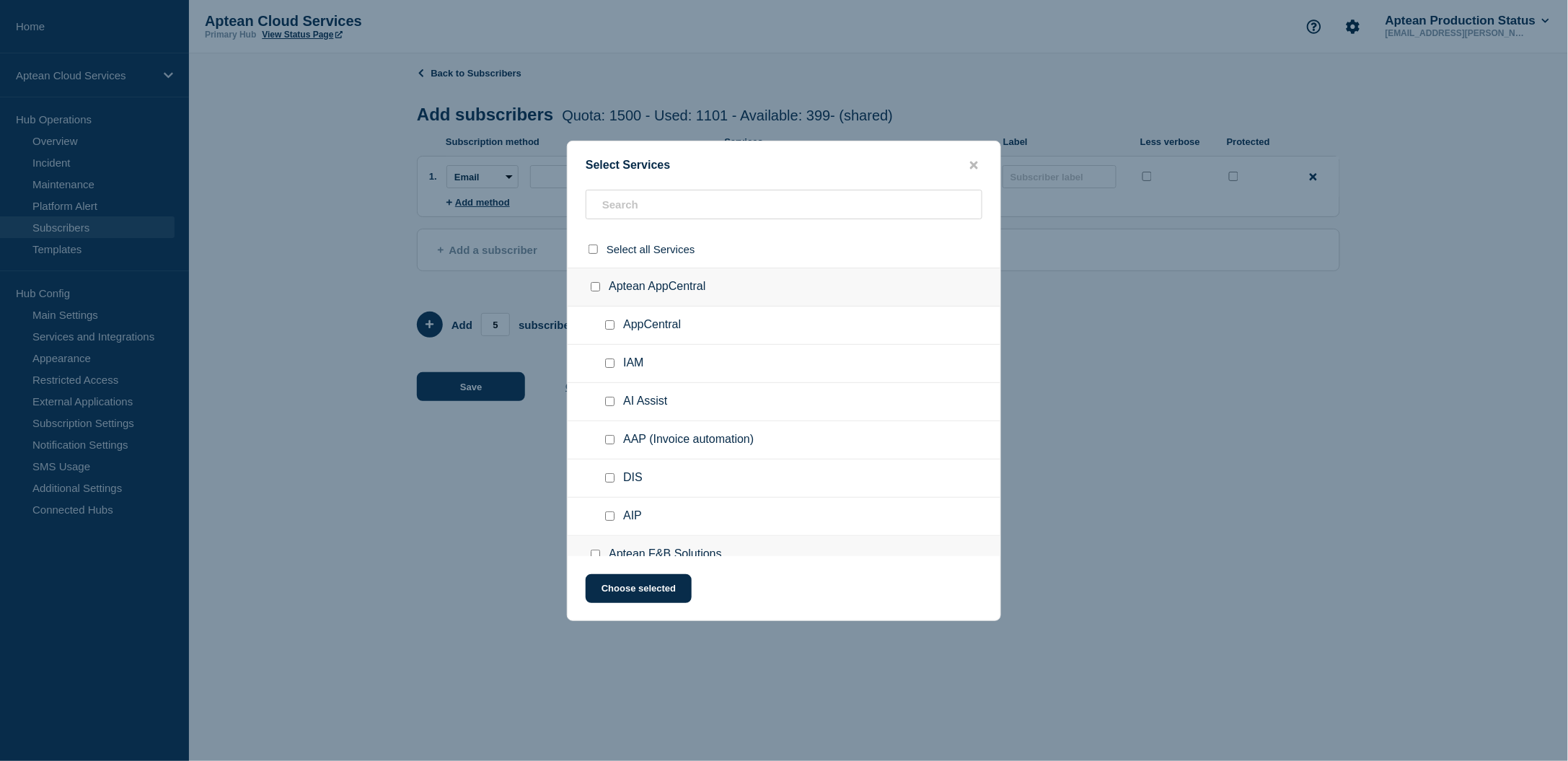
checkbox input "false"
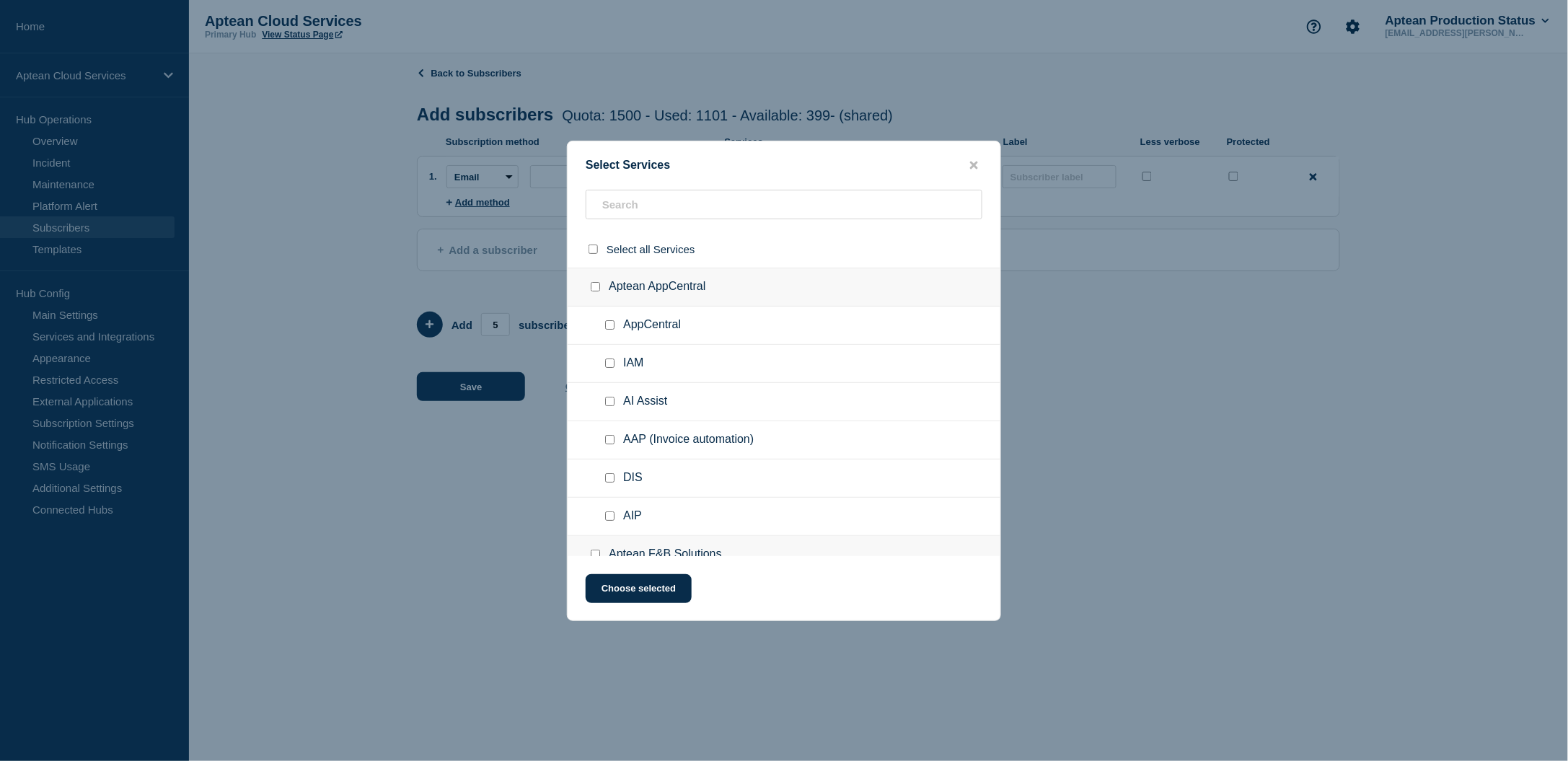
checkbox input "false"
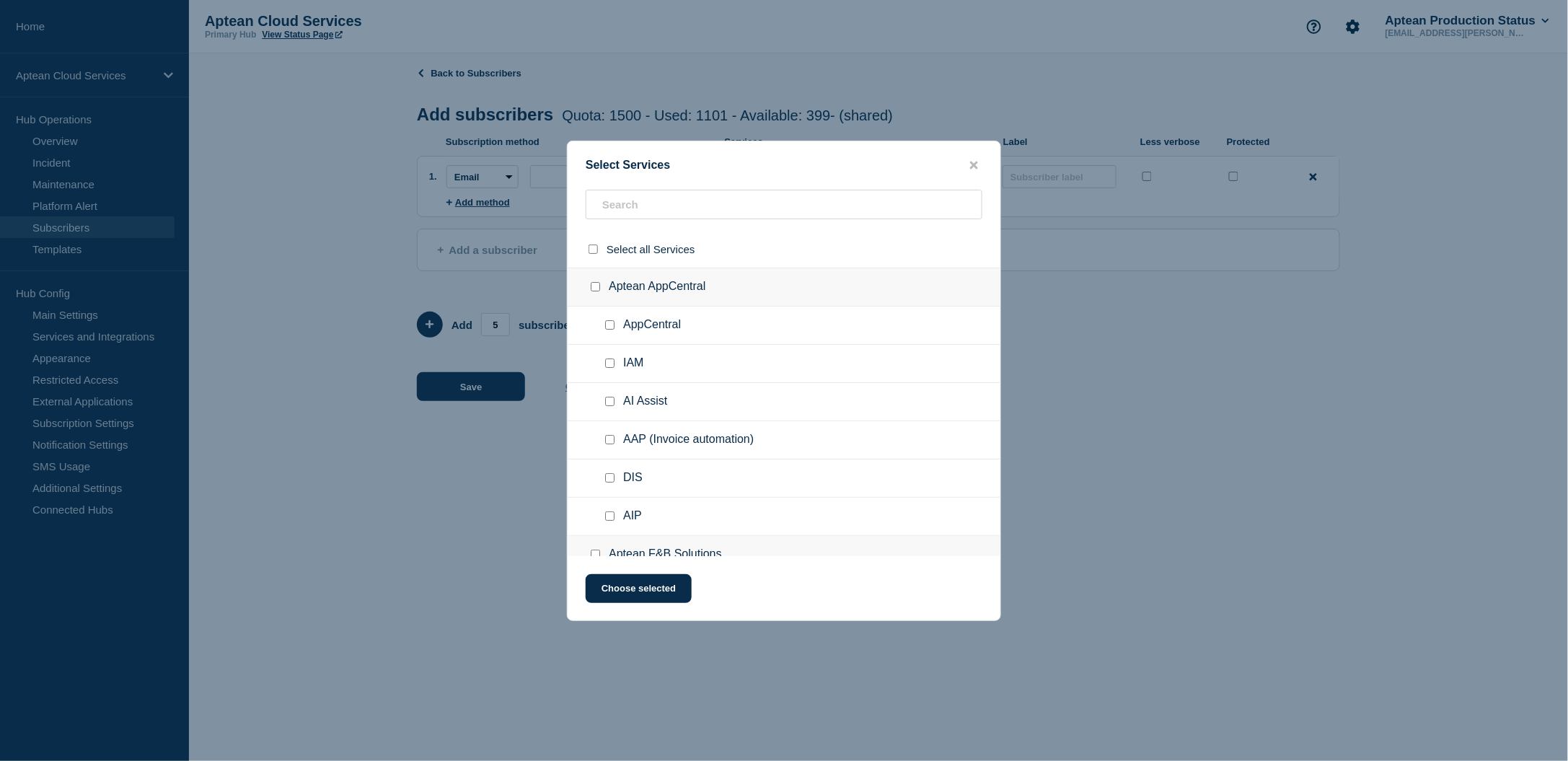
checkbox input "false"
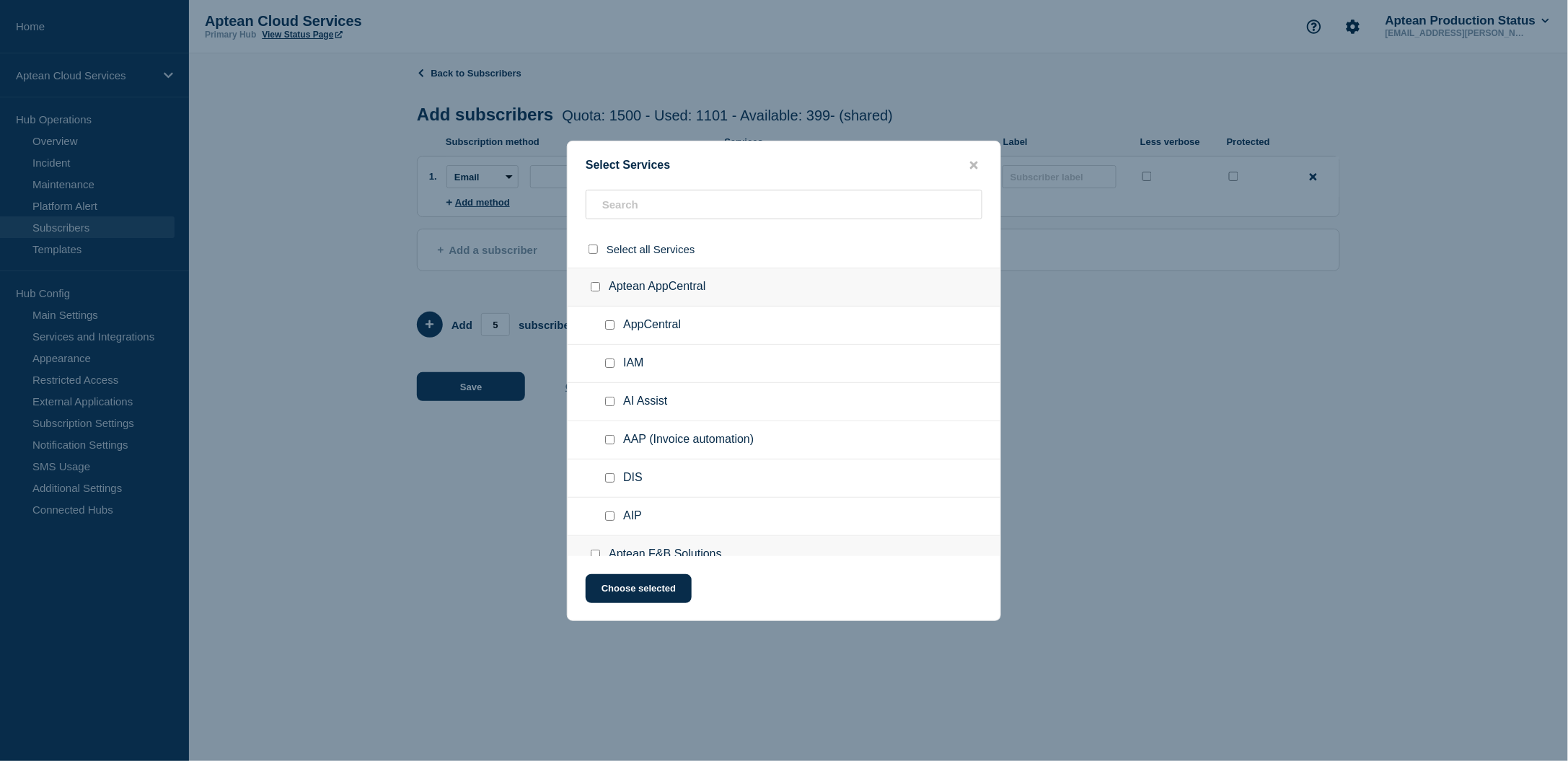
checkbox input "false"
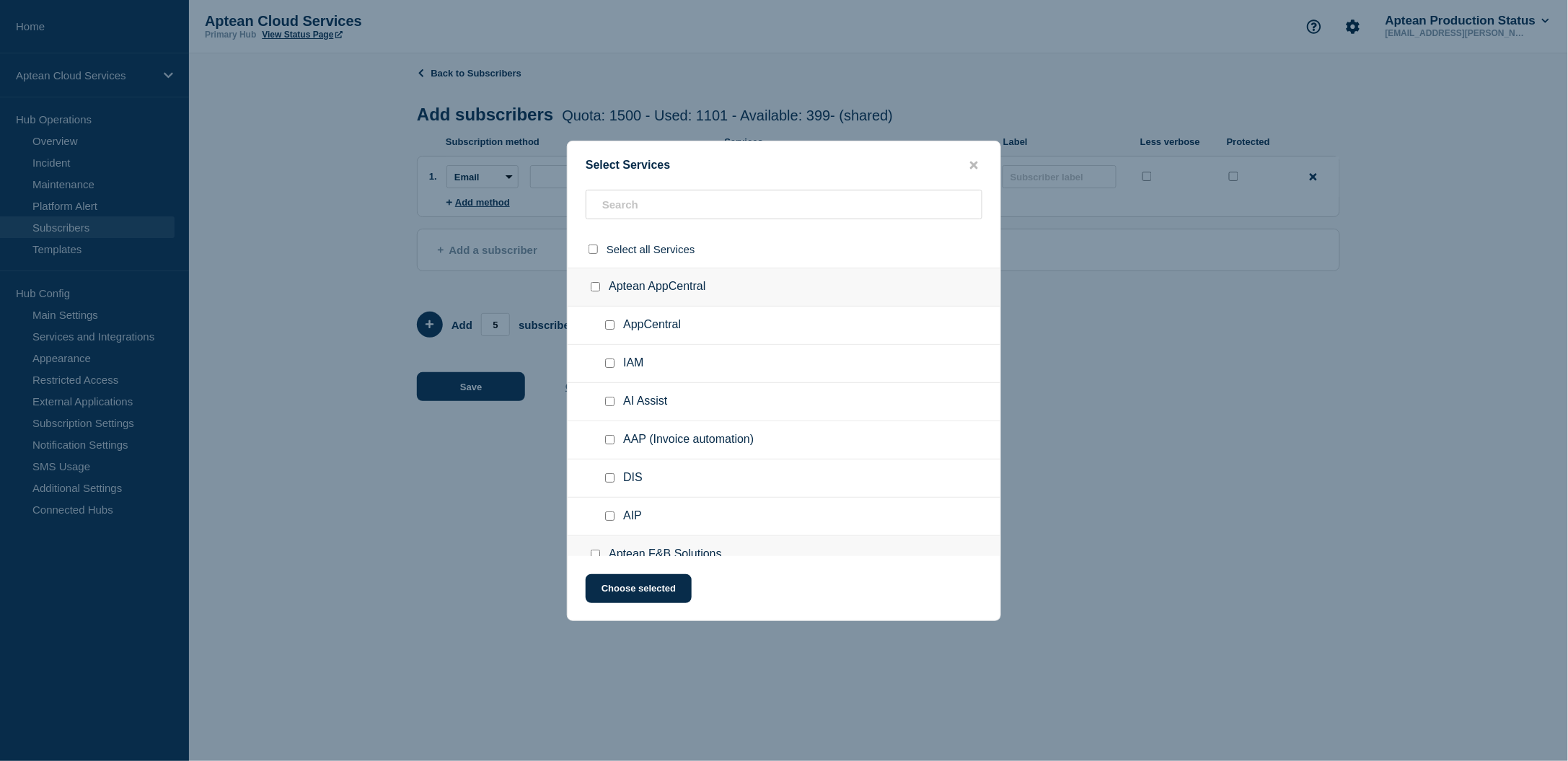
checkbox input "false"
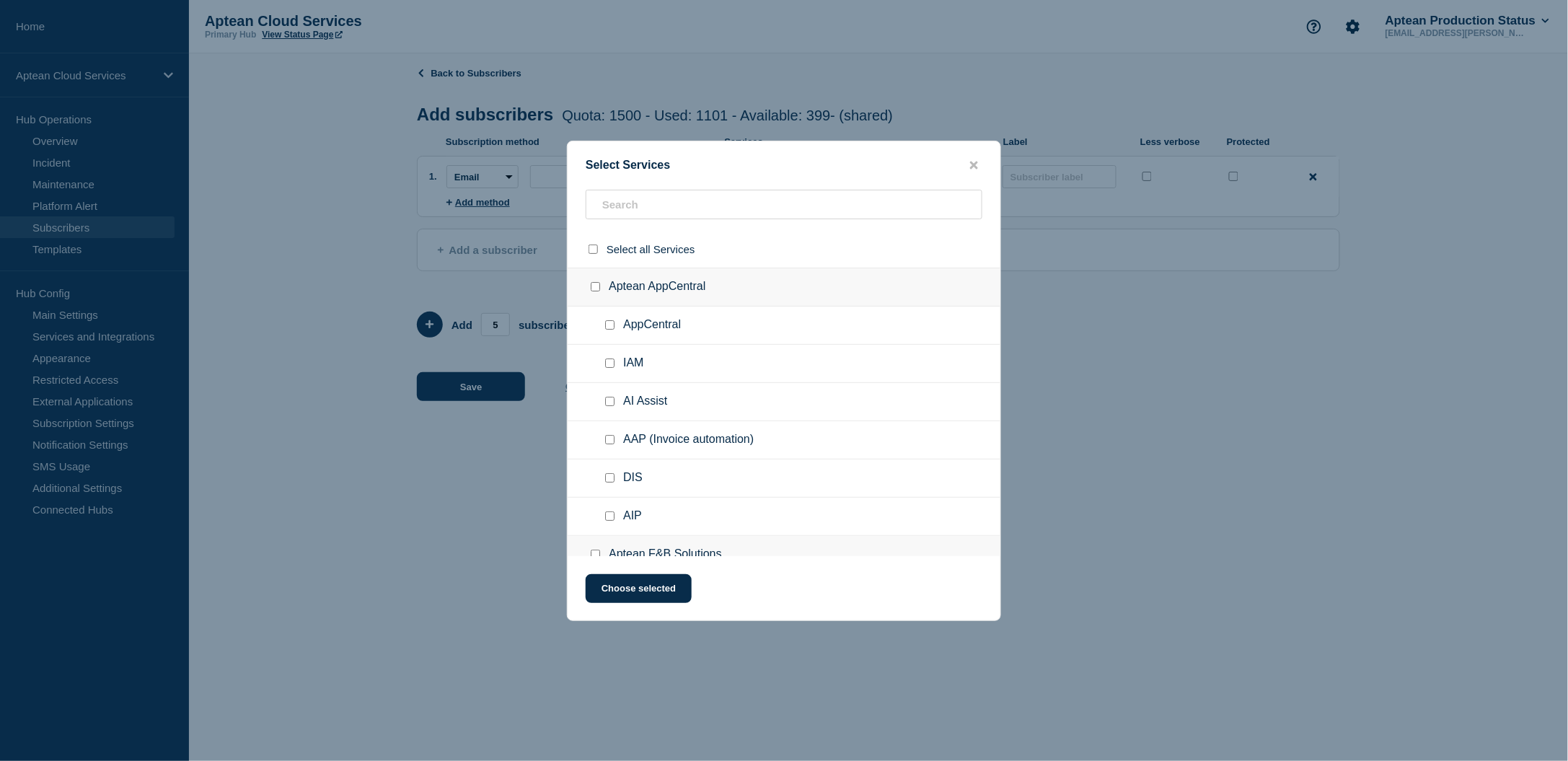
checkbox input "false"
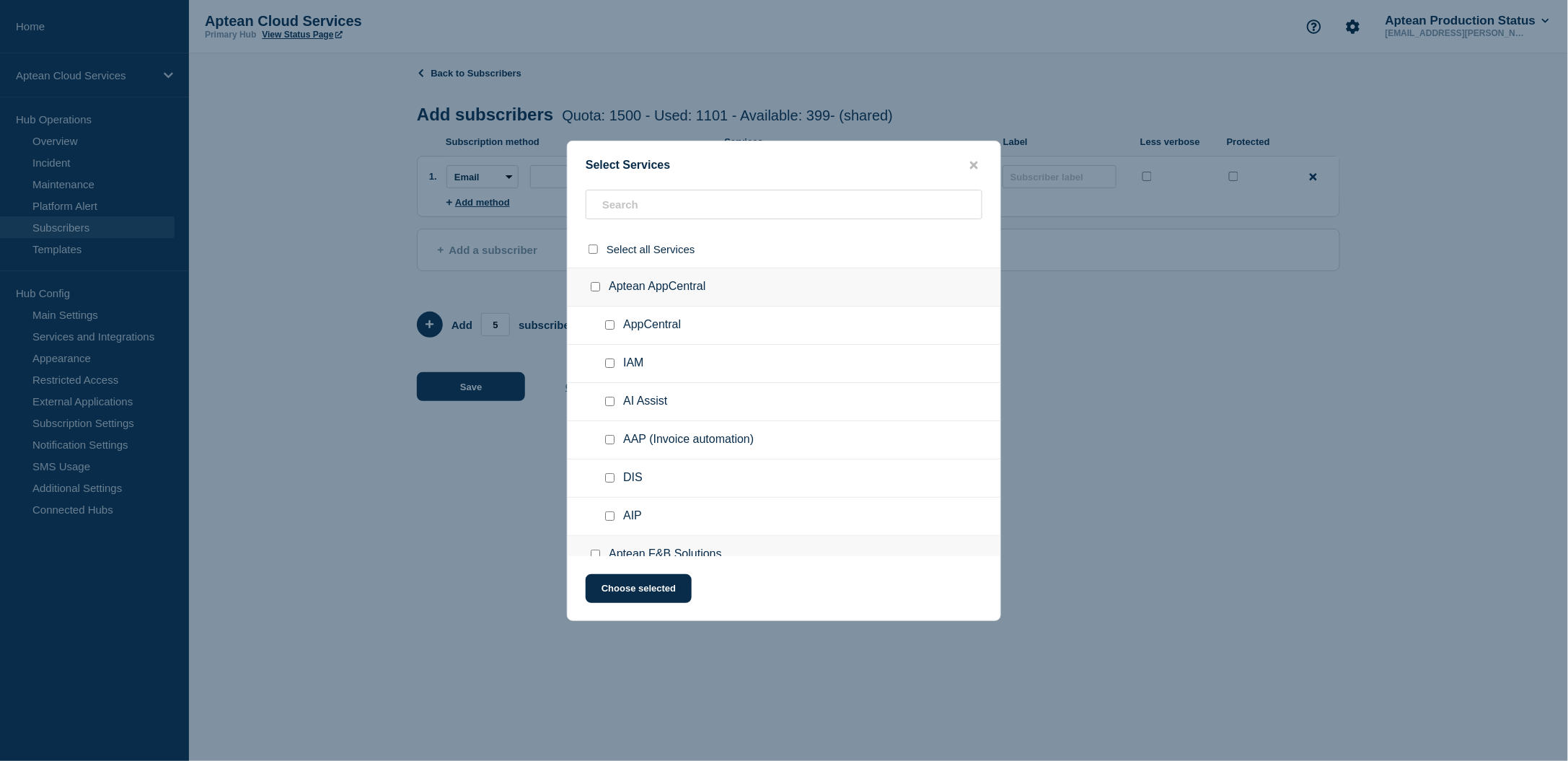
checkbox input "false"
click at [972, 159] on div "Select Services" at bounding box center [783, 165] width 433 height 14
click at [979, 159] on button "close button" at bounding box center [974, 165] width 17 height 14
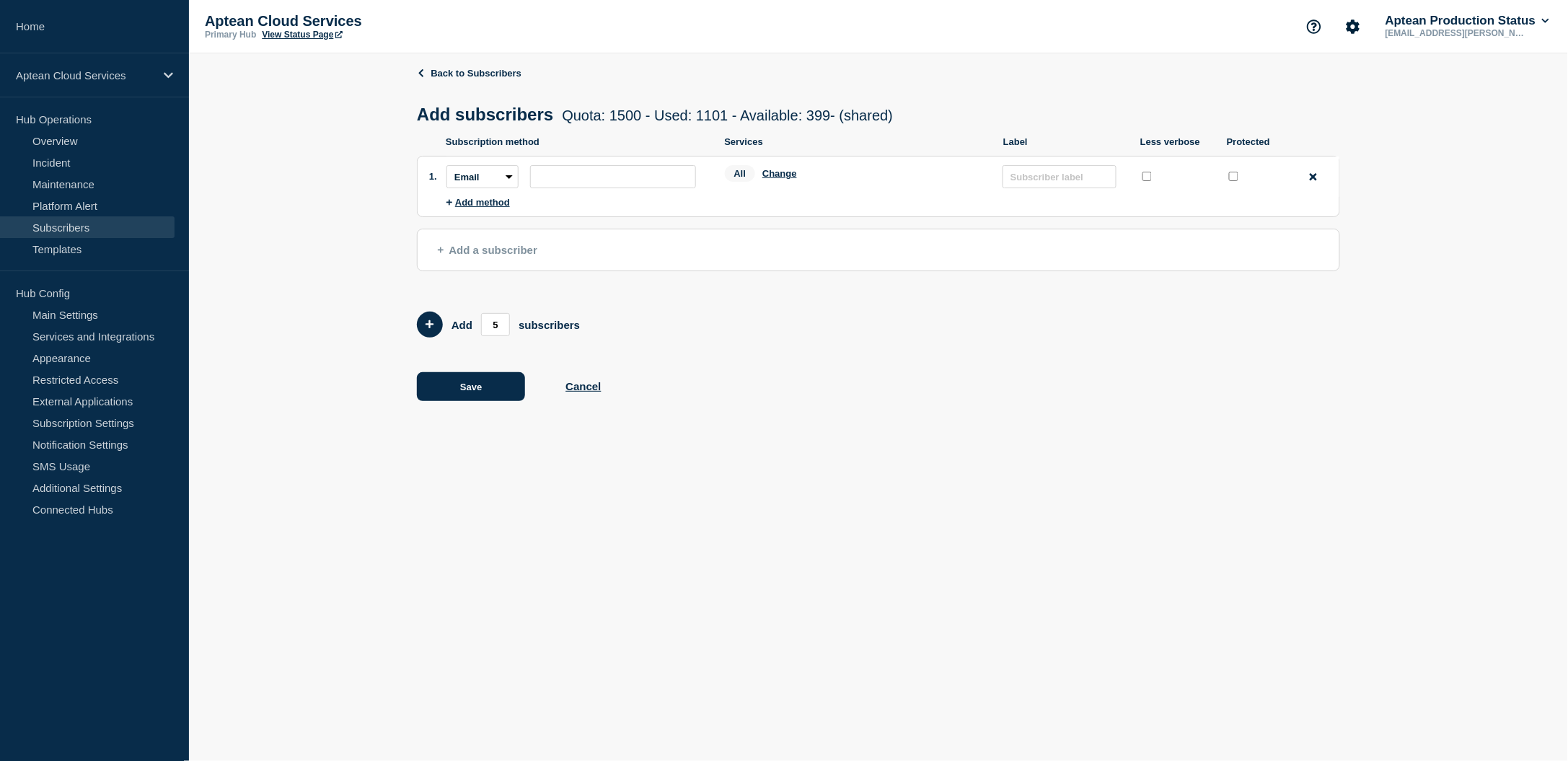
click at [440, 66] on div "Back to Subscribers Add subscribers Quota: 1500 - Used: 1101 - Available: 399 -…" at bounding box center [878, 244] width 923 height 382
click at [442, 69] on link "Back to Subscribers" at bounding box center [469, 74] width 105 height 11
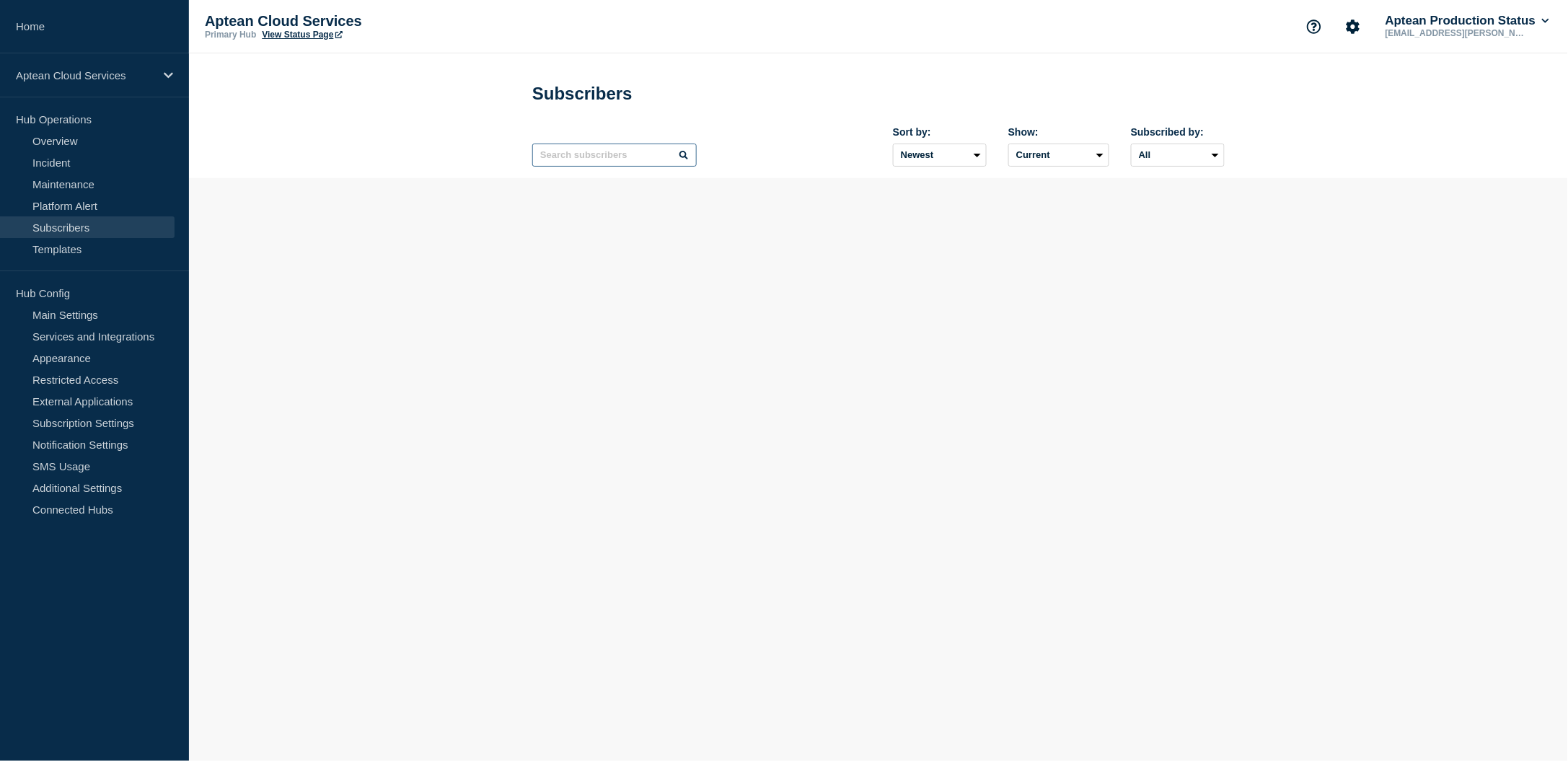
click at [616, 157] on input "text" at bounding box center [614, 154] width 165 height 23
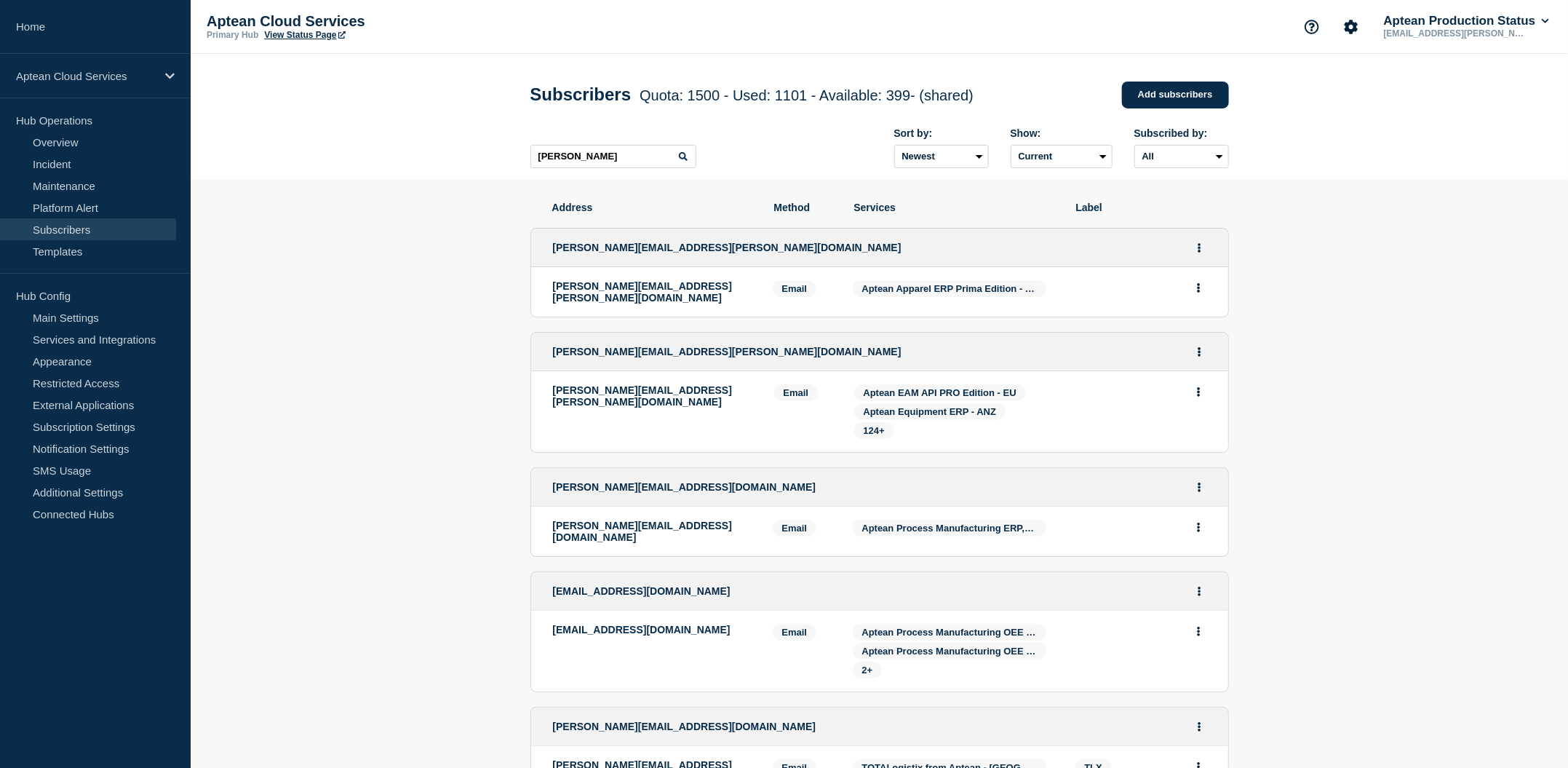
click at [599, 165] on input "[PERSON_NAME]" at bounding box center [613, 156] width 166 height 23
click at [627, 157] on input "[PERSON_NAME]" at bounding box center [613, 156] width 166 height 23
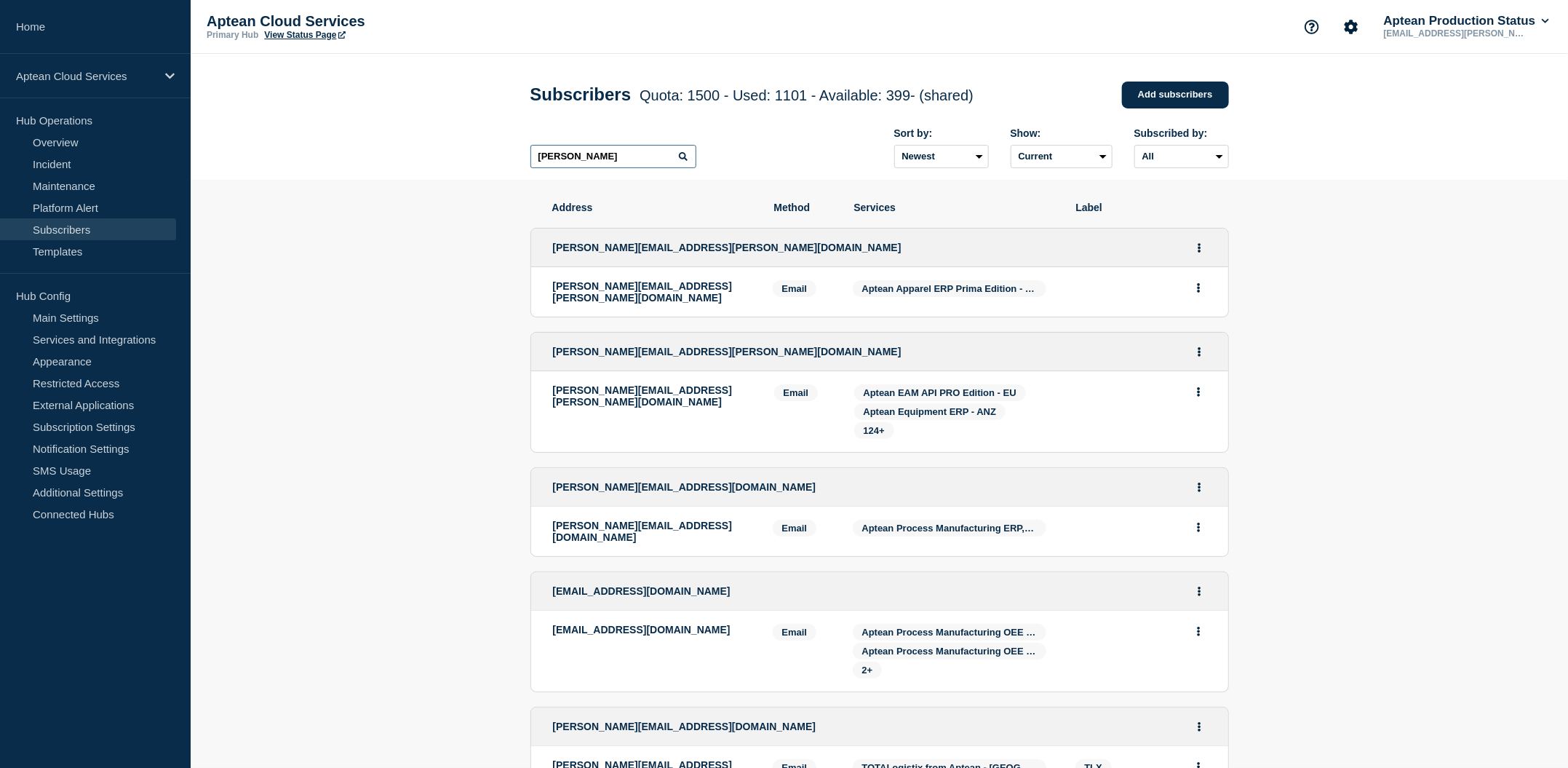
paste input ".[PERSON_NAME][EMAIL_ADDRESS][DOMAIN_NAME]"
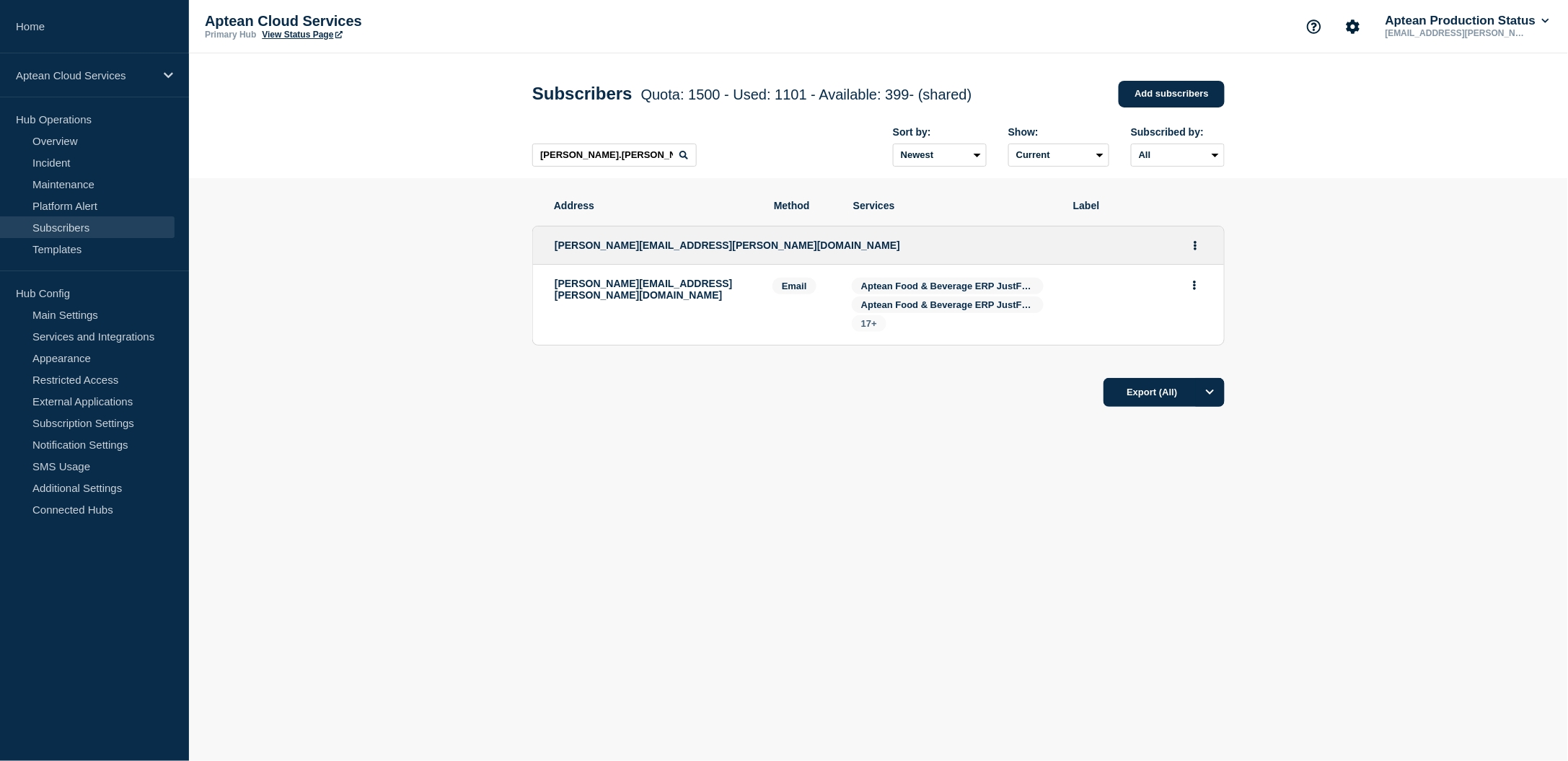
click at [862, 324] on span "17+" at bounding box center [869, 324] width 16 height 11
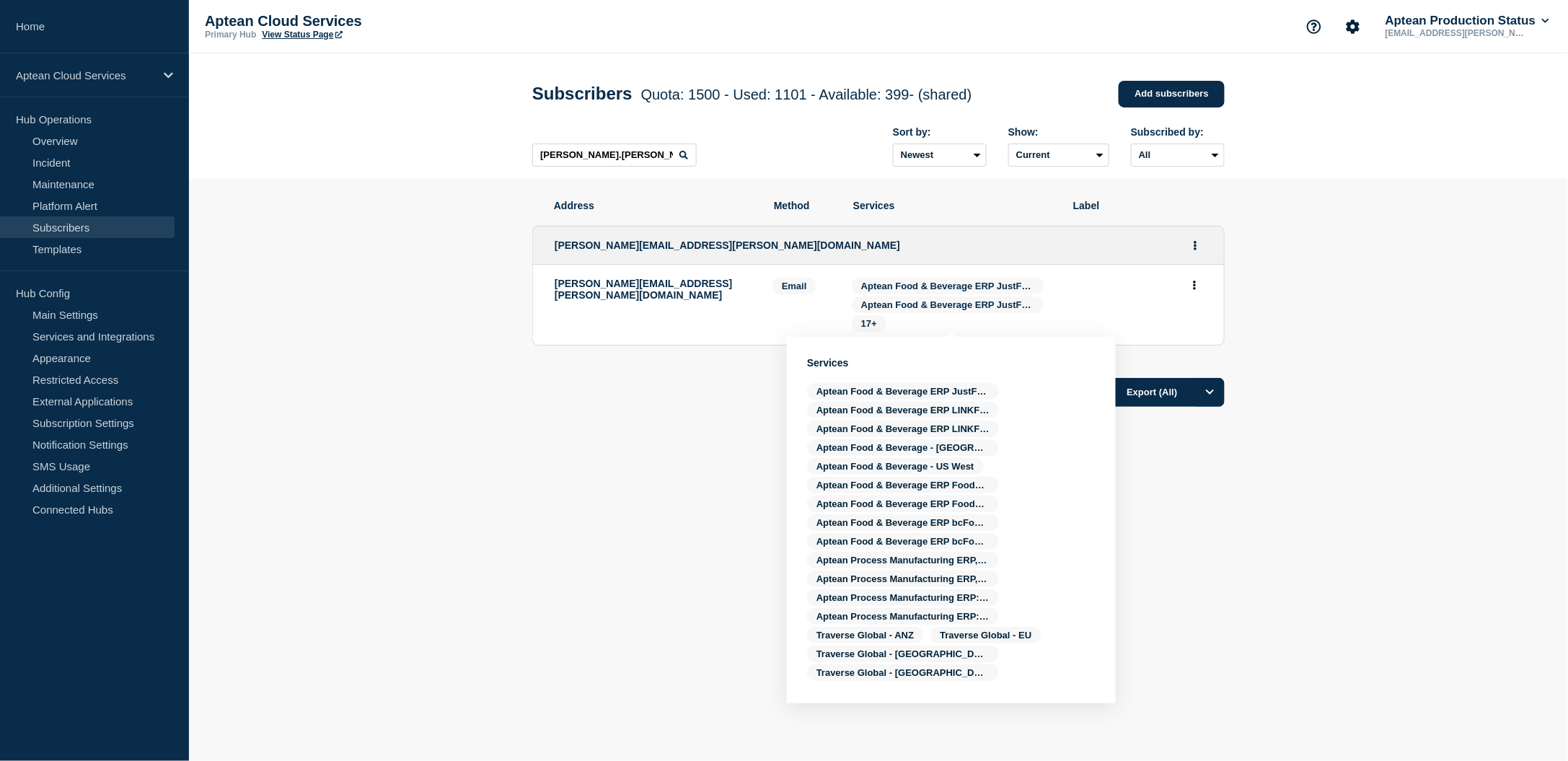
click at [1347, 450] on section "Address Method Services Label [PERSON_NAME][EMAIL_ADDRESS][PERSON_NAME][DOMAIN_…" at bounding box center [879, 347] width 1379 height 338
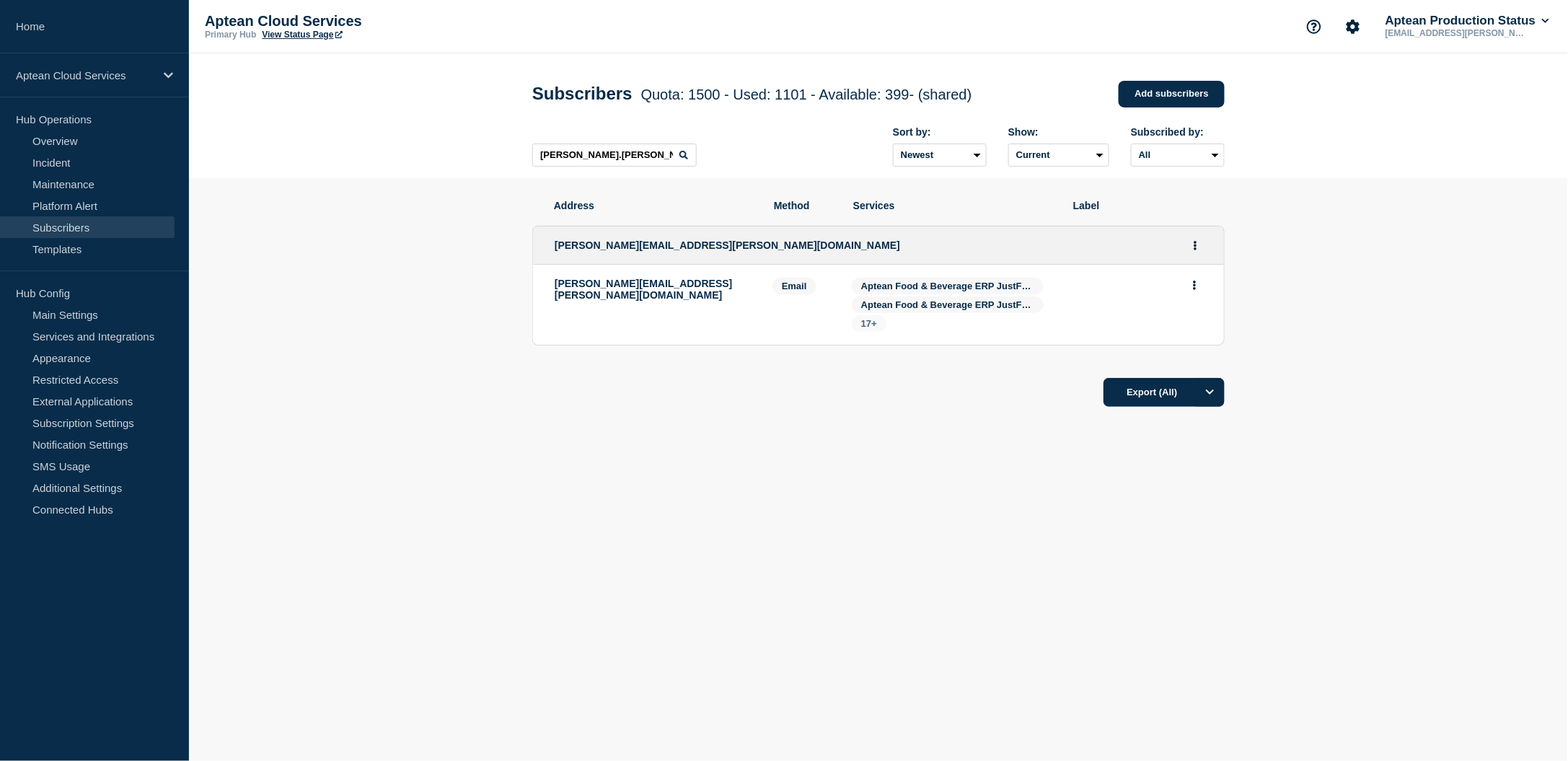
click at [876, 323] on span "17+" at bounding box center [869, 324] width 16 height 11
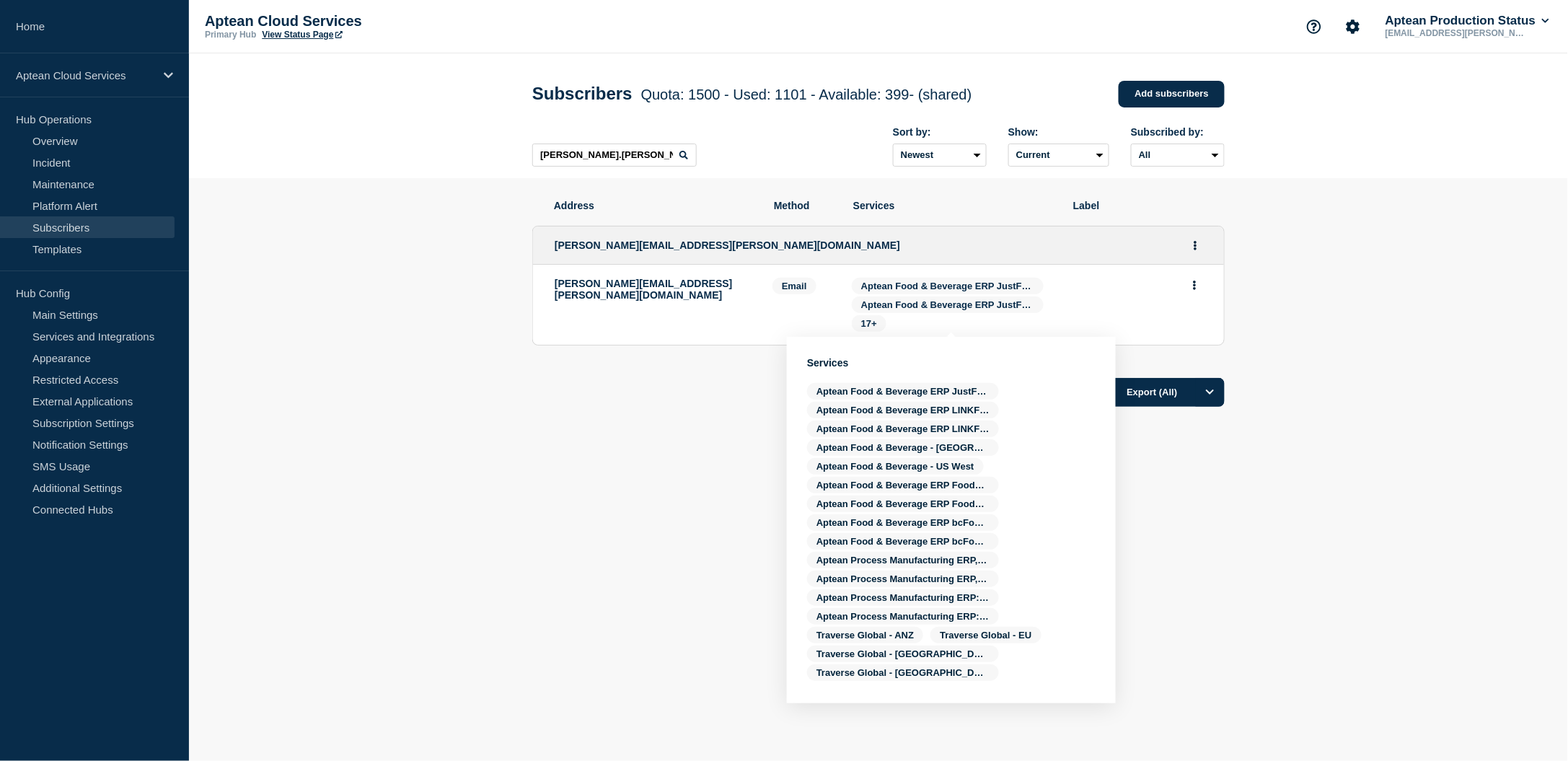
click at [1322, 644] on body "Home Aptean Cloud Services Hub Operations Overview Incident Maintenance Platfor…" at bounding box center [784, 380] width 1568 height 761
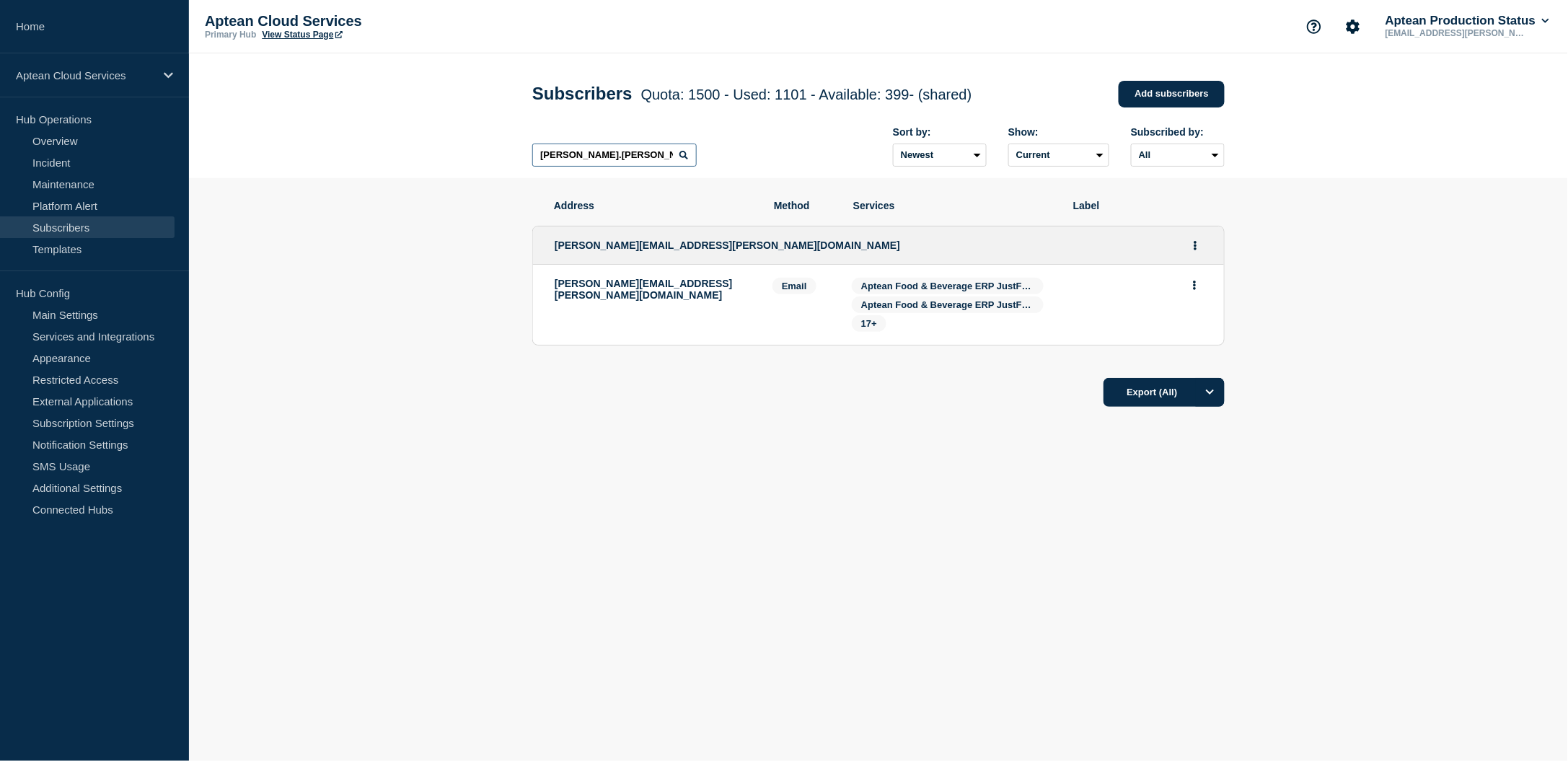
click at [631, 166] on input "[PERSON_NAME].[PERSON_NAME]" at bounding box center [614, 154] width 165 height 23
click at [628, 165] on input "[PERSON_NAME].[PERSON_NAME]" at bounding box center [614, 154] width 165 height 23
click at [1142, 89] on link "Add subscribers" at bounding box center [1171, 94] width 106 height 27
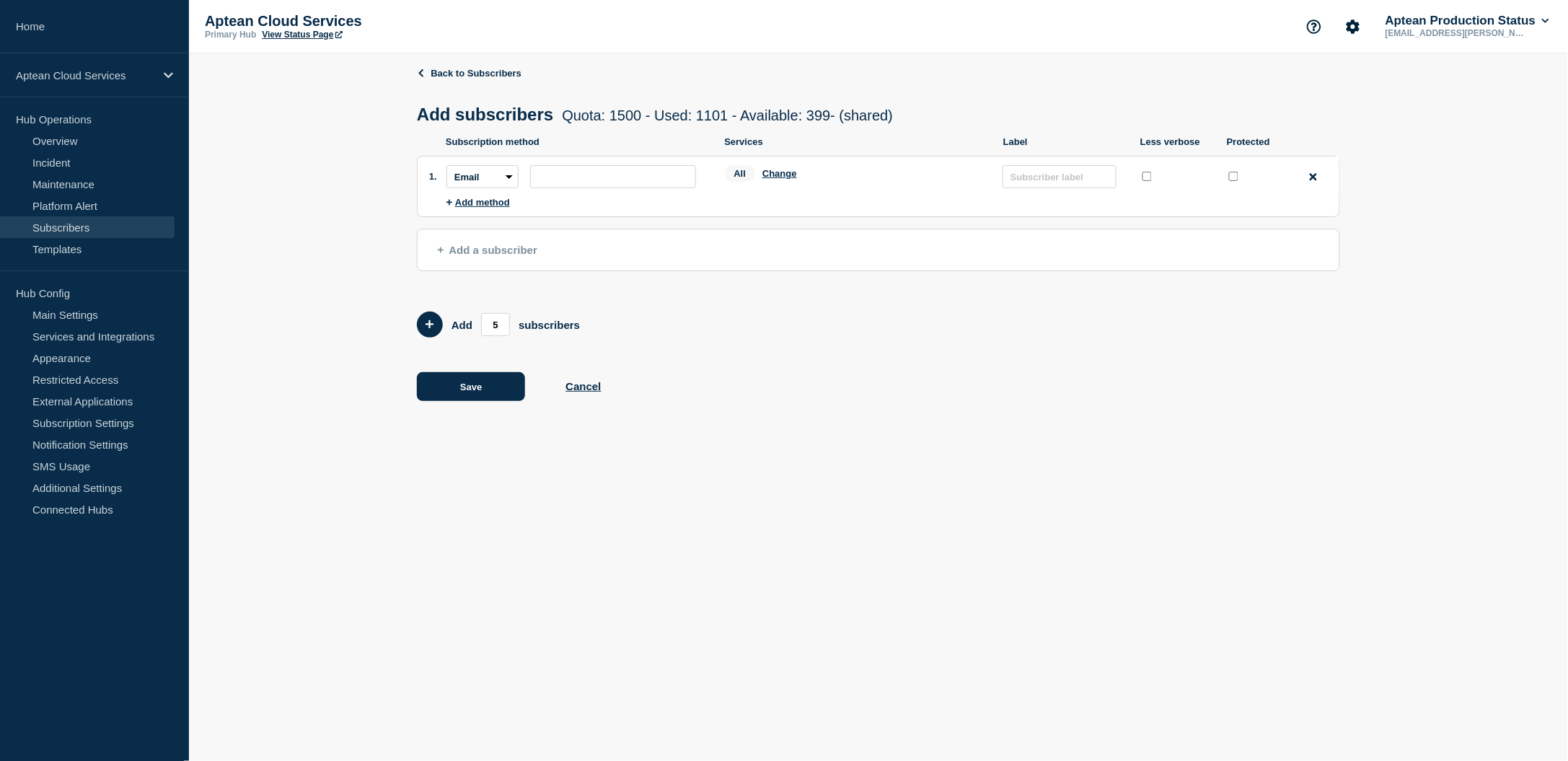
click at [927, 419] on div "Back to Subscribers Add subscribers Quota: 1500 - Used: 1101 - Available: 399 -…" at bounding box center [878, 244] width 923 height 382
click at [655, 186] on input "subscription-address" at bounding box center [613, 176] width 165 height 23
paste input "[EMAIL_ADDRESS][PERSON_NAME][DOMAIN_NAME]"
click at [776, 176] on button "Change" at bounding box center [779, 174] width 35 height 11
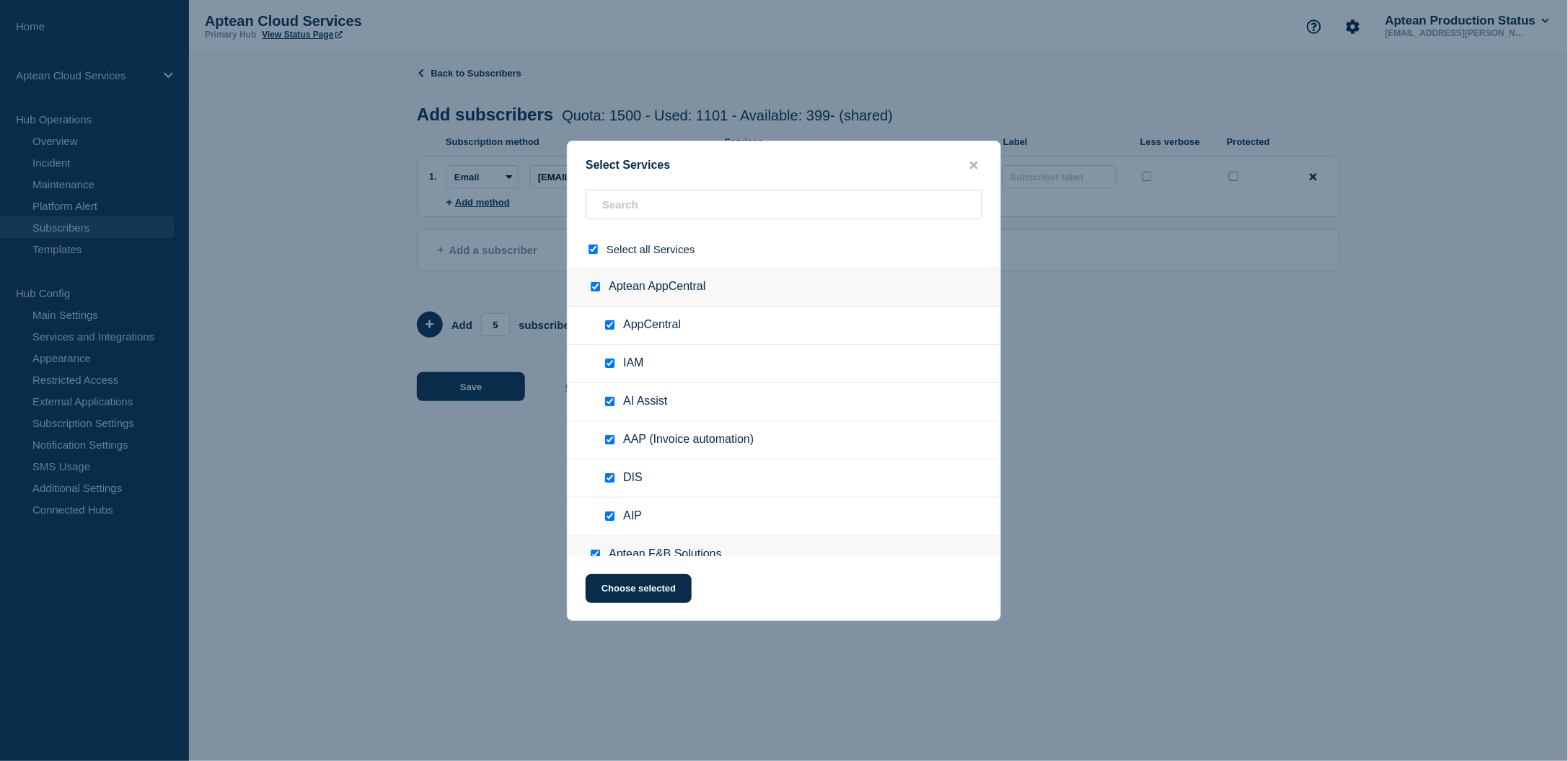
drag, startPoint x: 594, startPoint y: 252, endPoint x: 594, endPoint y: 242, distance: 10.0
click at [594, 251] on input "select all checkbox" at bounding box center [593, 249] width 9 height 9
click at [681, 202] on input "text" at bounding box center [784, 204] width 397 height 29
click at [749, 199] on input "text" at bounding box center [784, 204] width 397 height 29
paste input "Aptean Food & Beverage - [GEOGRAPHIC_DATA]"
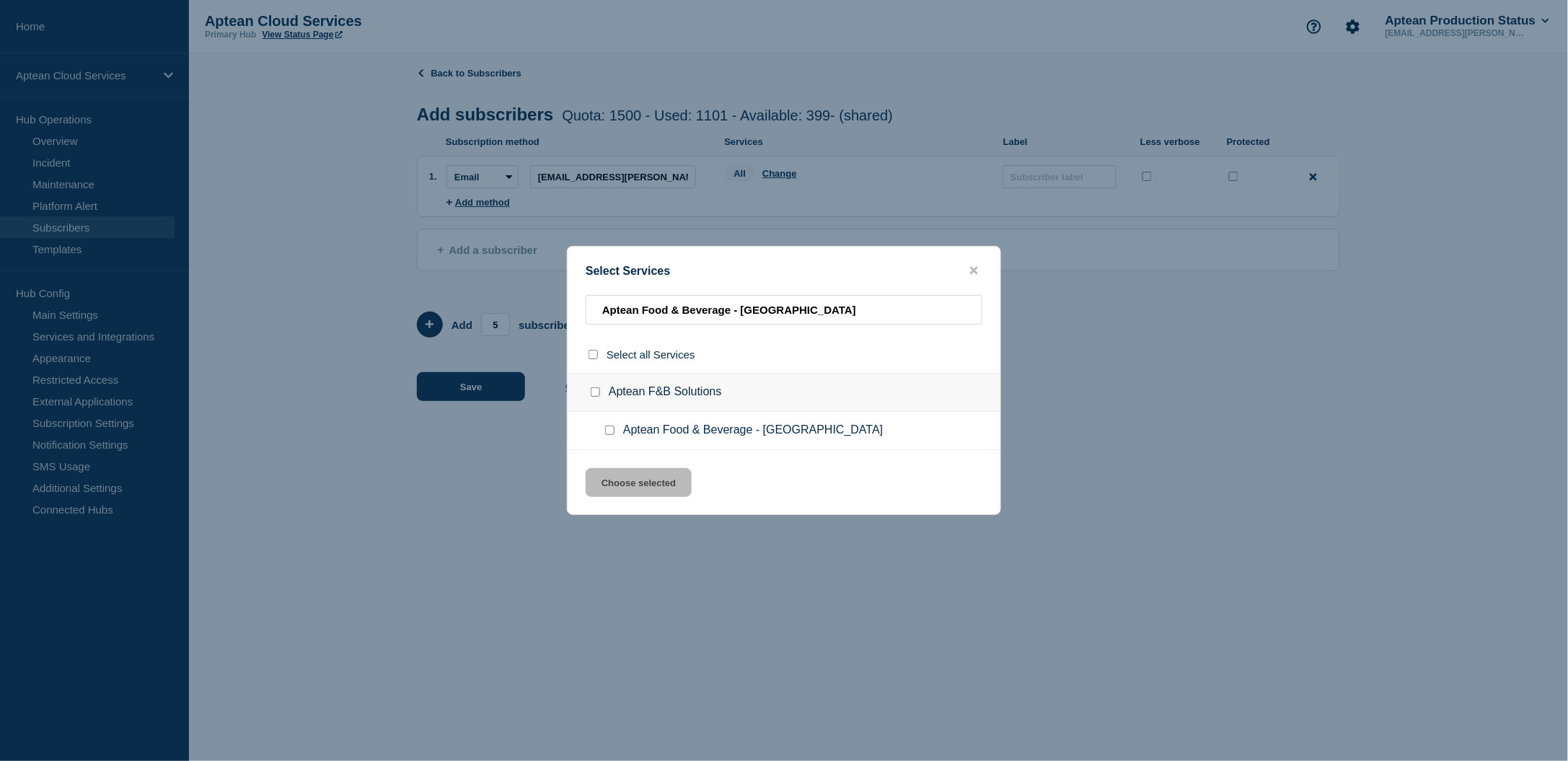
click at [610, 426] on input "Aptean Food & Beverage - US East checkbox" at bounding box center [609, 430] width 9 height 9
click at [642, 483] on button "Choose selected" at bounding box center [638, 482] width 106 height 28
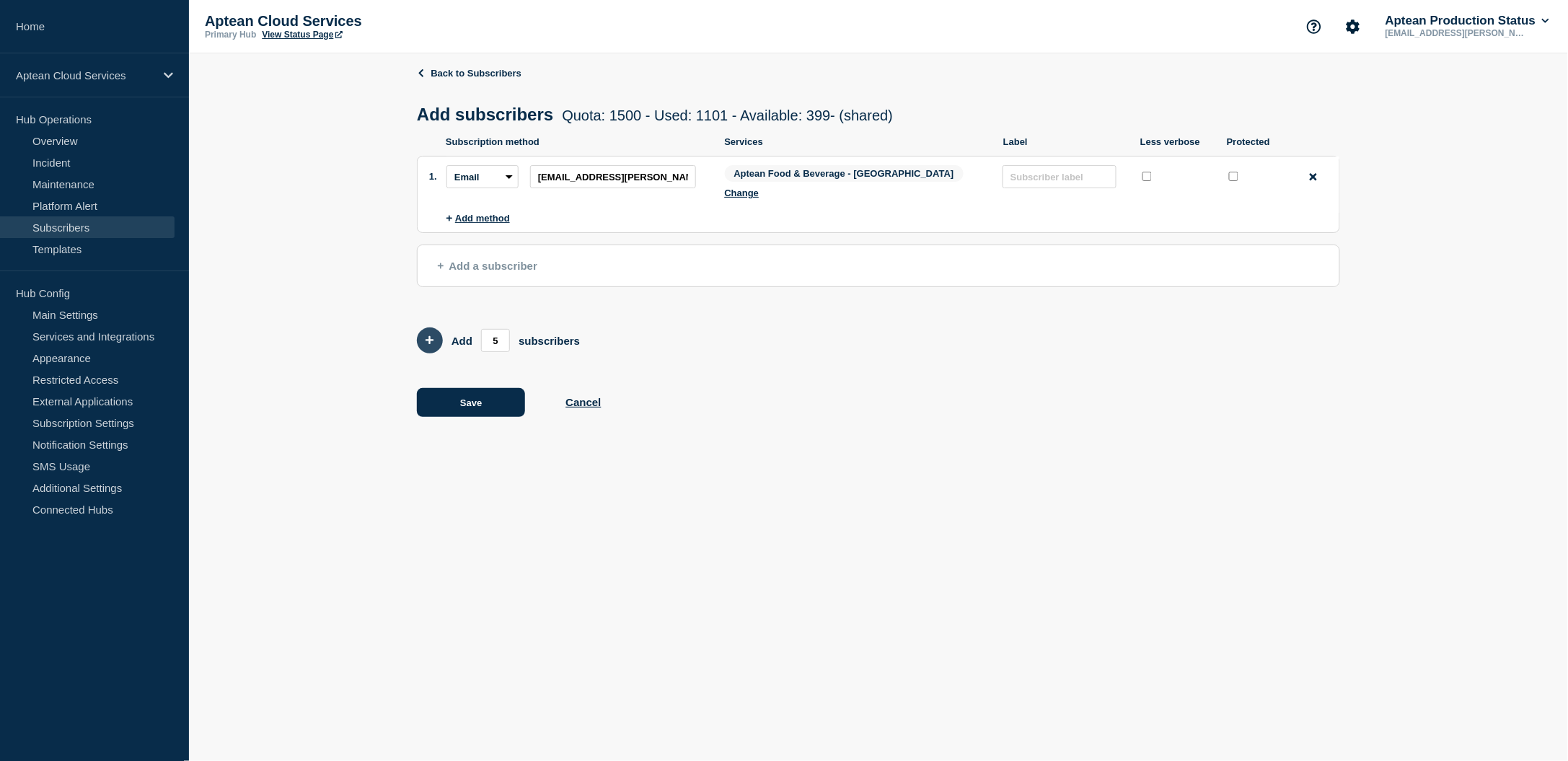
click at [426, 335] on icon "Add 5 team members" at bounding box center [429, 340] width 8 height 9
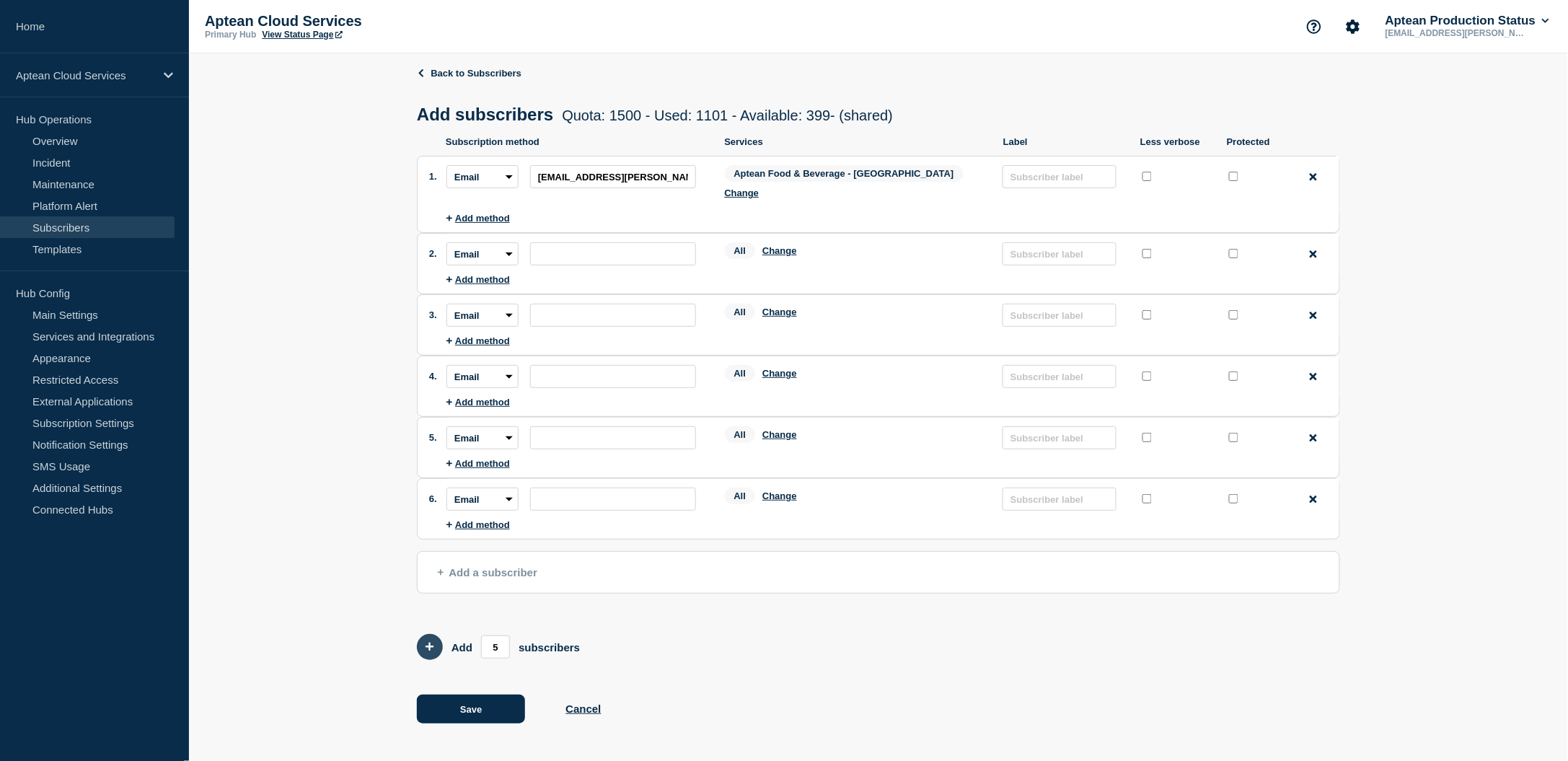
click at [419, 634] on button "Add 5 team members" at bounding box center [429, 647] width 26 height 26
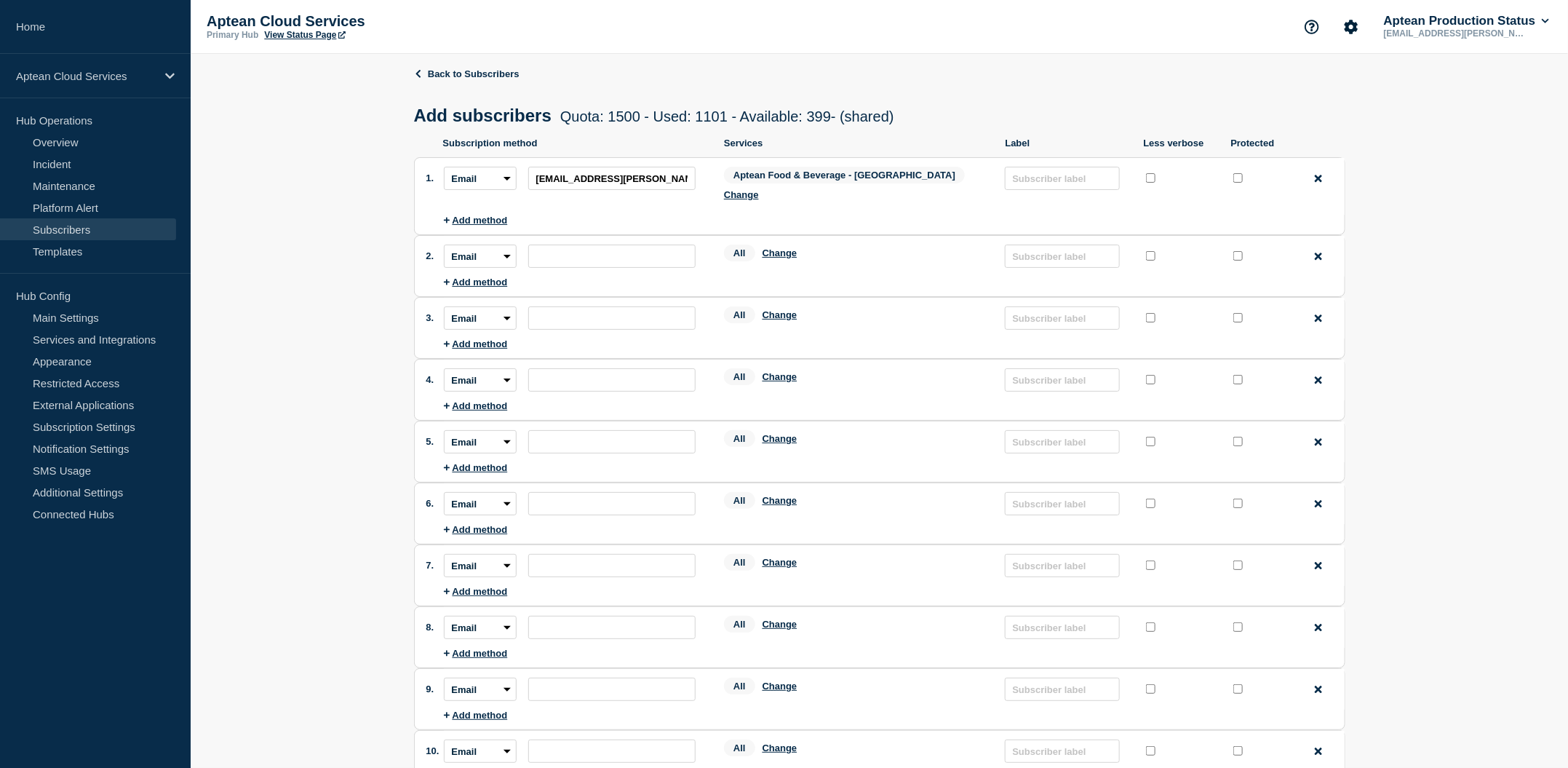
click at [380, 481] on div "Back to Subscribers Add subscribers Quota: 1500 - Used: 1101 - Available: 399 -…" at bounding box center [879, 564] width 1377 height 1020
click at [1482, 346] on div "Back to Subscribers Add subscribers Quota: 1500 - Used: 1101 - Available: 399 -…" at bounding box center [879, 564] width 1377 height 1020
click at [1507, 352] on div "Back to Subscribers Add subscribers Quota: 1500 - Used: 1101 - Available: 399 -…" at bounding box center [879, 564] width 1377 height 1020
click at [448, 72] on link "Back to Subscribers" at bounding box center [466, 74] width 106 height 11
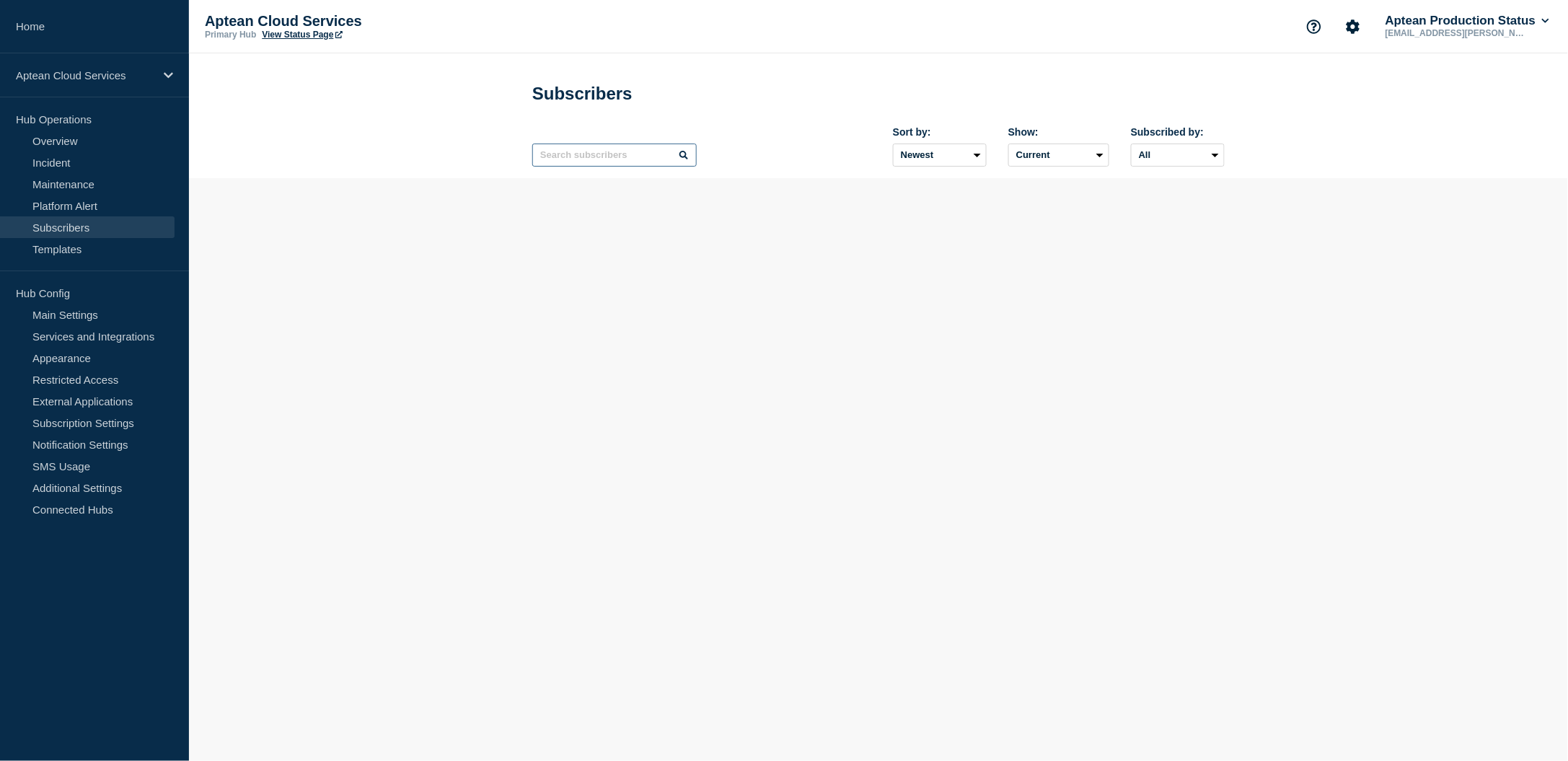
click at [637, 162] on input "text" at bounding box center [614, 154] width 165 height 23
paste input "[EMAIL_ADDRESS][PERSON_NAME][DOMAIN_NAME]"
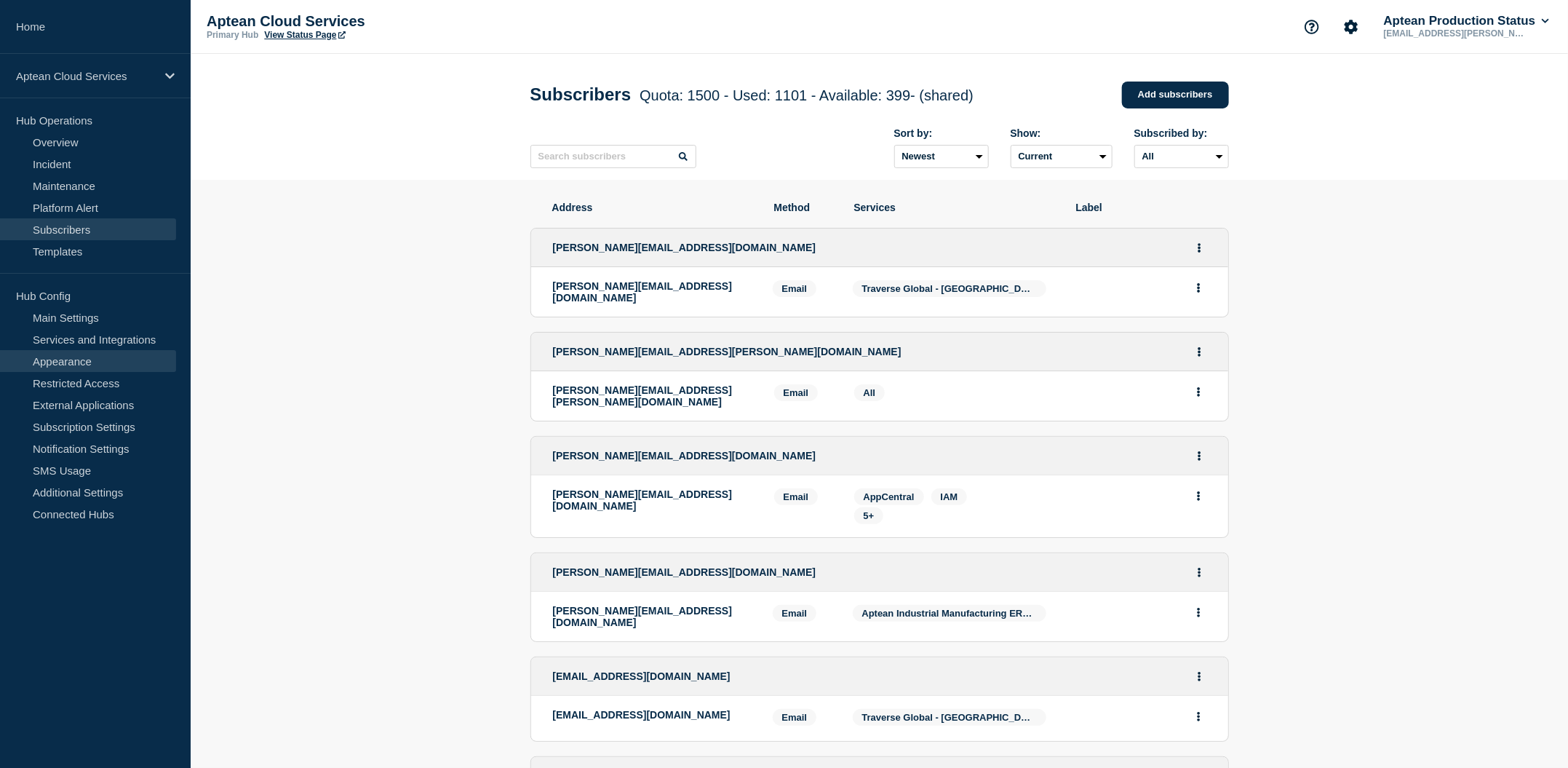
click at [64, 352] on link "Appearance" at bounding box center [88, 361] width 176 height 22
click at [63, 343] on link "Services and Integrations" at bounding box center [88, 339] width 176 height 22
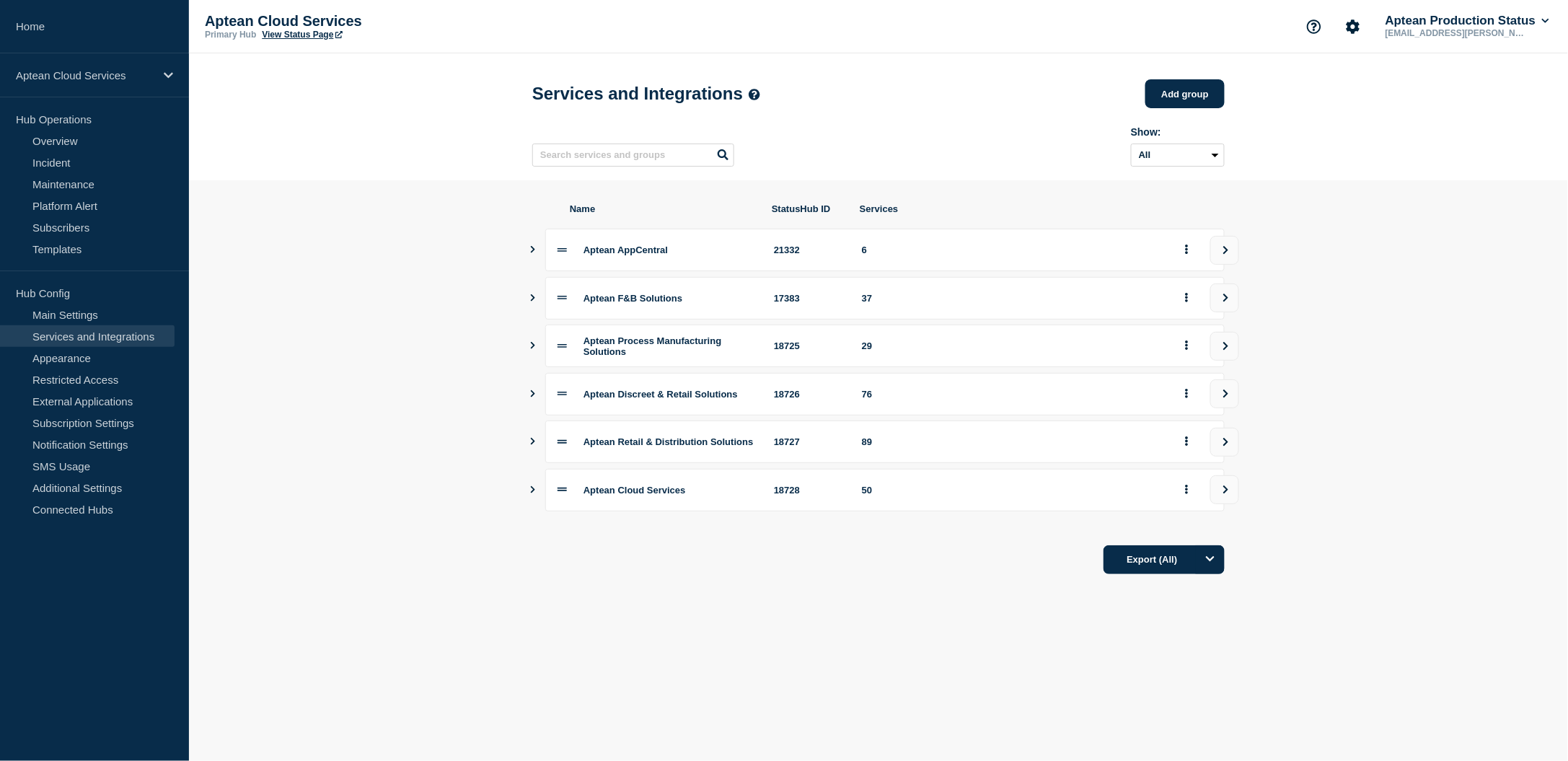
click at [528, 301] on icon "Show services" at bounding box center [532, 298] width 9 height 7
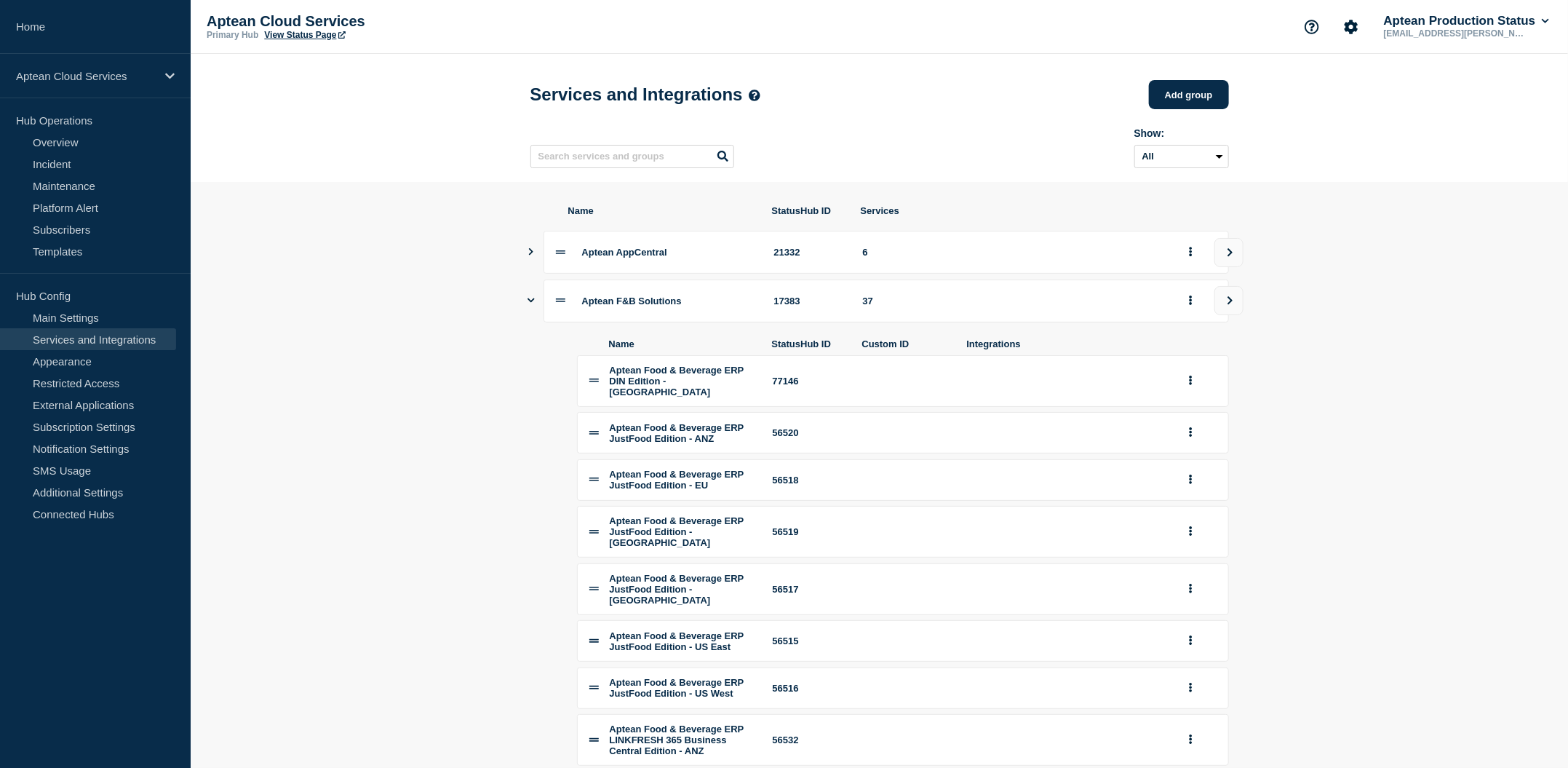
scroll to position [302, 0]
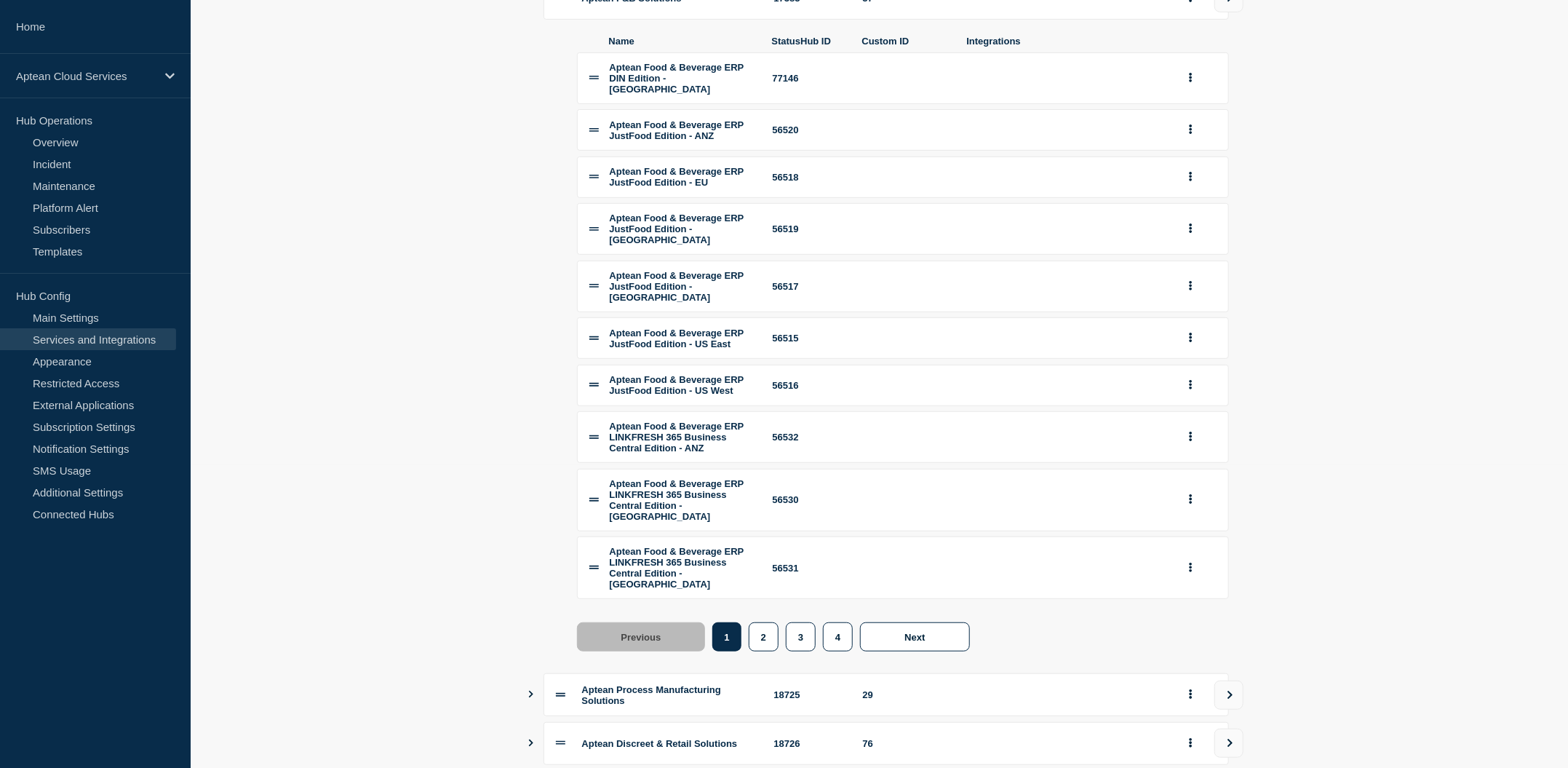
click at [457, 476] on section "Name StatusHub ID Services Aptean AppCentral 21332 6 Aptean F&B Solutions 17383…" at bounding box center [879, 414] width 1377 height 1069
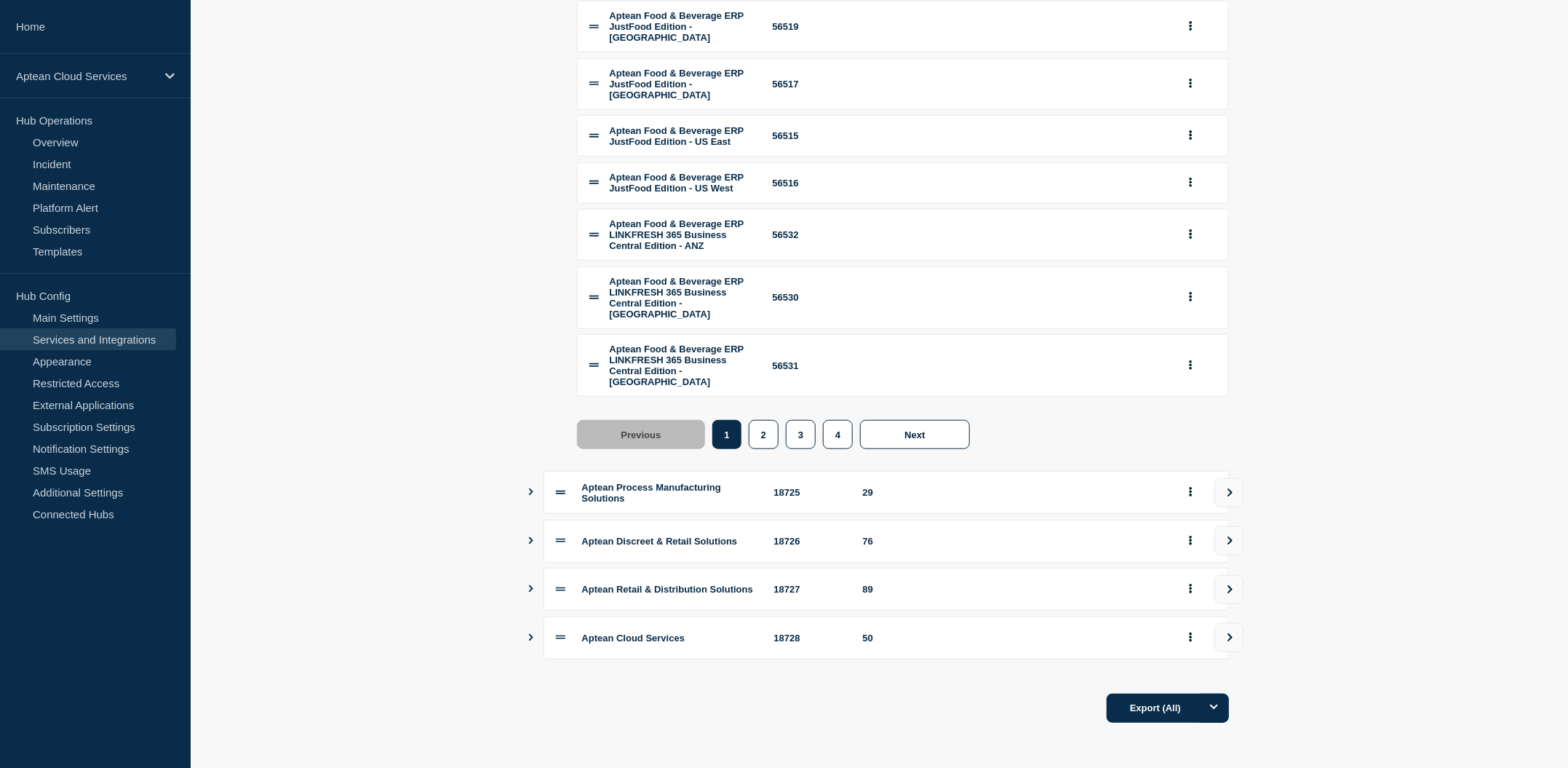
scroll to position [640, 0]
click at [765, 426] on button "2" at bounding box center [763, 434] width 30 height 29
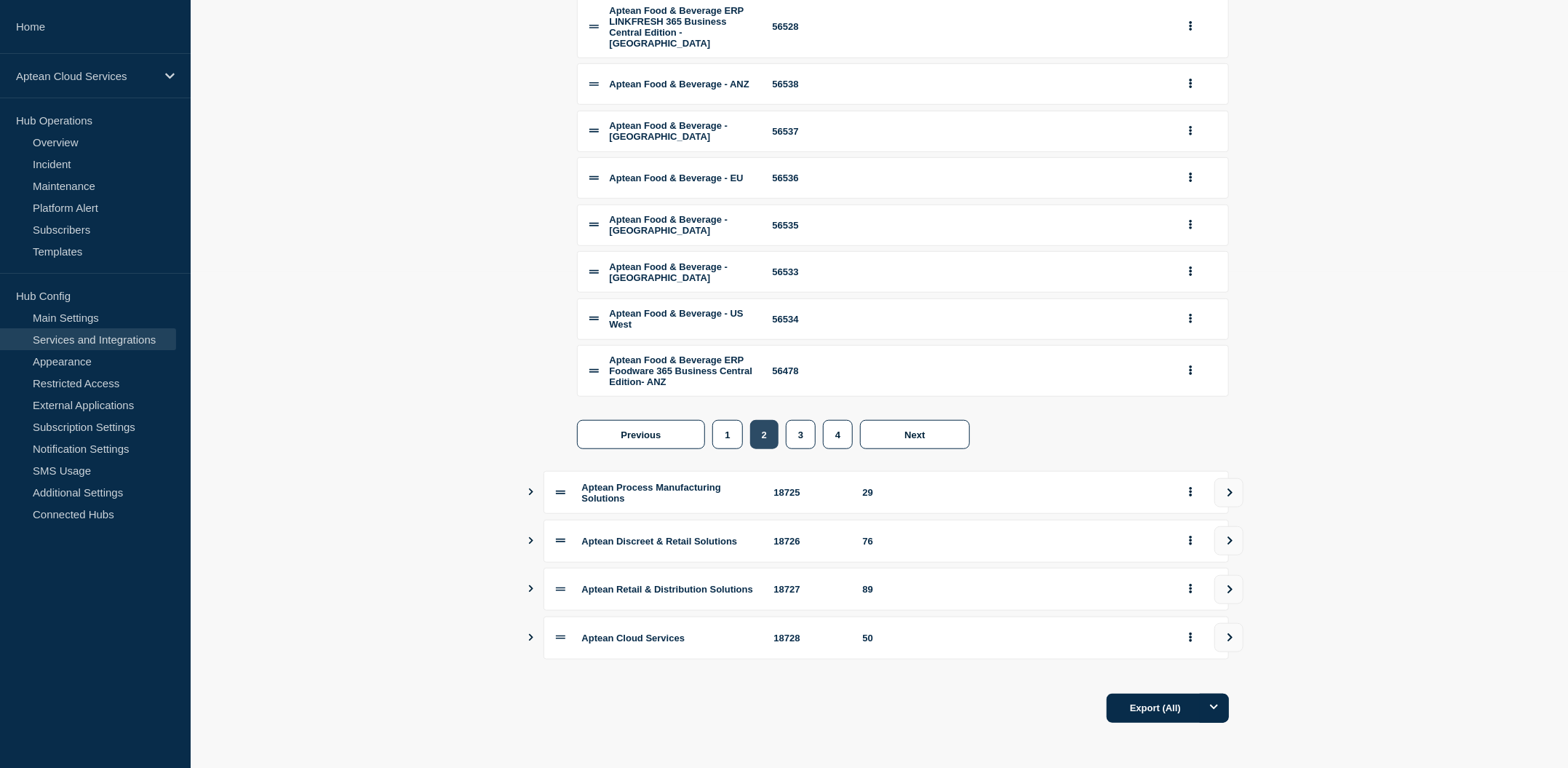
scroll to position [613, 0]
click at [352, 342] on section "Name StatusHub ID Services Aptean AppCentral 21332 6 Aptean F&B Solutions 17383…" at bounding box center [879, 216] width 1377 height 1059
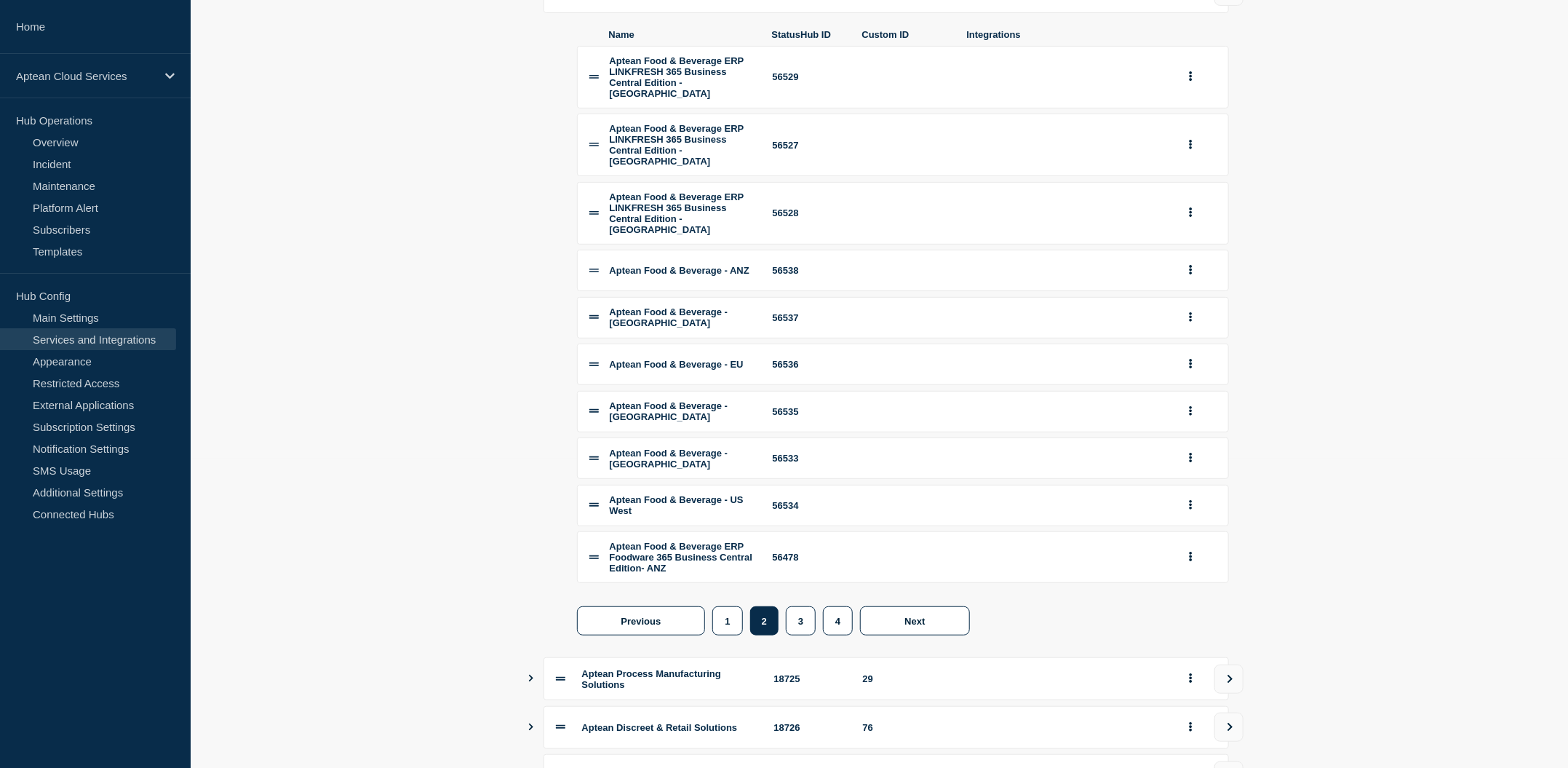
click at [376, 485] on section "Name StatusHub ID Services Aptean AppCentral 21332 6 Aptean F&B Solutions 17383…" at bounding box center [879, 403] width 1377 height 1059
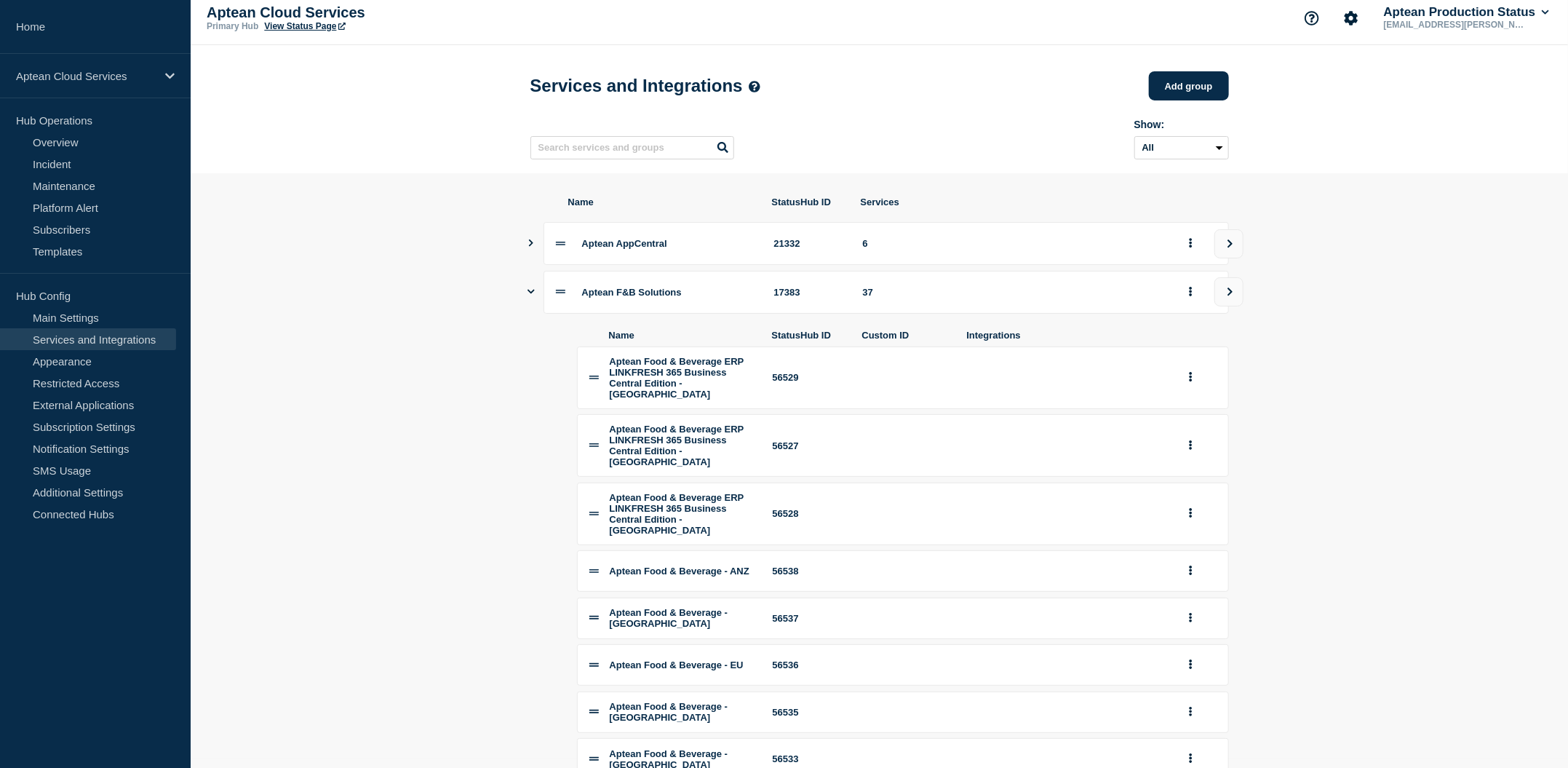
scroll to position [0, 0]
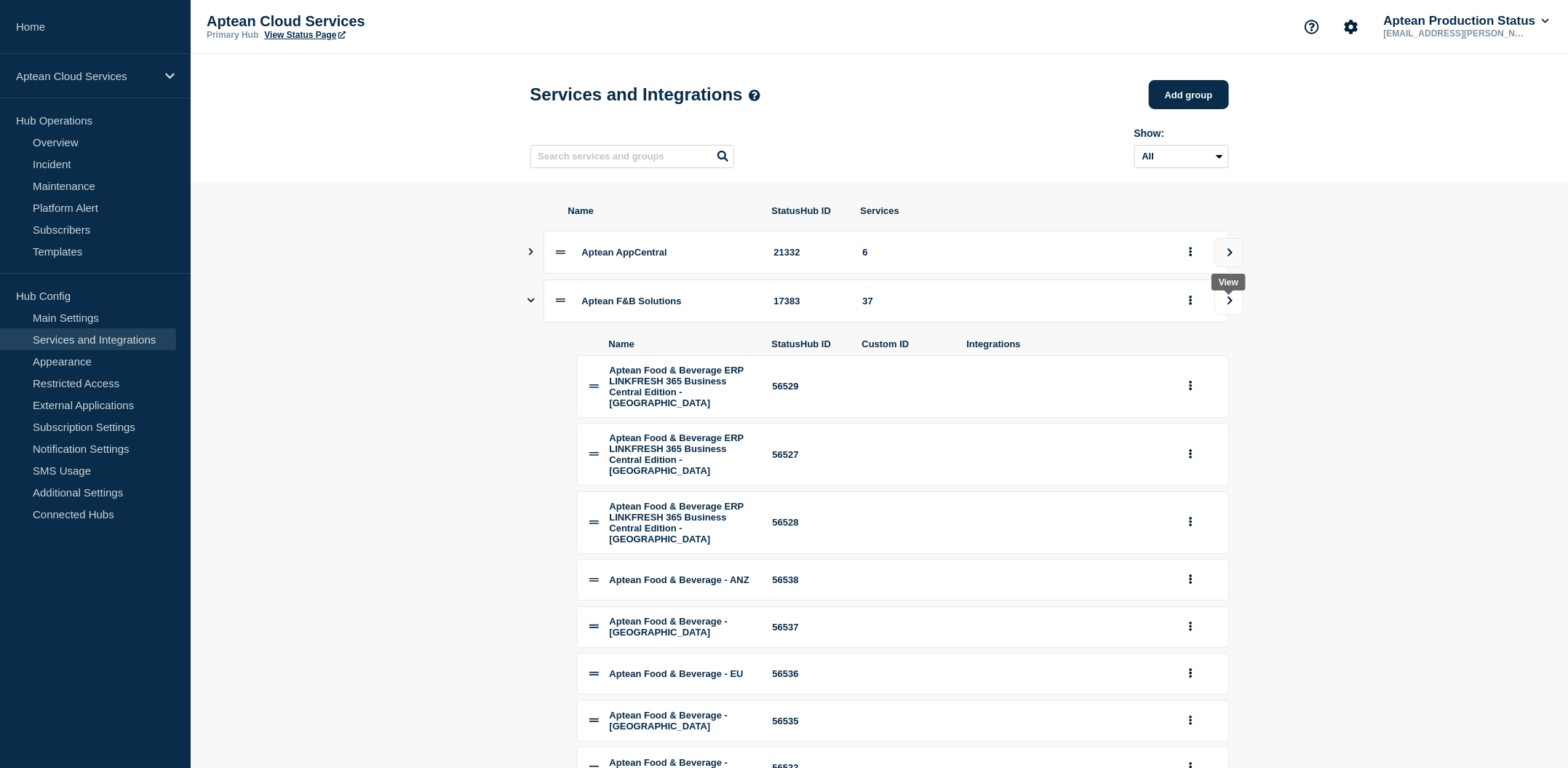
click at [1232, 305] on icon "view group" at bounding box center [1230, 300] width 9 height 8
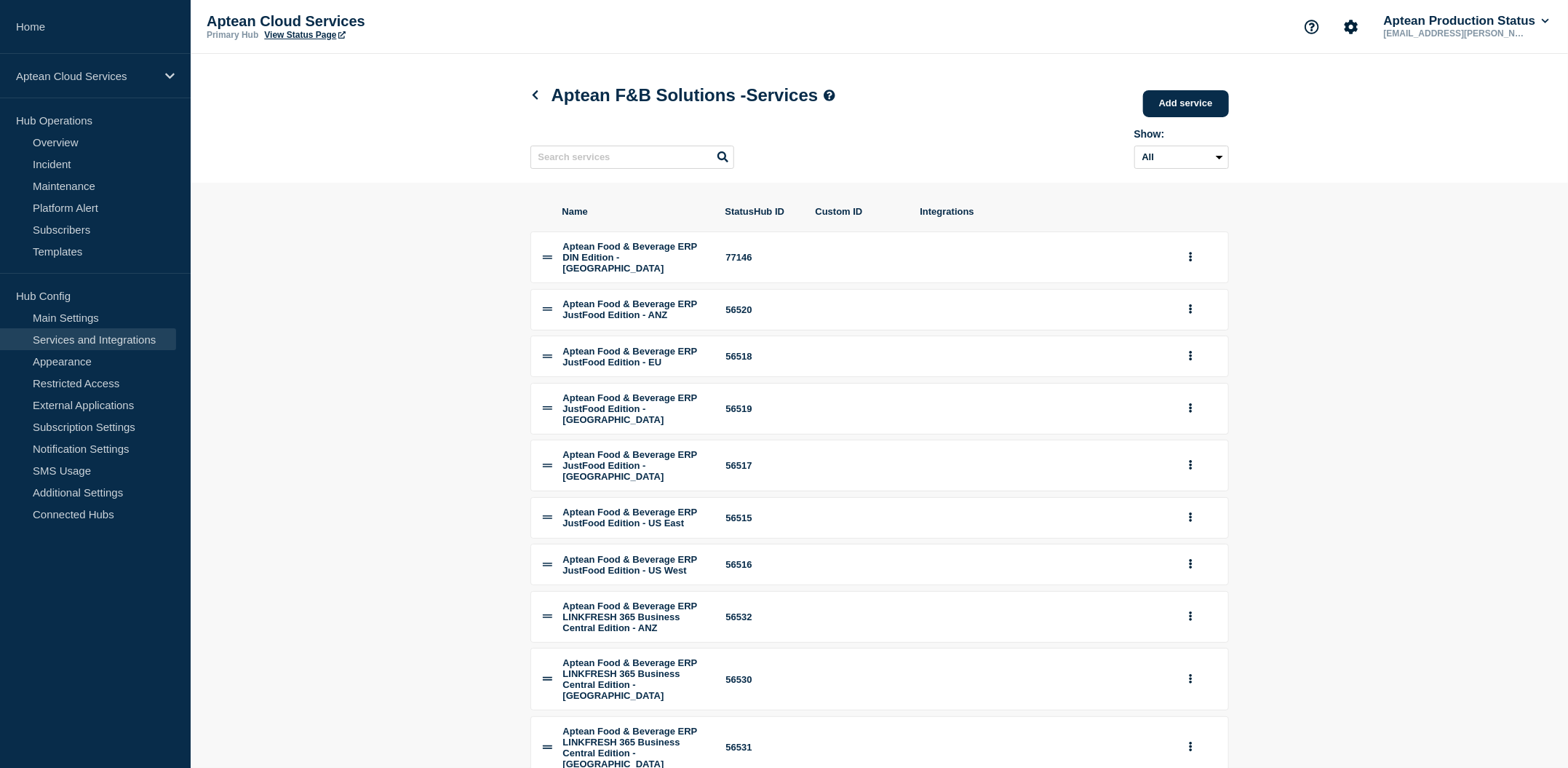
click at [1458, 277] on section "Name StatusHub ID Custom ID Integrations Aptean Food & Beverage ERP DIN Edition…" at bounding box center [879, 530] width 1377 height 694
click at [347, 334] on section "Name StatusHub ID Custom ID Integrations Aptean Food & Beverage ERP DIN Edition…" at bounding box center [879, 530] width 1377 height 694
click at [1187, 268] on button "group actions" at bounding box center [1191, 257] width 19 height 22
click at [1187, 294] on button "Edit" at bounding box center [1199, 288] width 72 height 22
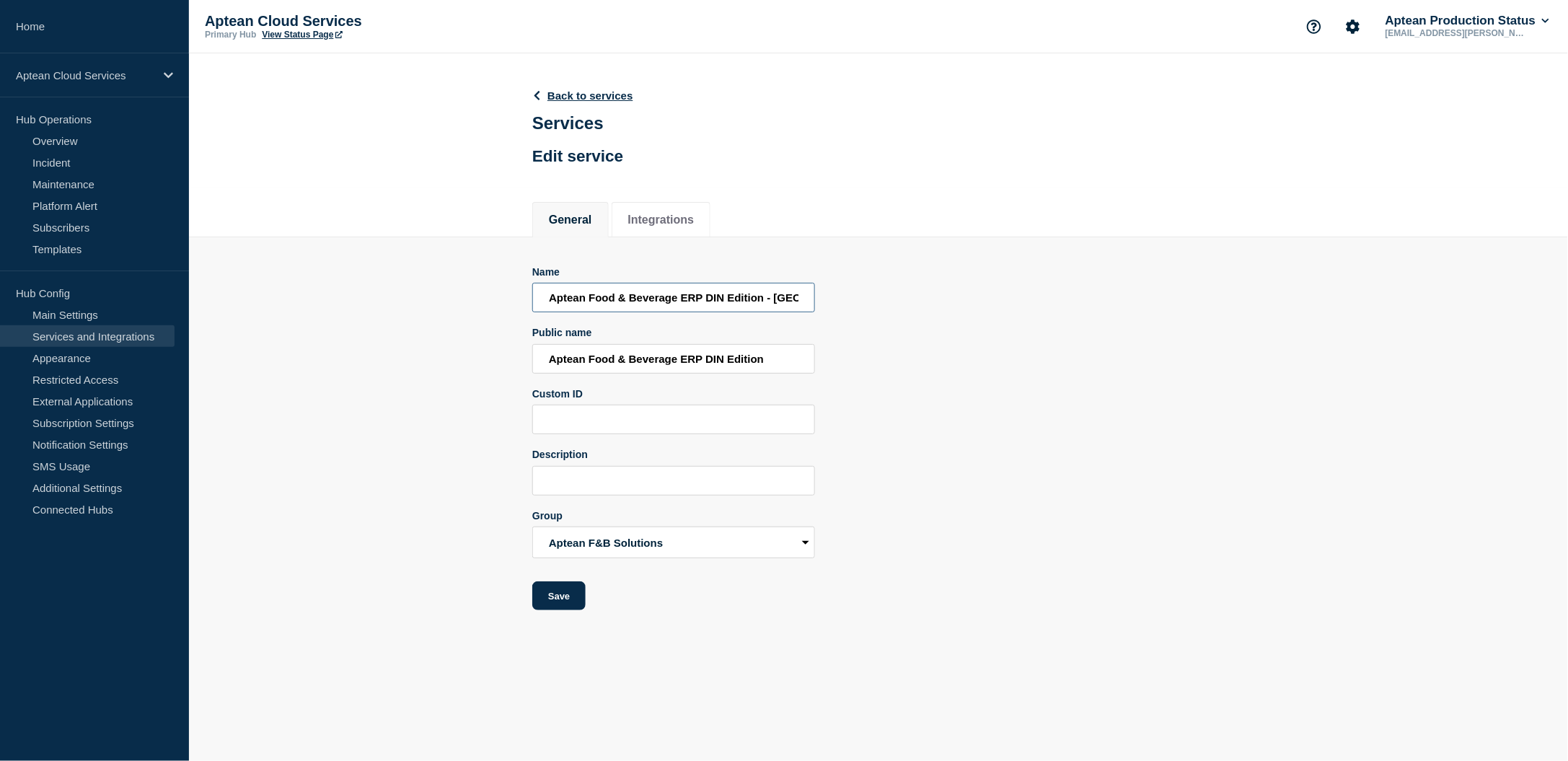
click at [740, 301] on input "Aptean Food & Beverage ERP DIN Edition - [GEOGRAPHIC_DATA]" at bounding box center [674, 298] width 283 height 29
click at [778, 294] on input "Aptean Food & Beverage ERP DIN Edition - [GEOGRAPHIC_DATA]" at bounding box center [674, 298] width 283 height 29
click at [574, 92] on link "Back to services" at bounding box center [583, 95] width 101 height 12
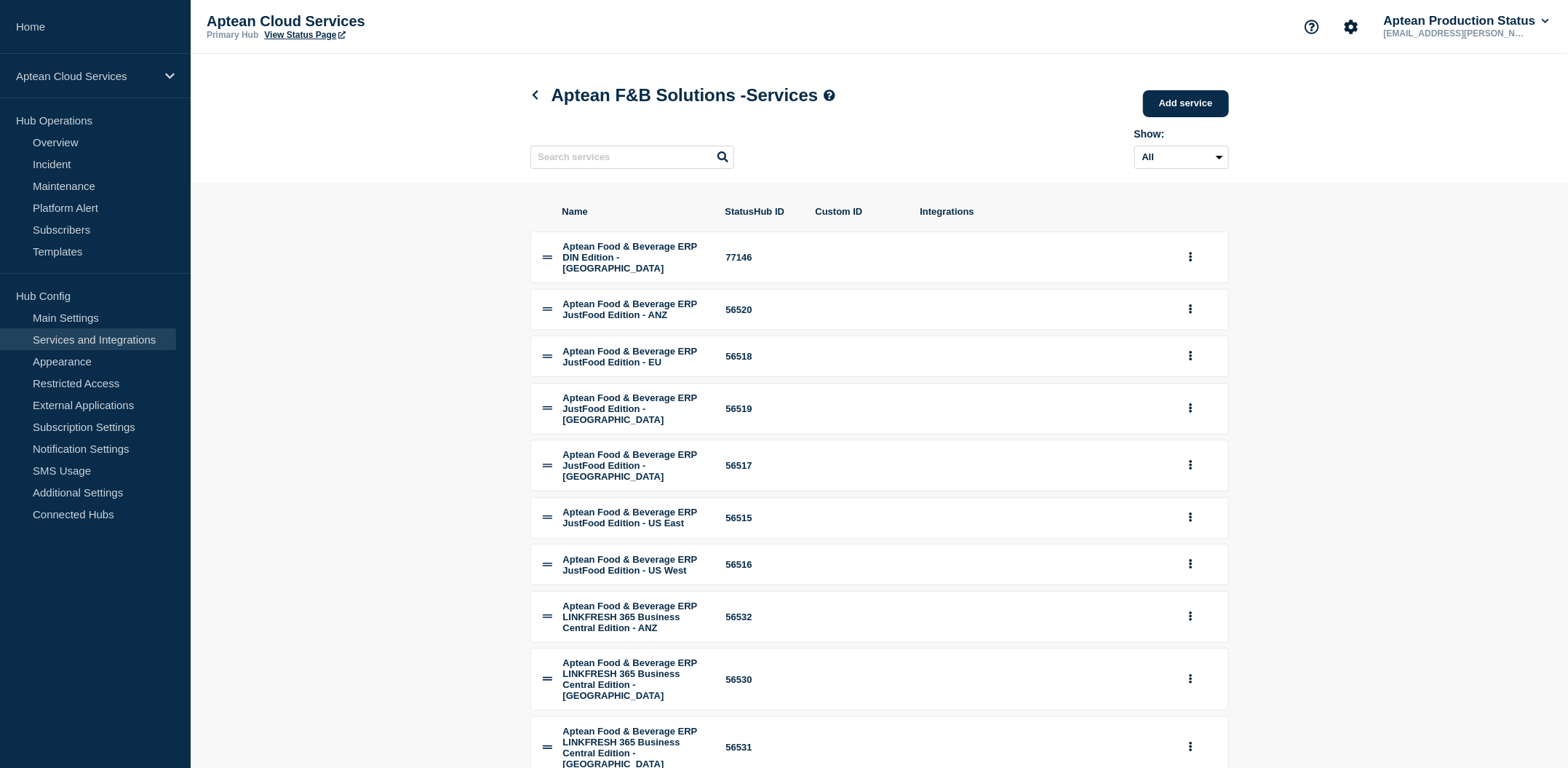
click at [352, 514] on section "Name StatusHub ID Custom ID Integrations Aptean Food & Beverage ERP DIN Edition…" at bounding box center [879, 530] width 1377 height 694
click at [294, 553] on section "Name StatusHub ID Custom ID Integrations Aptean Food & Beverage ERP DIN Edition…" at bounding box center [879, 530] width 1377 height 694
click at [444, 480] on section "Name StatusHub ID Custom ID Integrations Aptean Food & Beverage ERP DIN Edition…" at bounding box center [879, 530] width 1377 height 694
click at [1180, 316] on li "Aptean Food & Beverage ERP JustFood Edition - ANZ 56520" at bounding box center [879, 309] width 698 height 42
click at [1187, 321] on button "group actions" at bounding box center [1191, 310] width 19 height 22
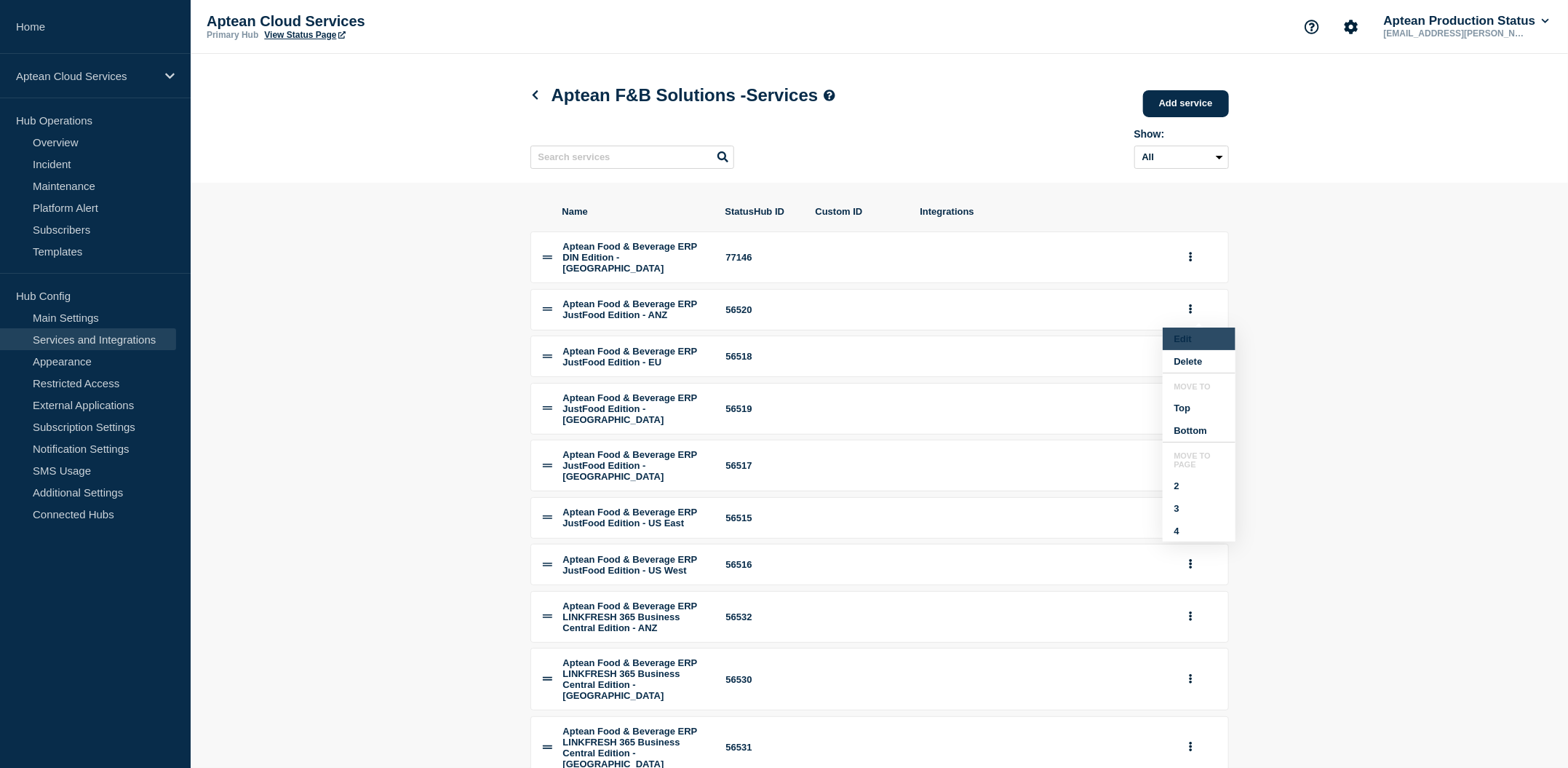
click at [1178, 350] on button "Edit" at bounding box center [1199, 339] width 72 height 22
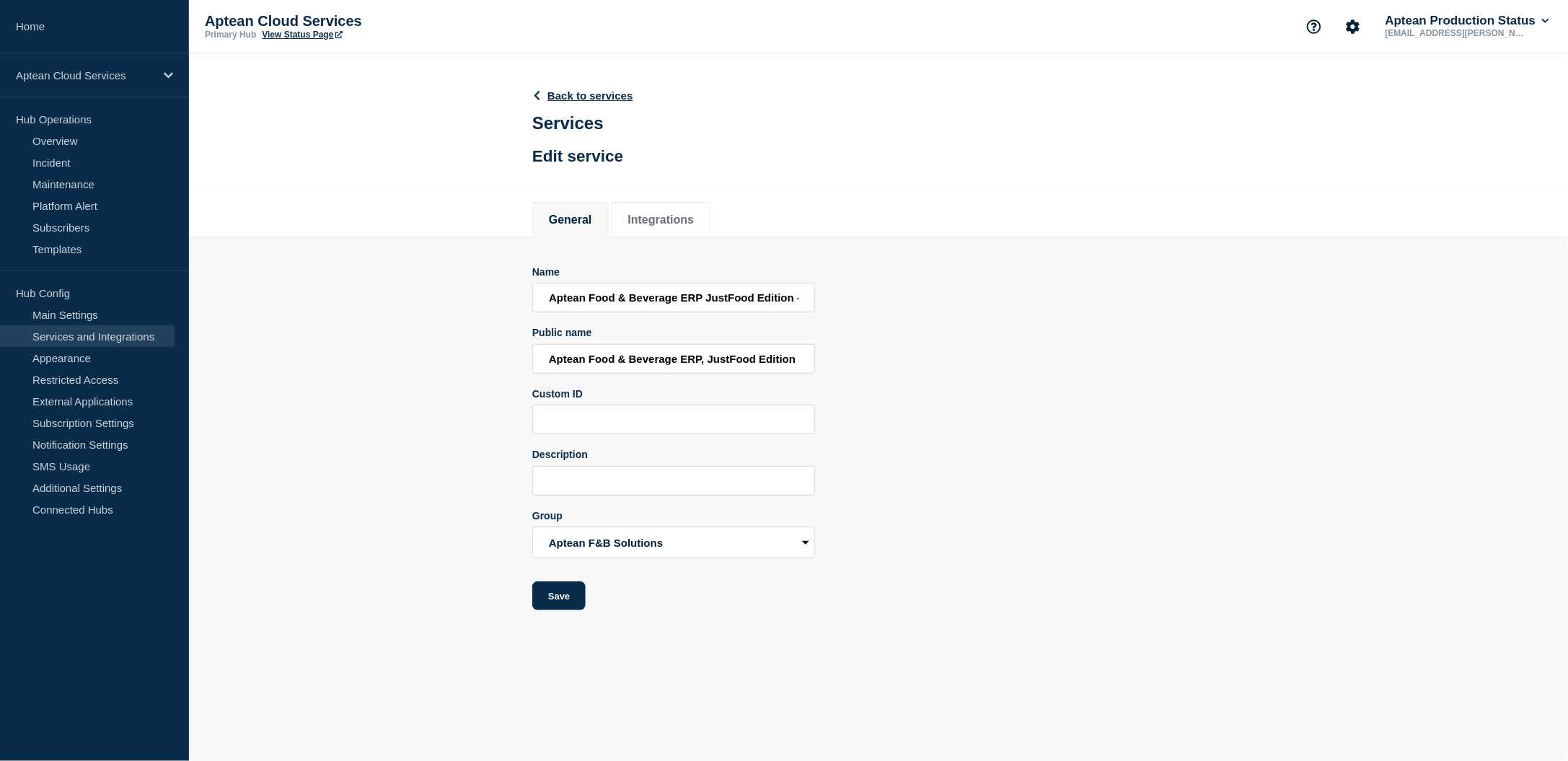
click at [742, 347] on div "Public name Aptean Food & Beverage ERP, JustFood Edition" at bounding box center [674, 349] width 283 height 47
click at [745, 363] on input "Aptean Food & Beverage ERP, JustFood Edition" at bounding box center [674, 358] width 283 height 29
click at [791, 363] on input "Aptean Food & Beverage ERP, JustFood Edition" at bounding box center [674, 358] width 283 height 29
click at [784, 312] on input "Aptean Food & Beverage ERP JustFood Edition - ANZ" at bounding box center [674, 298] width 283 height 29
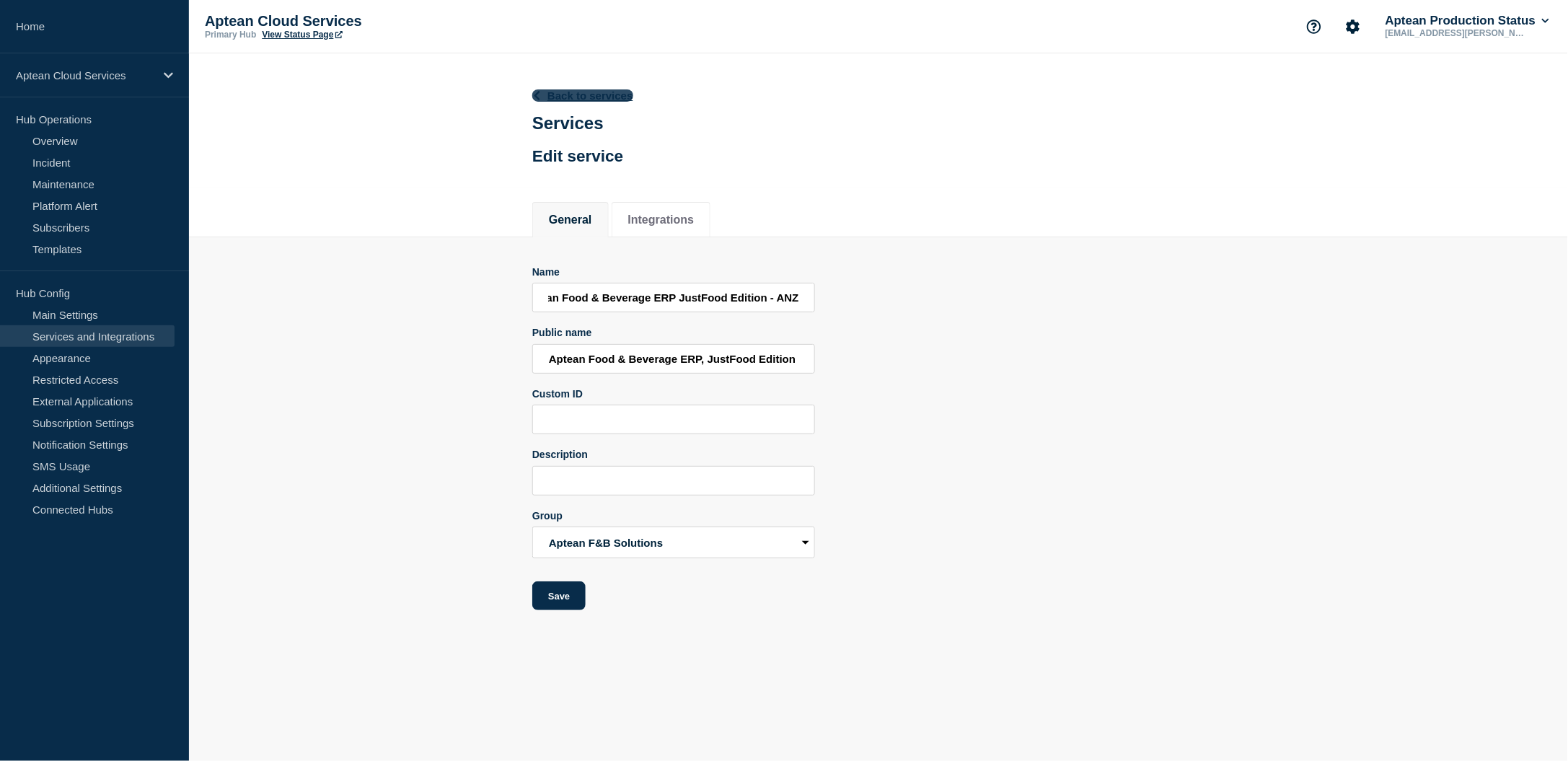
click at [582, 92] on link "Back to services" at bounding box center [583, 95] width 101 height 12
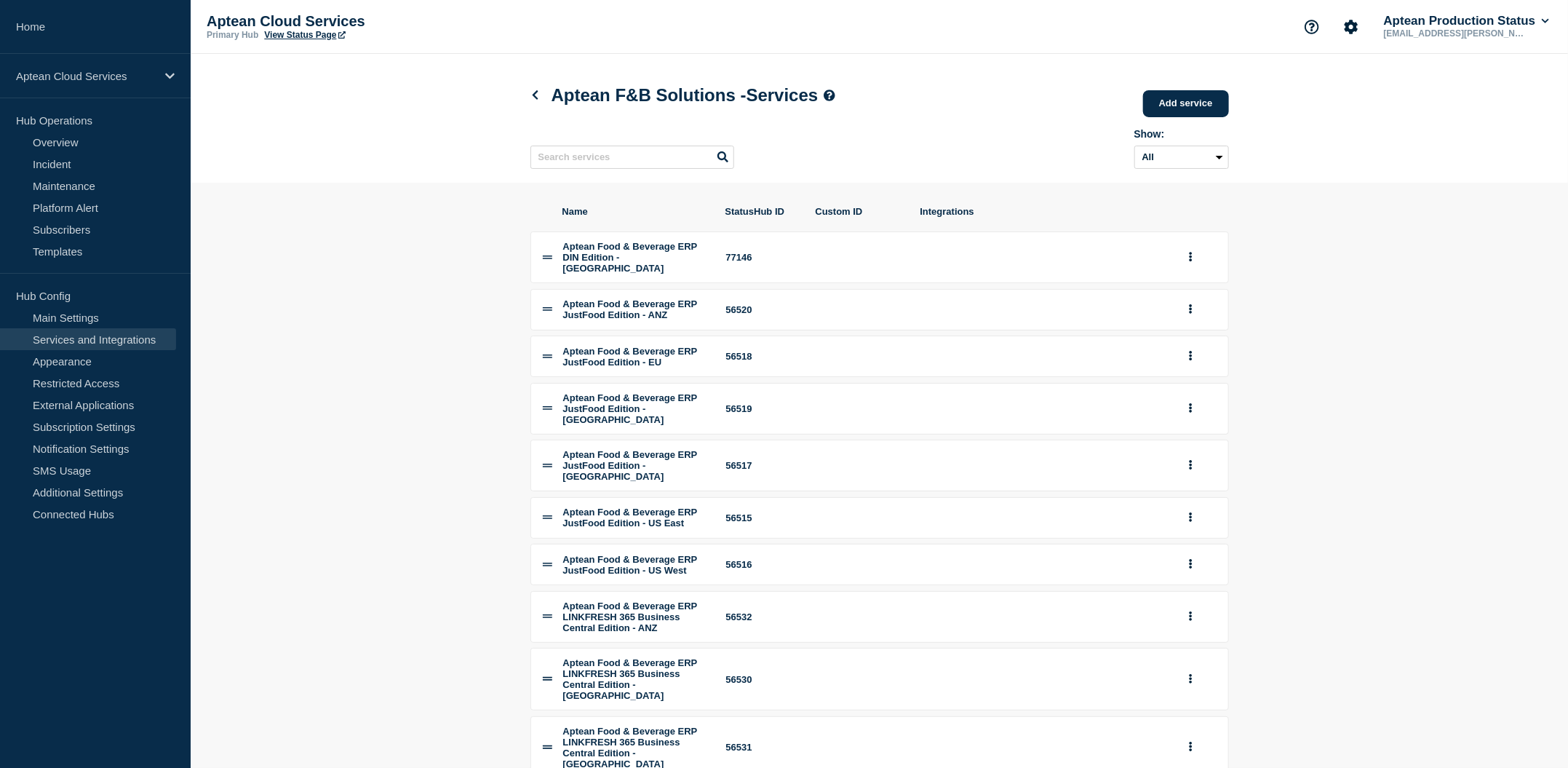
click at [410, 485] on section "Name StatusHub ID Custom ID Integrations Aptean Food & Beverage ERP DIN Edition…" at bounding box center [879, 530] width 1377 height 694
click at [1189, 413] on icon "group actions" at bounding box center [1191, 408] width 4 height 9
click at [1374, 425] on section "Name StatusHub ID Custom ID Integrations Aptean Food & Beverage ERP DIN Edition…" at bounding box center [879, 530] width 1377 height 694
drag, startPoint x: 1495, startPoint y: 538, endPoint x: 1488, endPoint y: 526, distance: 13.9
click at [1496, 533] on section "Name StatusHub ID Custom ID Integrations Aptean Food & Beverage ERP DIN Edition…" at bounding box center [879, 530] width 1377 height 694
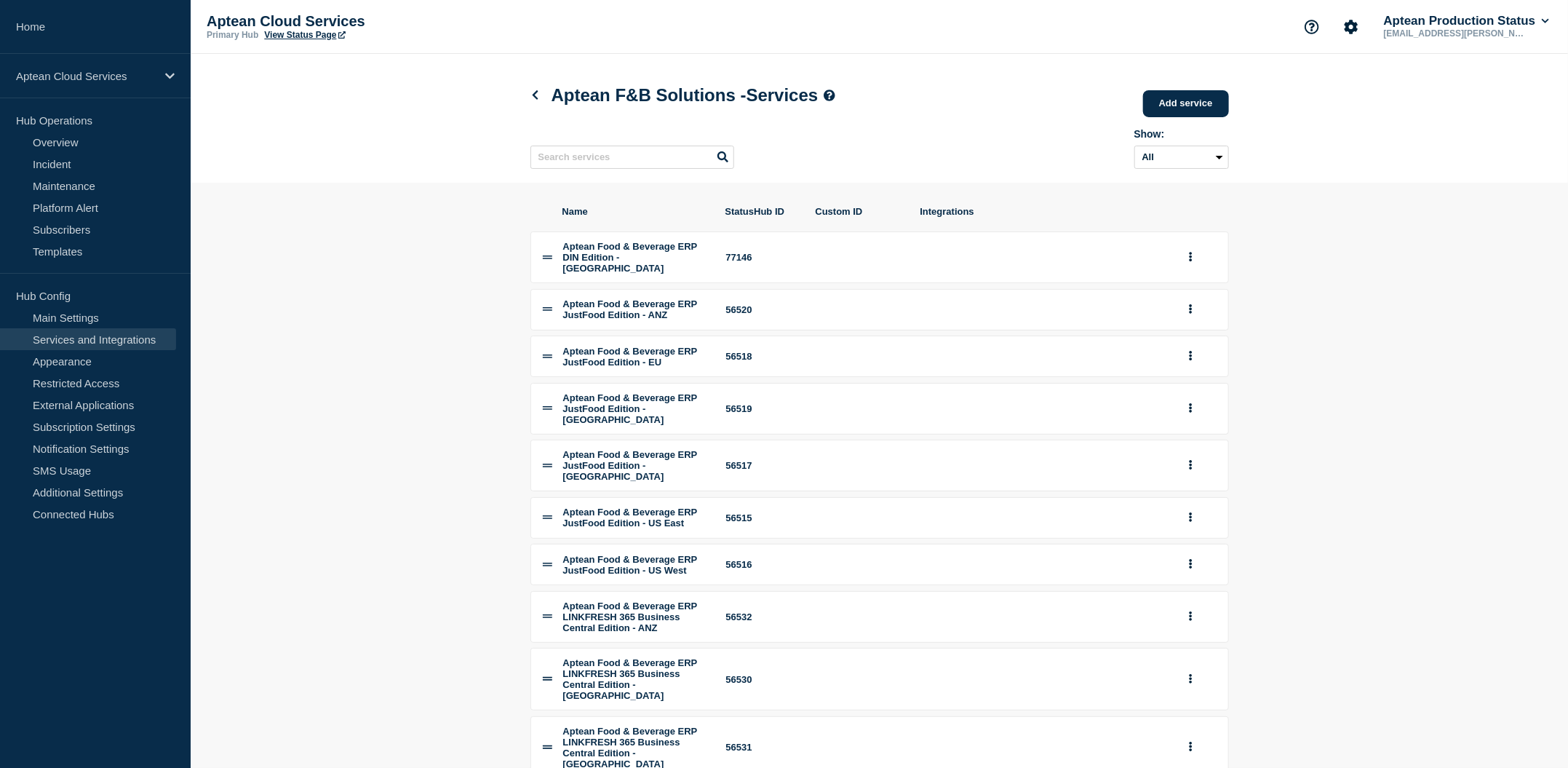
click at [1510, 503] on section "Name StatusHub ID Custom ID Integrations Aptean Food & Beverage ERP DIN Edition…" at bounding box center [879, 530] width 1377 height 694
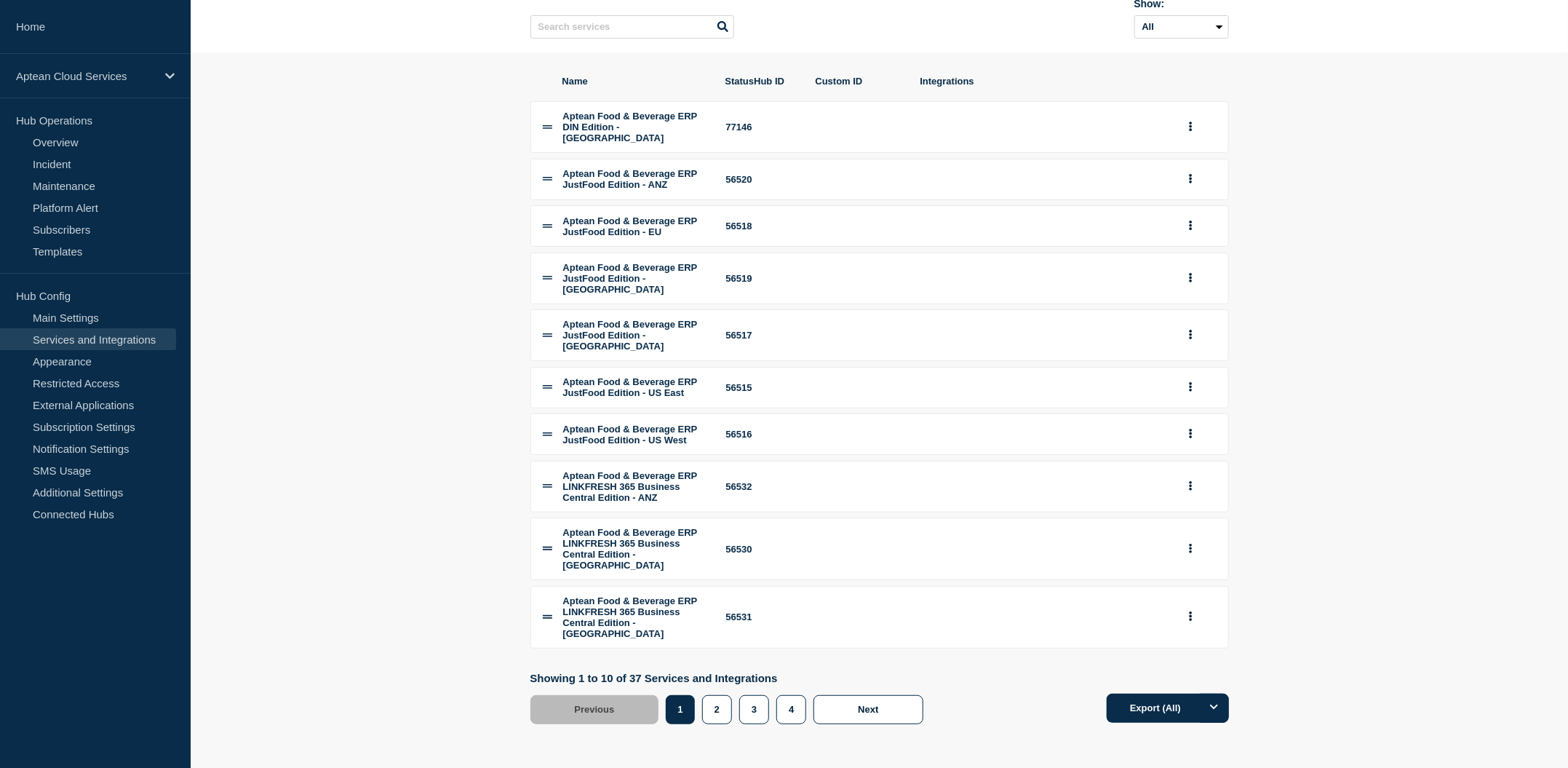
scroll to position [250, 0]
click at [1190, 330] on icon "group actions" at bounding box center [1190, 335] width 3 height 9
click at [1179, 348] on button "Edit" at bounding box center [1199, 359] width 72 height 22
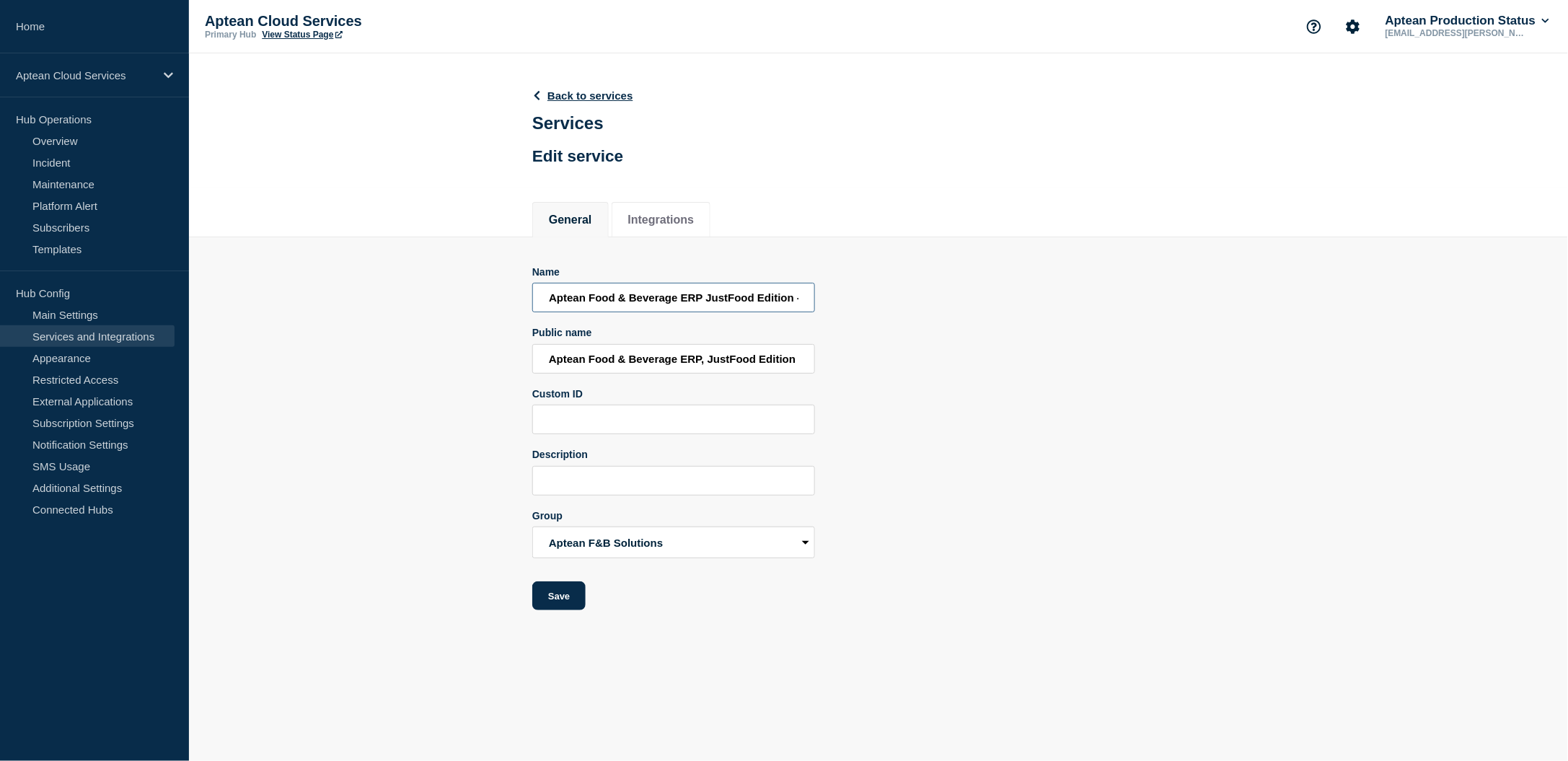
click at [697, 300] on input "Aptean Food & Beverage ERP JustFood Edition - [GEOGRAPHIC_DATA]" at bounding box center [674, 298] width 283 height 29
click at [672, 302] on input "Aptean Food & Beverage ERP JustFood Edition - [GEOGRAPHIC_DATA]" at bounding box center [674, 298] width 283 height 29
click at [638, 361] on input "Aptean Food & Beverage ERP, JustFood Edition" at bounding box center [674, 358] width 283 height 29
click at [804, 363] on input "Aptean Food & Beverage ERP, JustFood Edition" at bounding box center [674, 358] width 283 height 29
click at [584, 92] on link "Back to services" at bounding box center [583, 95] width 101 height 12
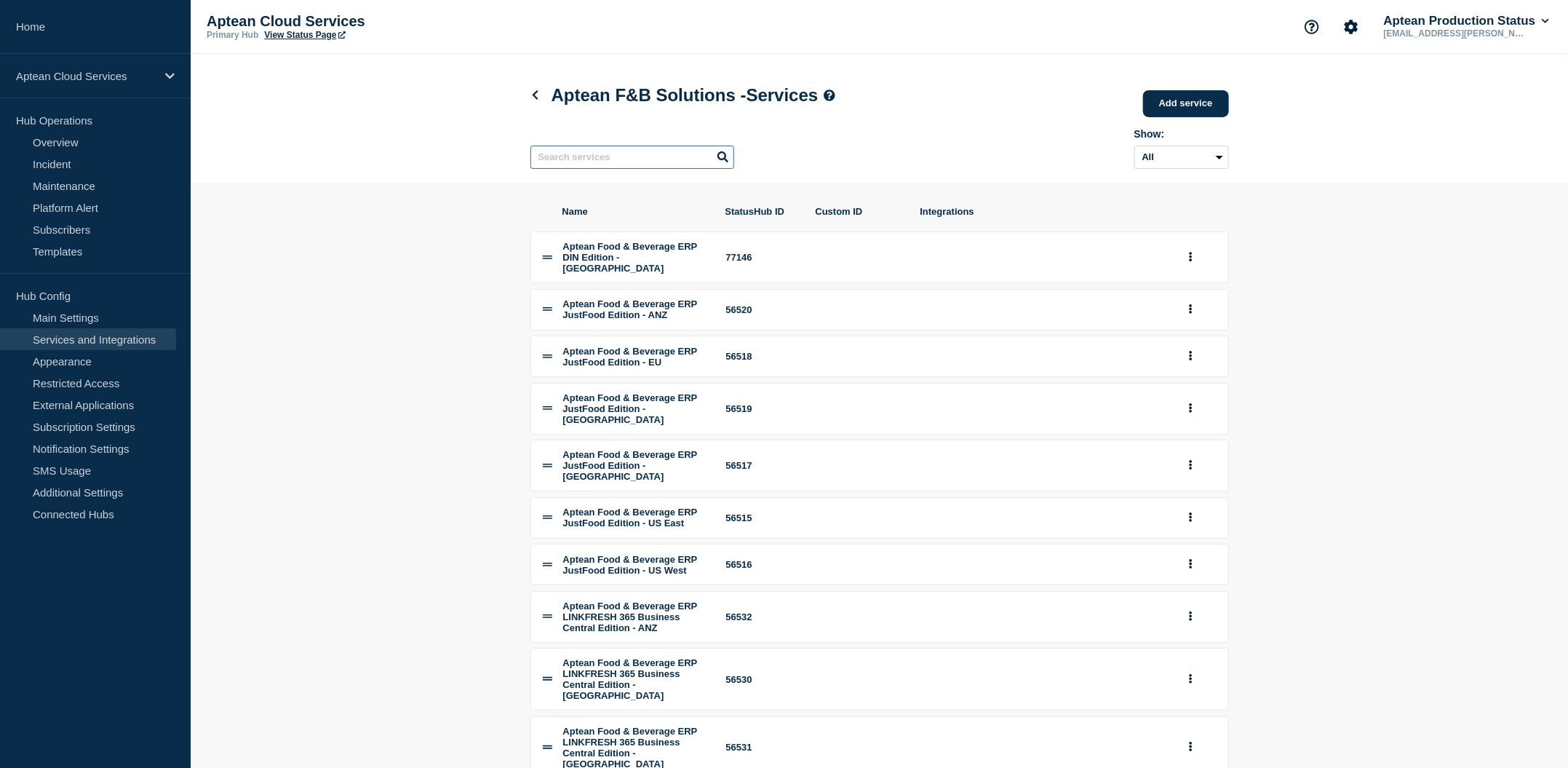
click at [582, 166] on input "text" at bounding box center [632, 157] width 204 height 23
paste input "Aptean Food & Beverage ERP, JustFood Edition"
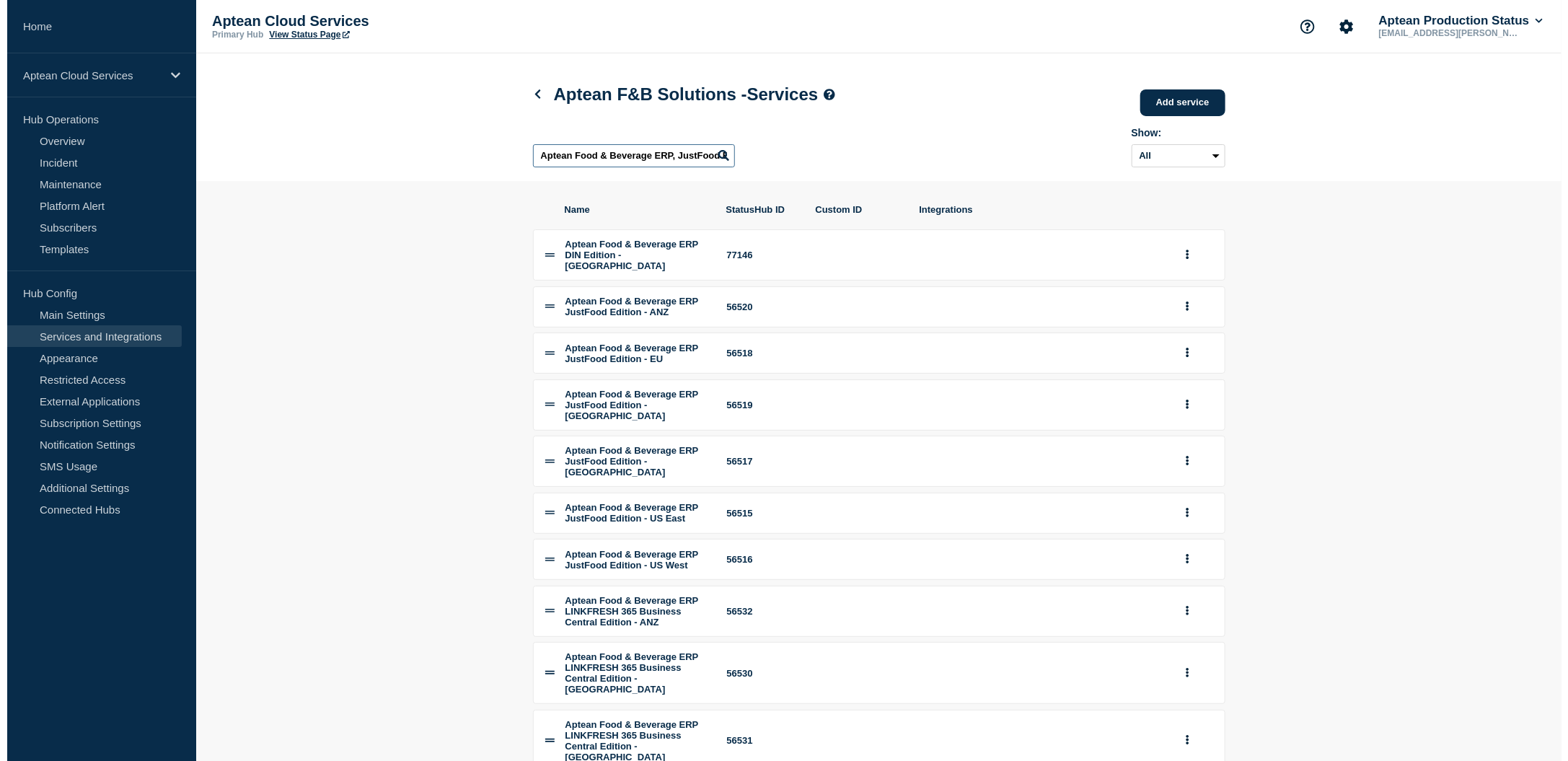
scroll to position [0, 28]
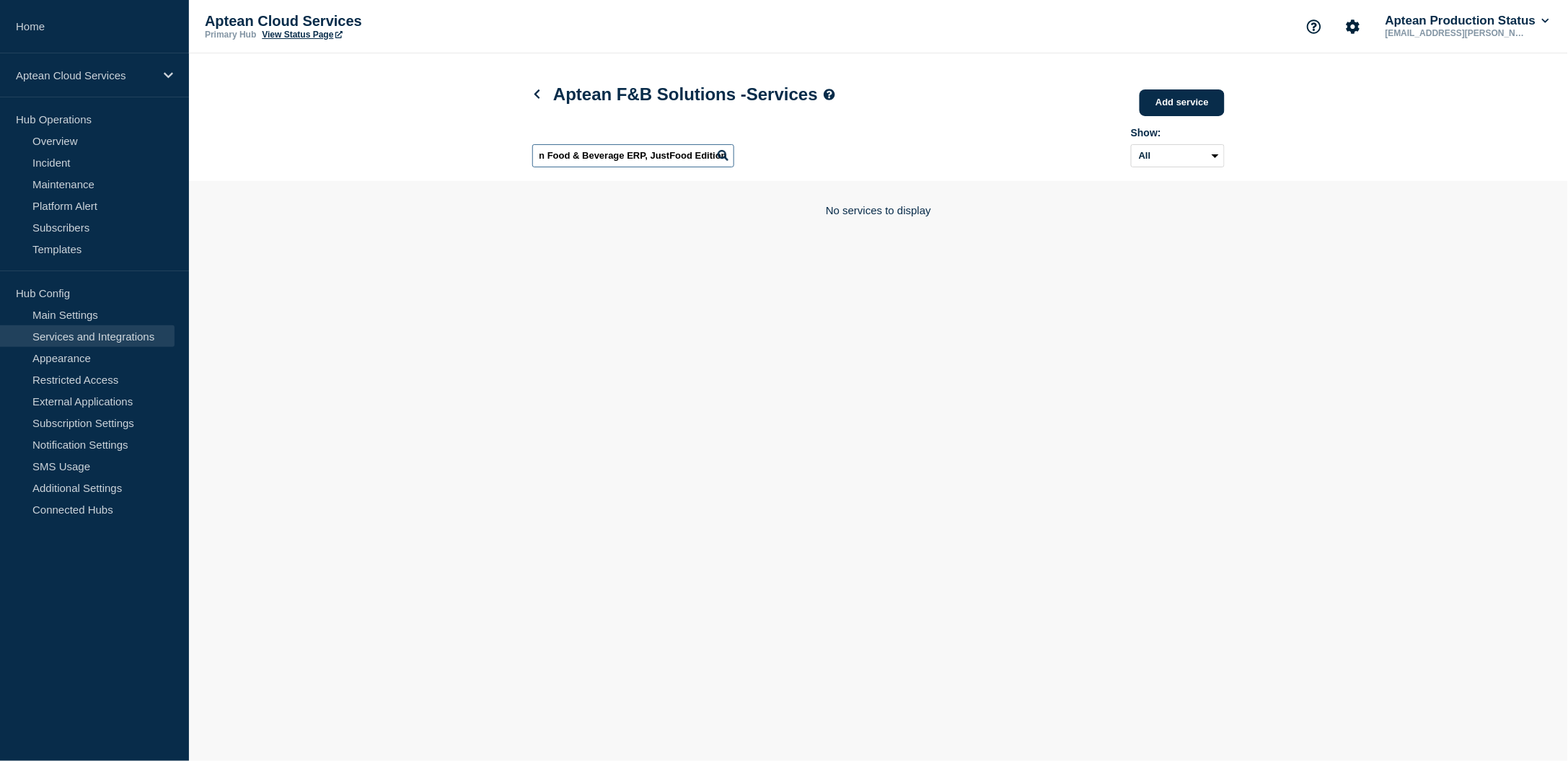
click at [604, 150] on input "Aptean Food & Beverage ERP, JustFood Edition" at bounding box center [633, 155] width 202 height 23
click at [673, 153] on input "Aptean Food & Beverage ERP, JustFood Edition" at bounding box center [633, 155] width 202 height 23
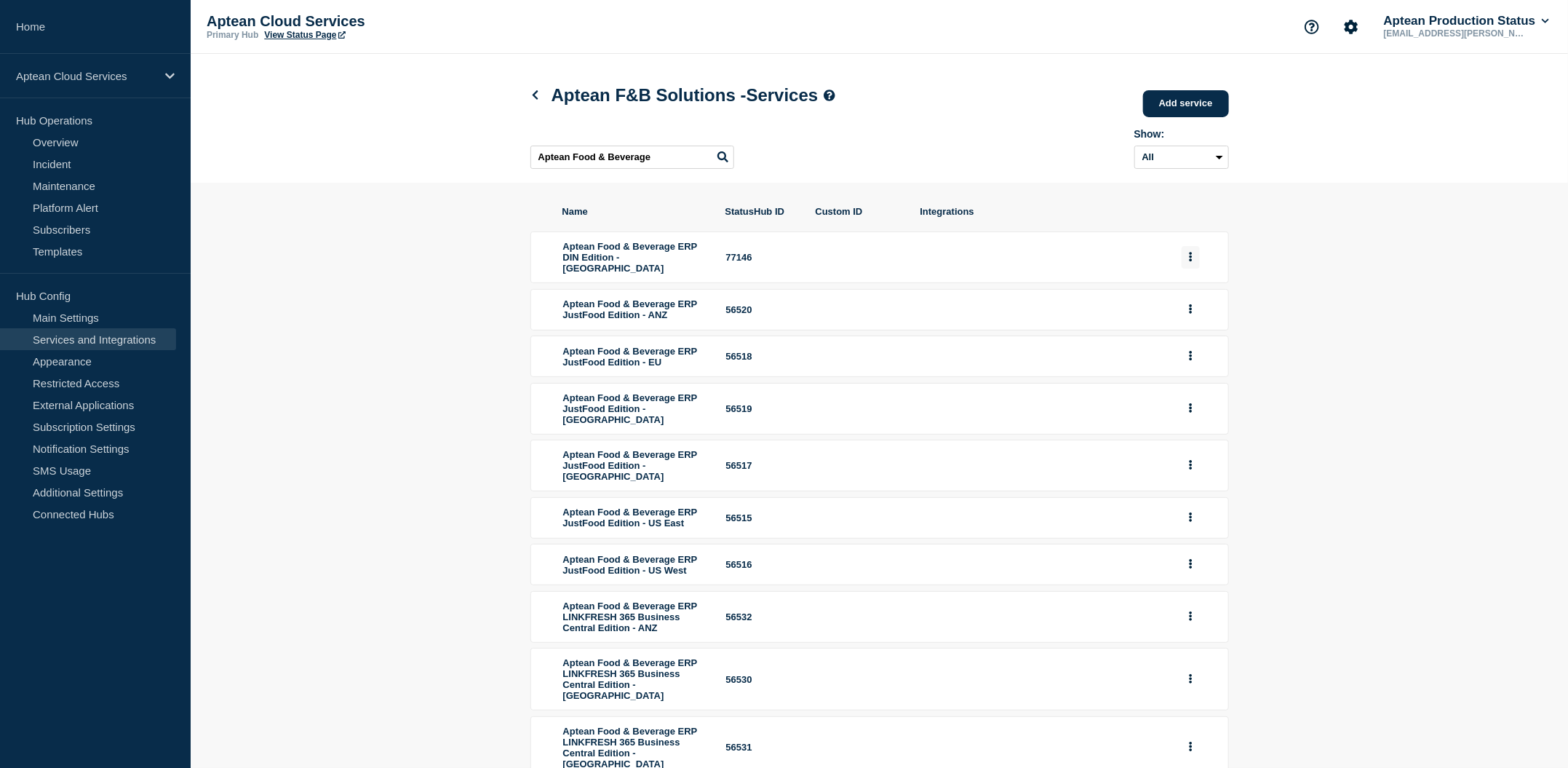
click at [1189, 262] on icon "group actions" at bounding box center [1191, 256] width 4 height 9
click at [1183, 295] on button "Edit" at bounding box center [1199, 288] width 72 height 22
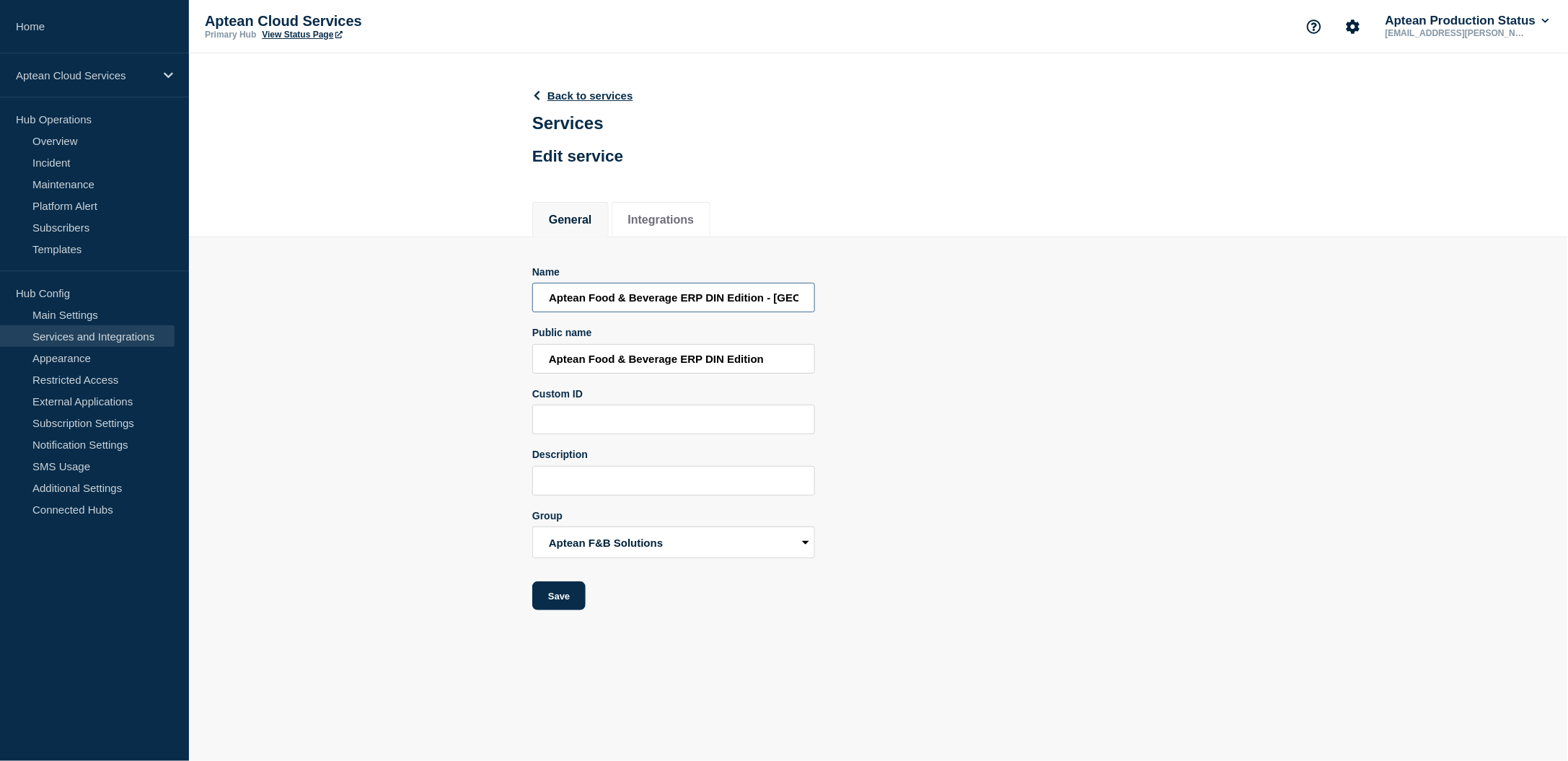
click at [747, 306] on input "Aptean Food & Beverage ERP DIN Edition - [GEOGRAPHIC_DATA]" at bounding box center [674, 298] width 283 height 29
click at [561, 88] on header "Back to services Services Edit service" at bounding box center [583, 125] width 101 height 107
click at [561, 98] on link "Back to services" at bounding box center [583, 95] width 101 height 12
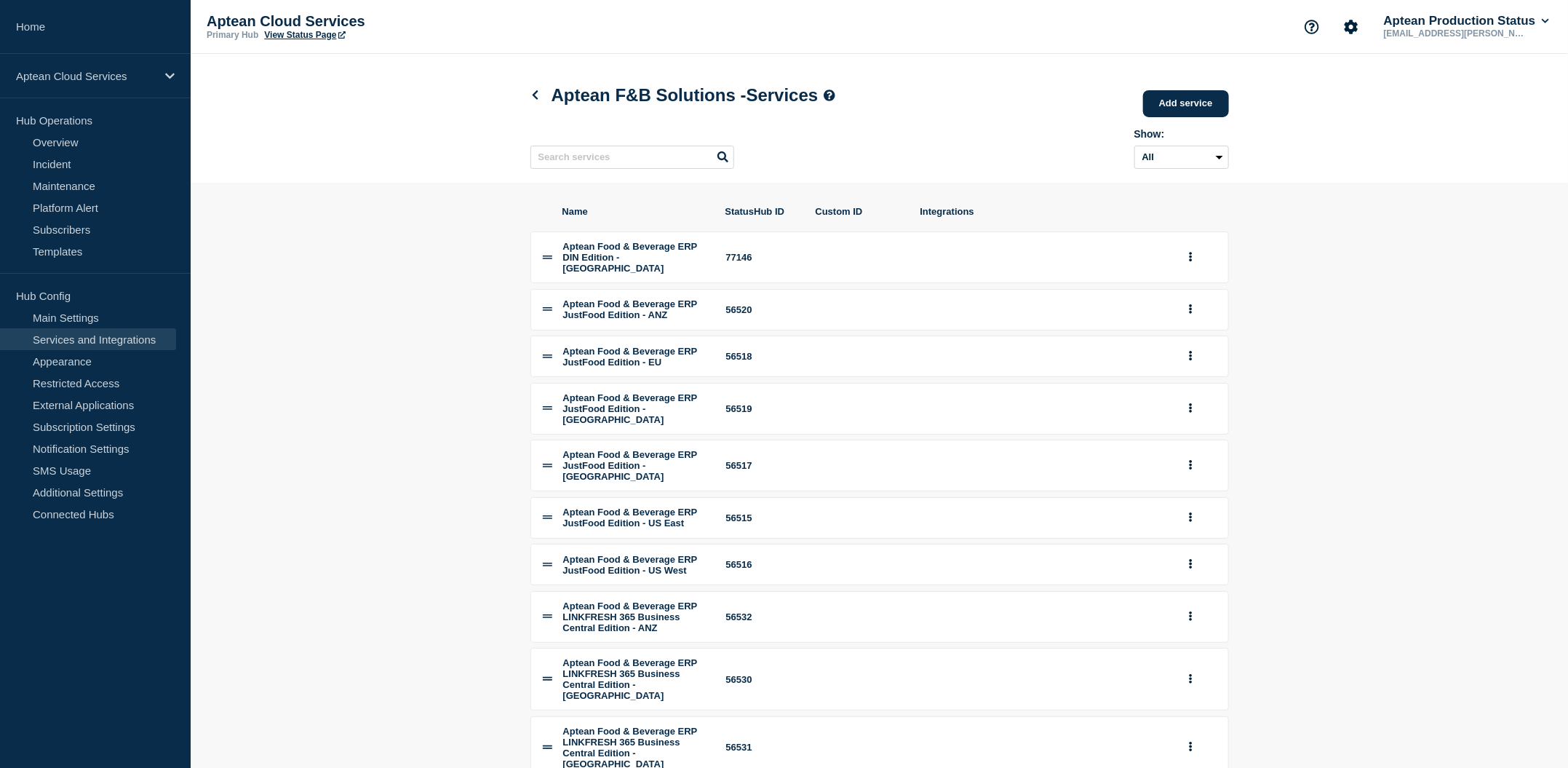
click at [1438, 354] on section "Name StatusHub ID Custom ID Integrations Aptean Food & Beverage ERP DIN Edition…" at bounding box center [879, 530] width 1377 height 694
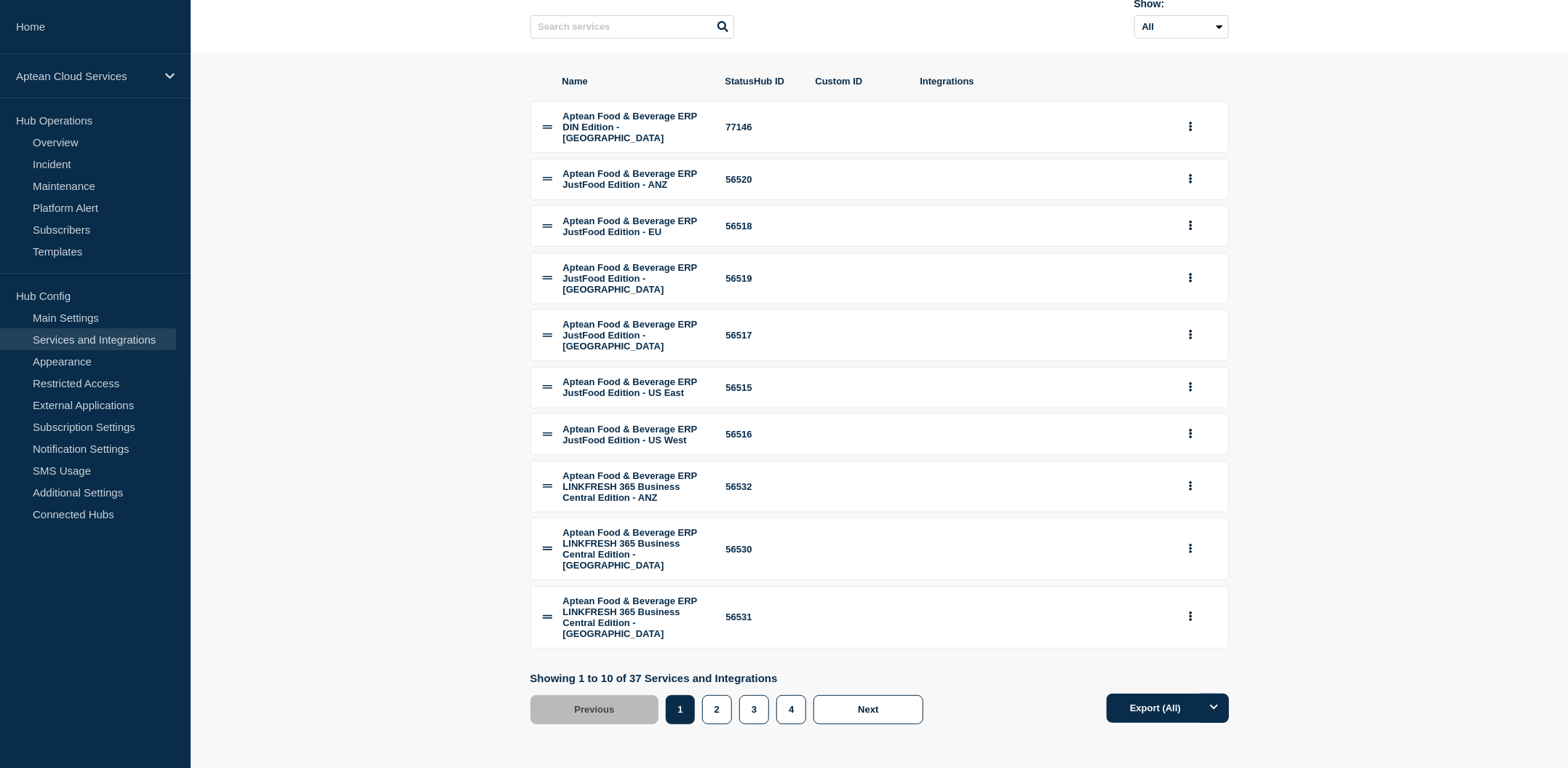
scroll to position [250, 0]
